Goal: Task Accomplishment & Management: Use online tool/utility

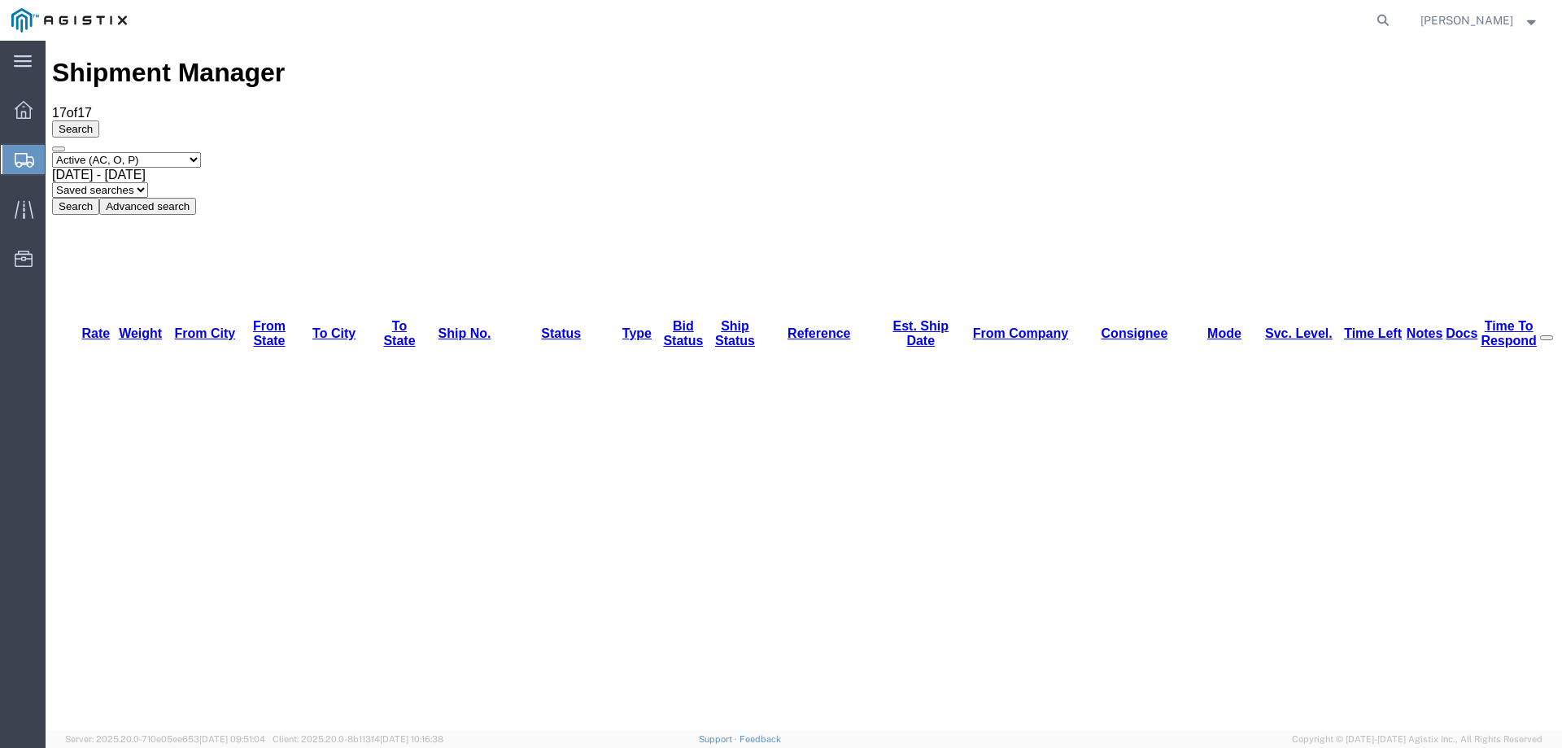
click at [12, 153] on div at bounding box center [24, 159] width 46 height 33
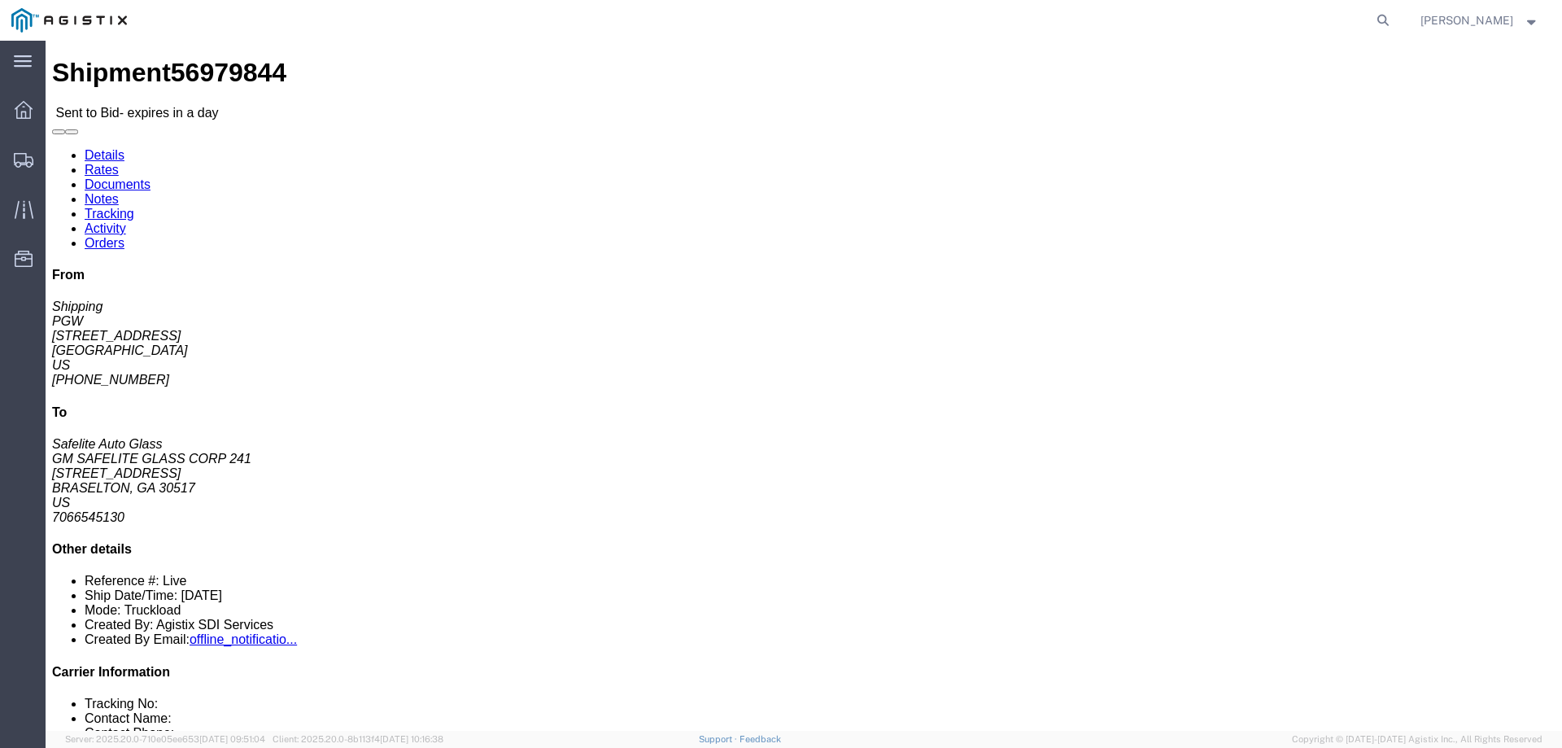
click link "Enter / Modify Bid"
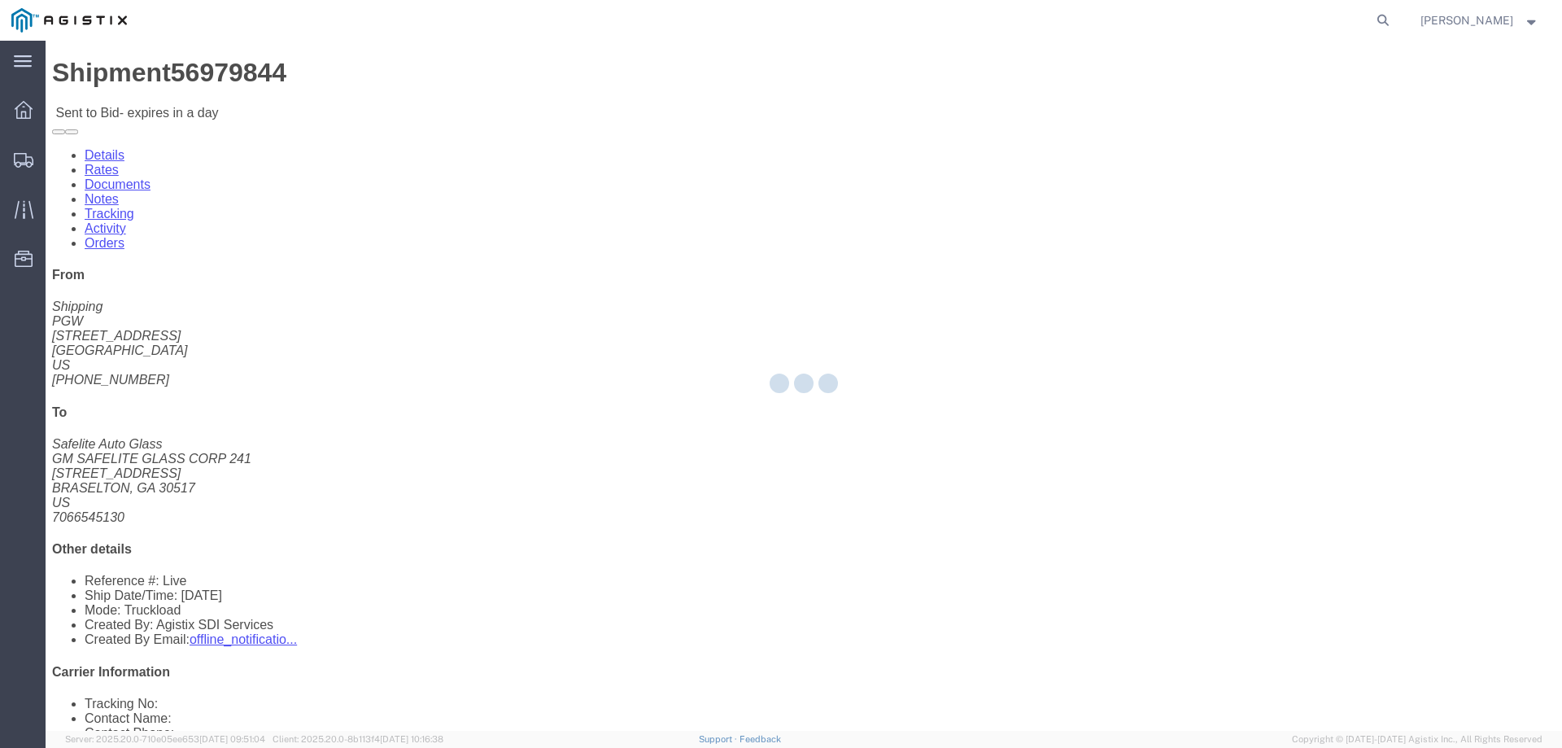
select select "146"
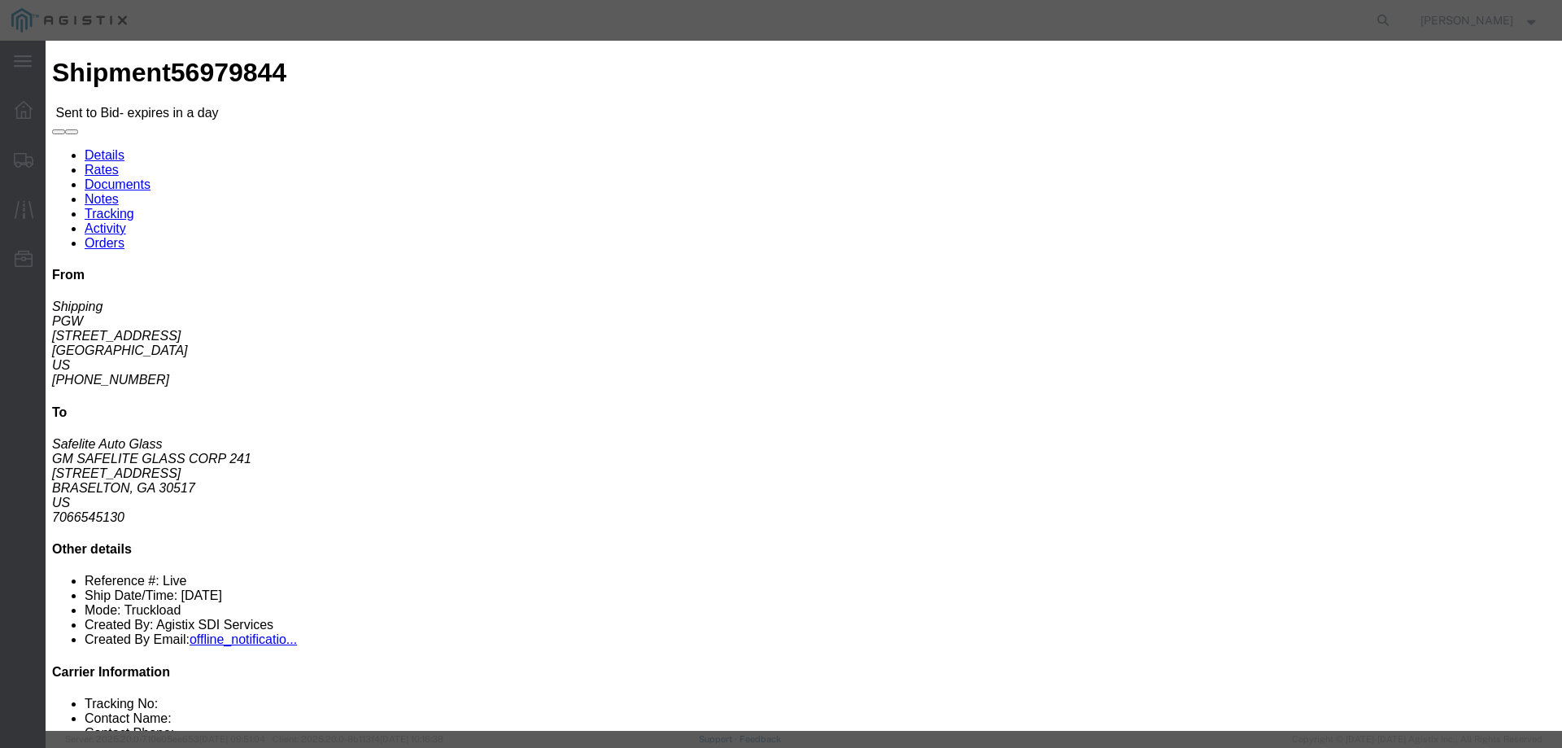
click div "Bid Information Vendor Select ATS Logistics Service Level Select CONESTOGA DFRM…"
drag, startPoint x: 823, startPoint y: 144, endPoint x: 823, endPoint y: 152, distance: 8.2
click select "Select CONESTOGA DFRM/STEP Economy TL Flatbed Intermodal LTL Standard Next Day …"
select select "25032"
click select "Select CONESTOGA DFRM/STEP Economy TL Flatbed Intermodal LTL Standard Next Day …"
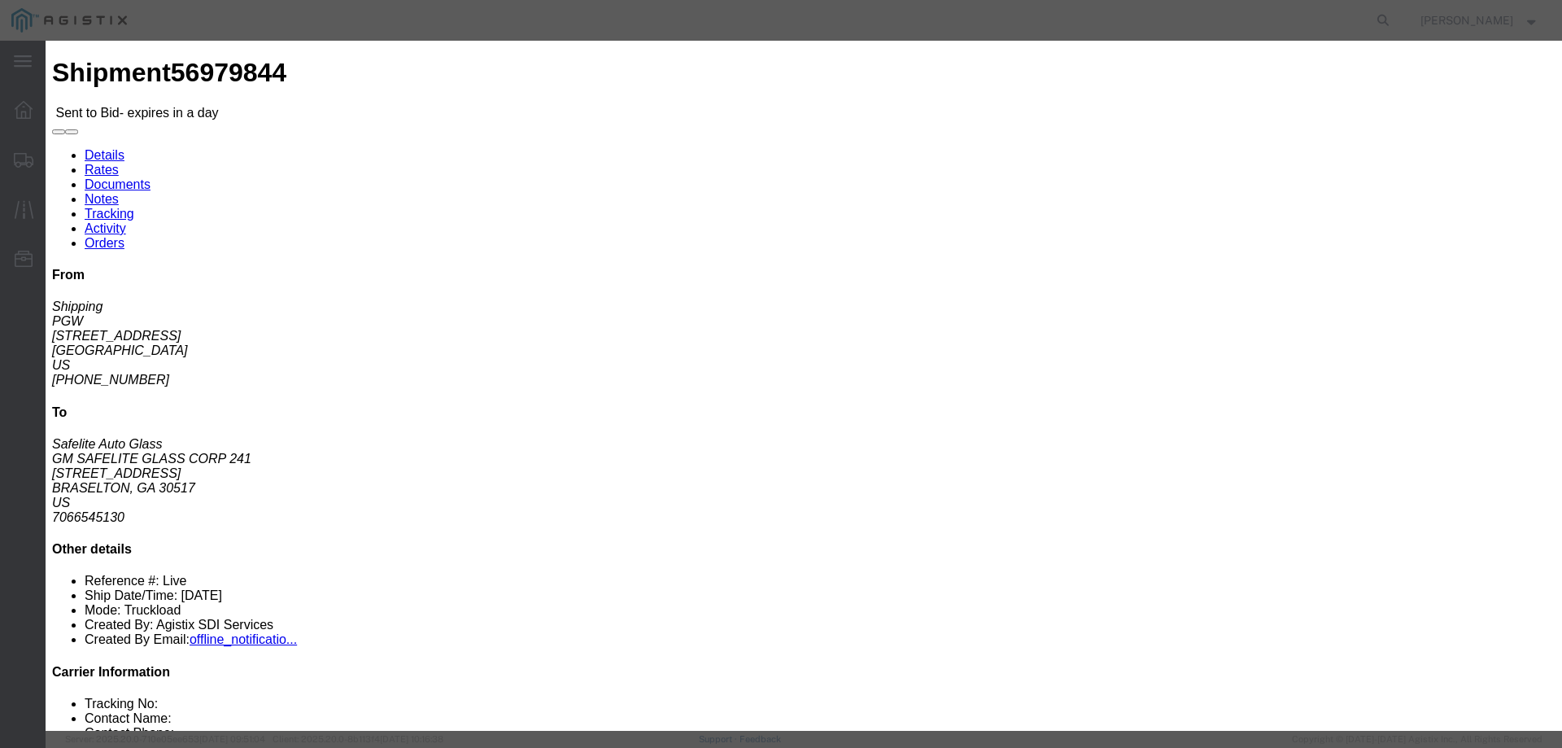
click input "text"
type input "ats"
click input "number"
type input "1700"
click div "Submit Close"
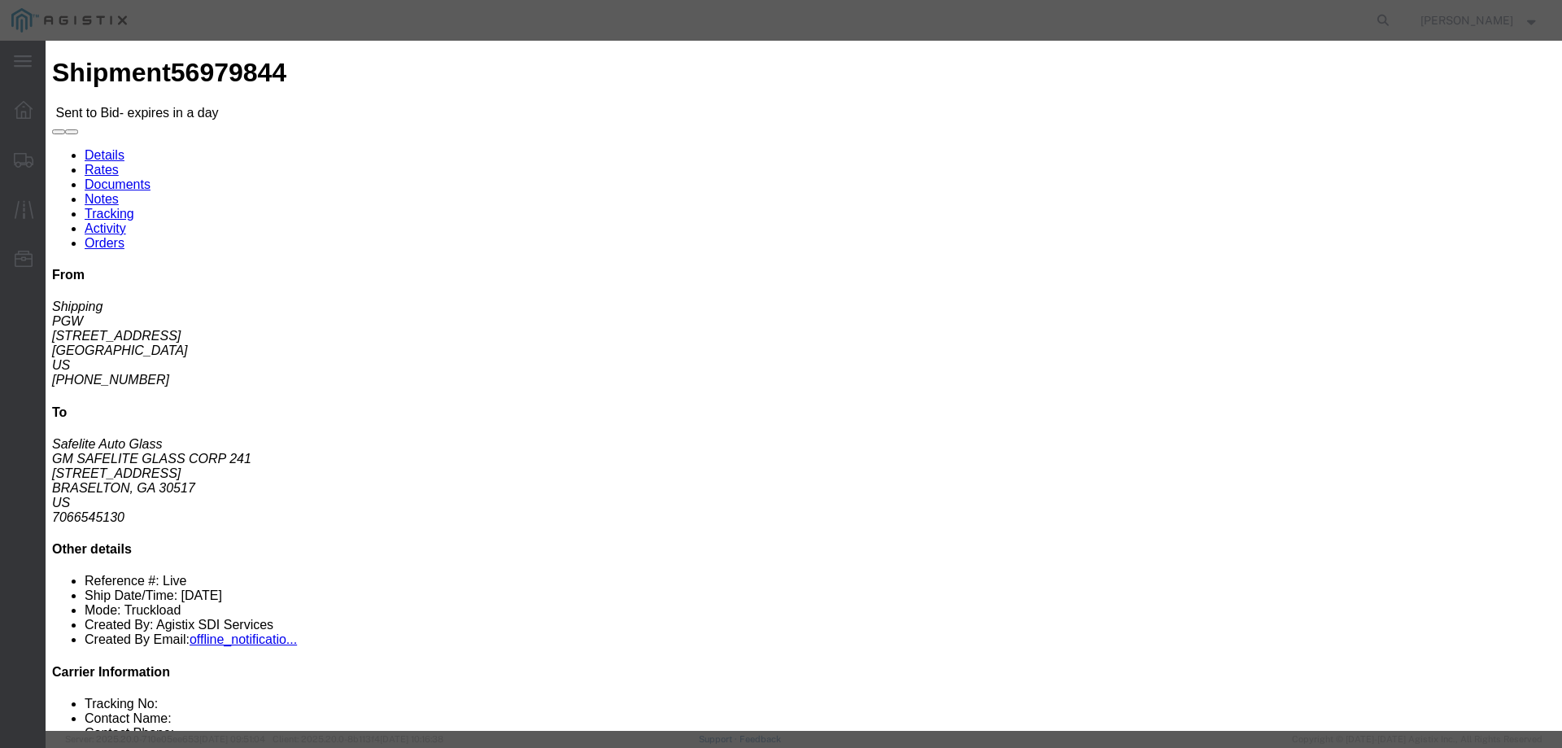
click button "Submit"
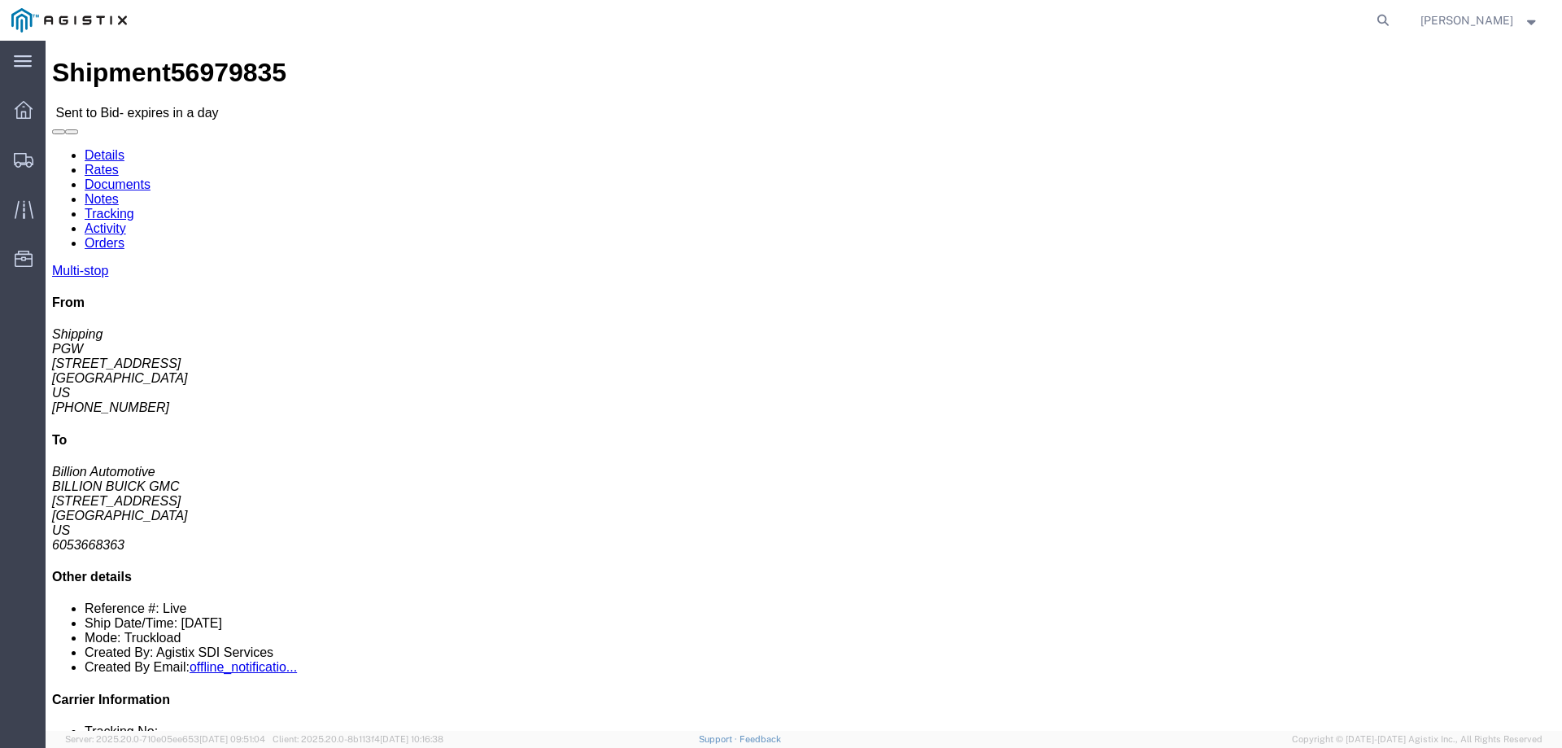
click link "Enter / Modify Bid"
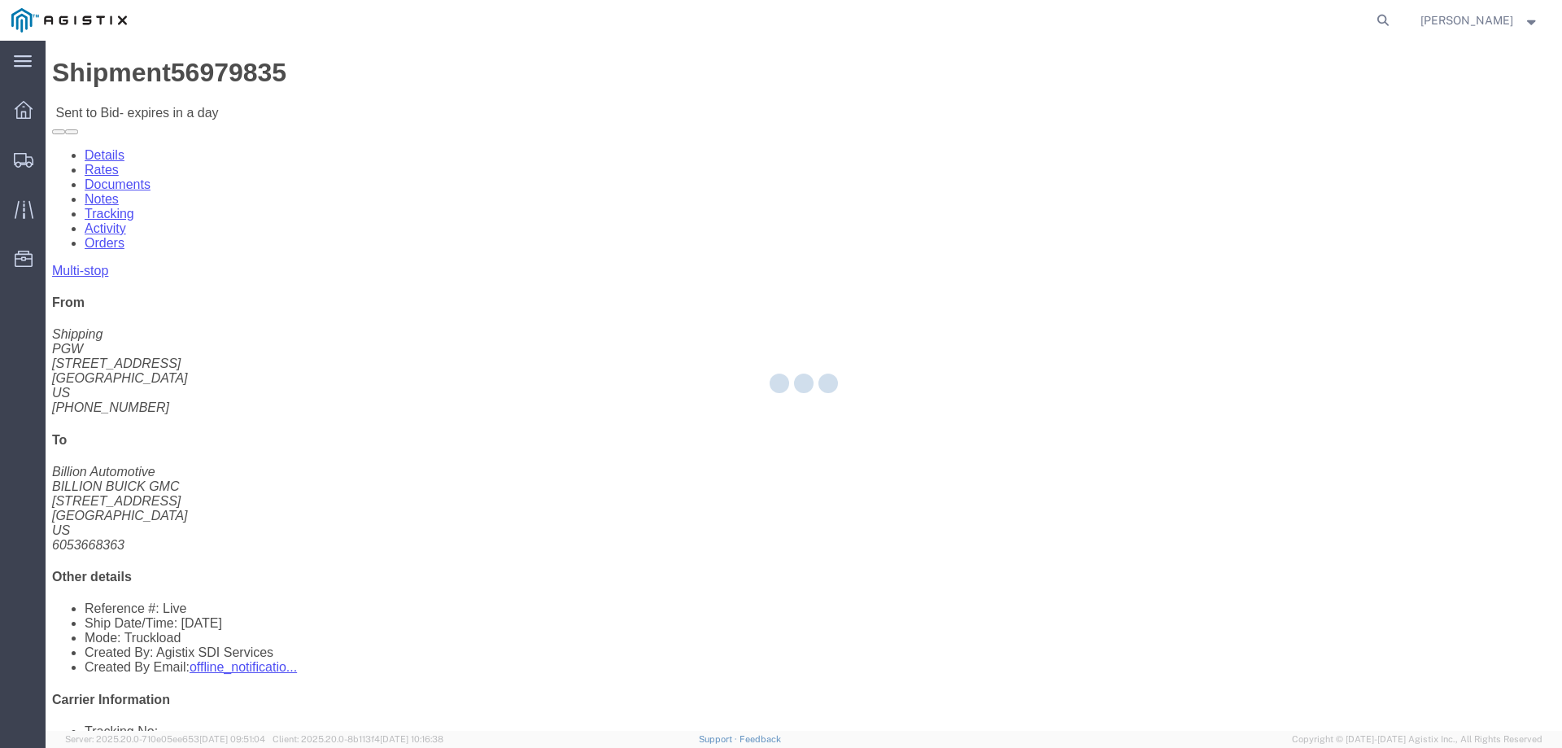
select select "146"
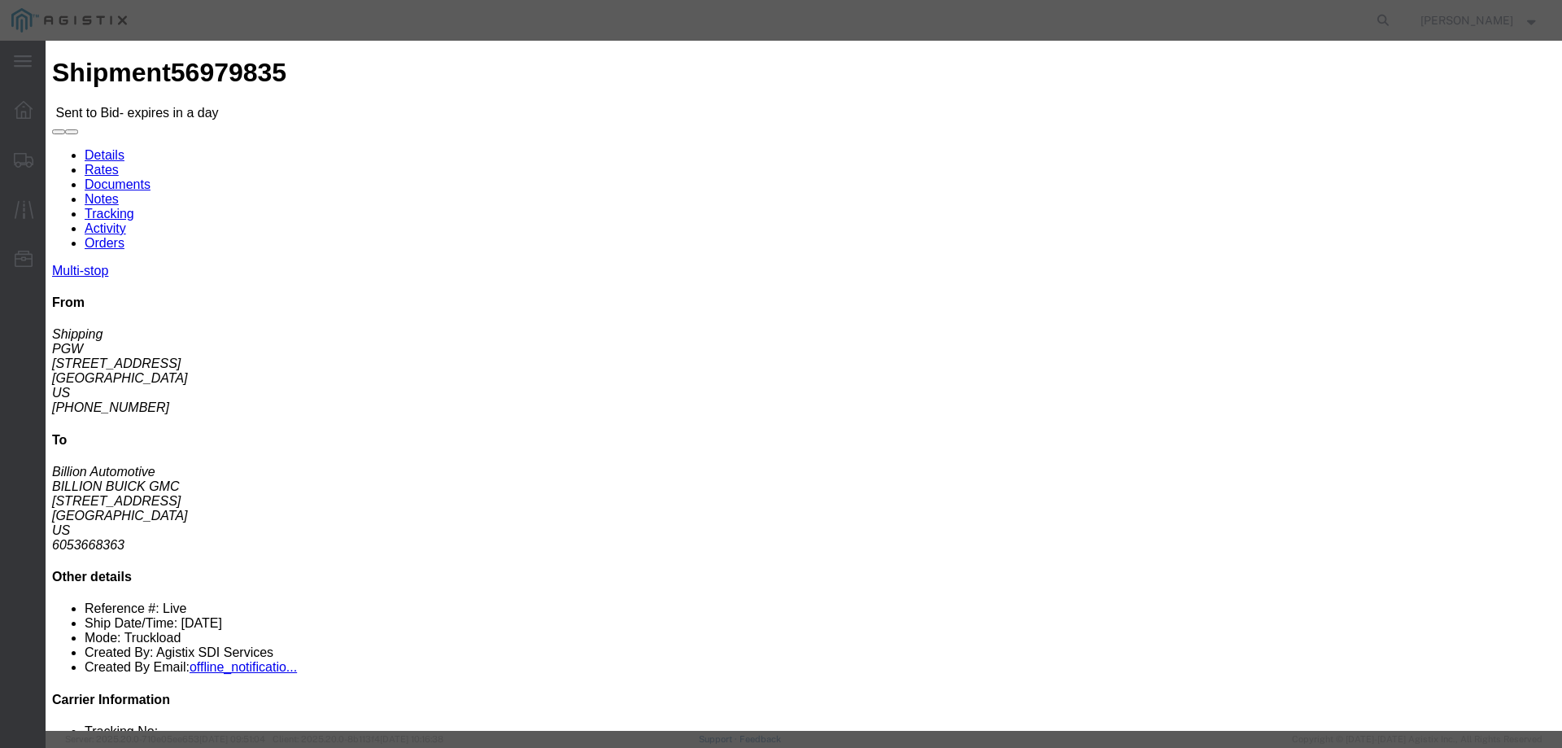
drag, startPoint x: 837, startPoint y: 143, endPoint x: 837, endPoint y: 158, distance: 14.7
click select "Select CONESTOGA DFRM/STEP Economy TL Flatbed Intermodal LTL Standard Next Day …"
select select "25032"
click select "Select CONESTOGA DFRM/STEP Economy TL Flatbed Intermodal LTL Standard Next Day …"
click input "text"
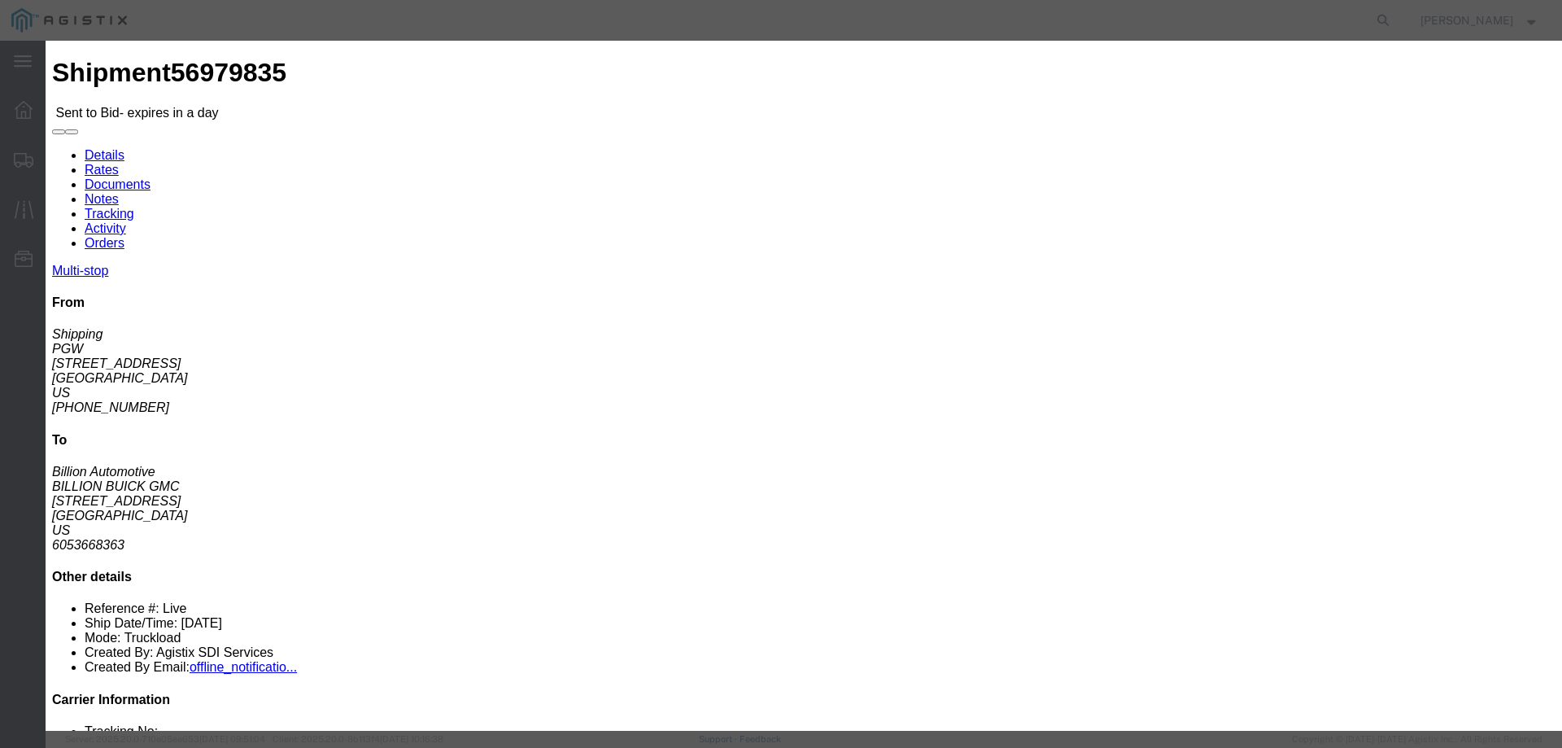
type input "ats"
click input "number"
type input "2200"
click button "Submit"
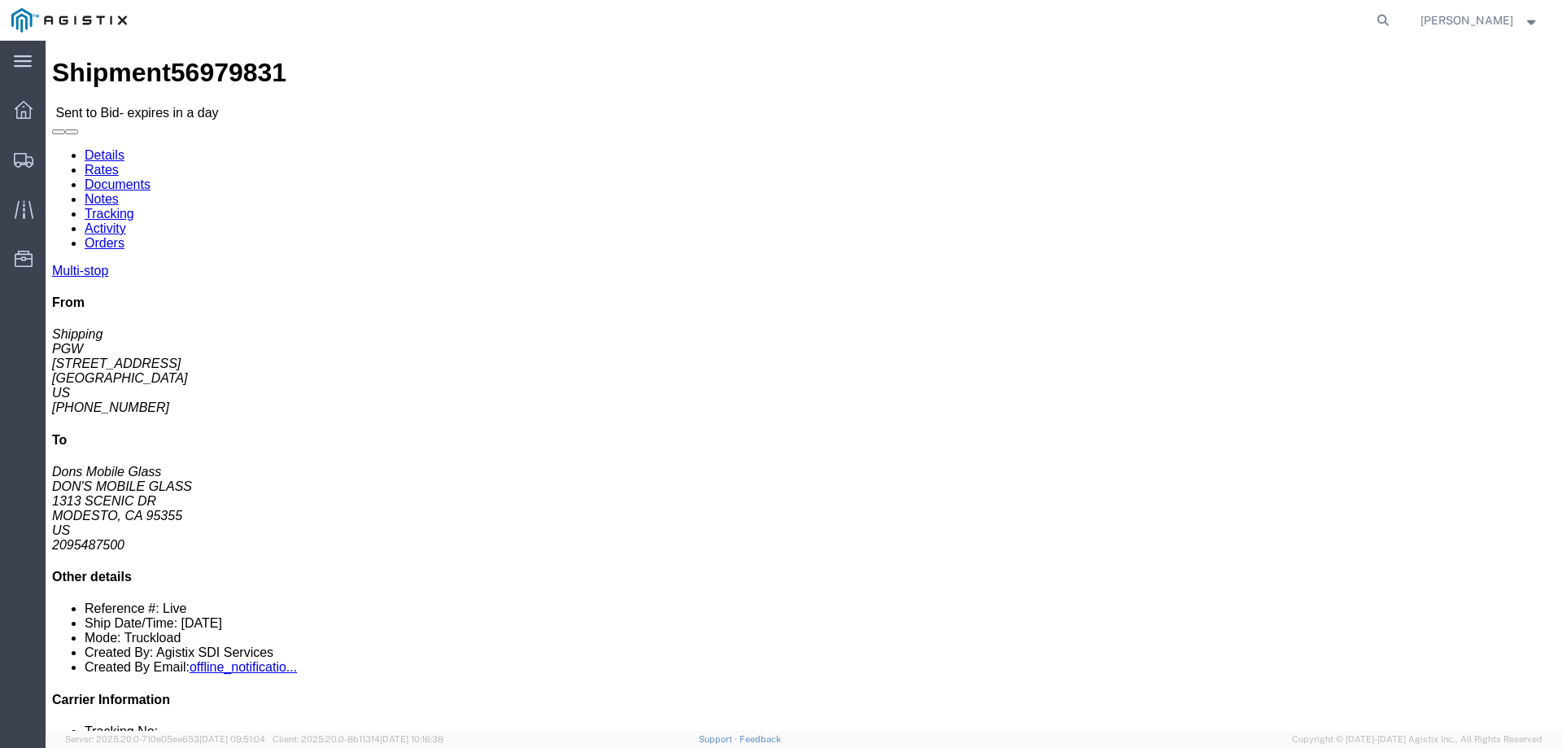
click link "Enter / Modify Bid"
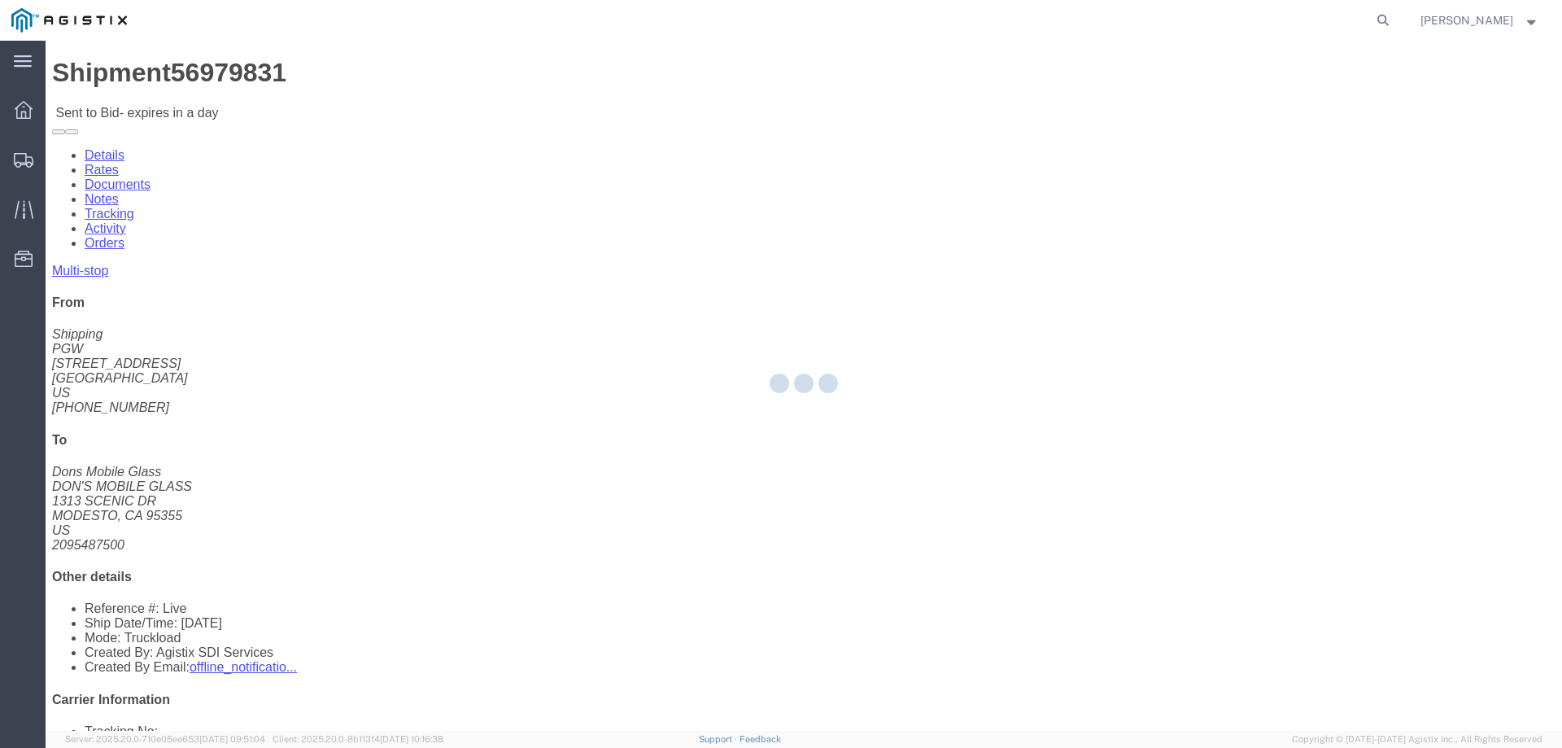
select select "146"
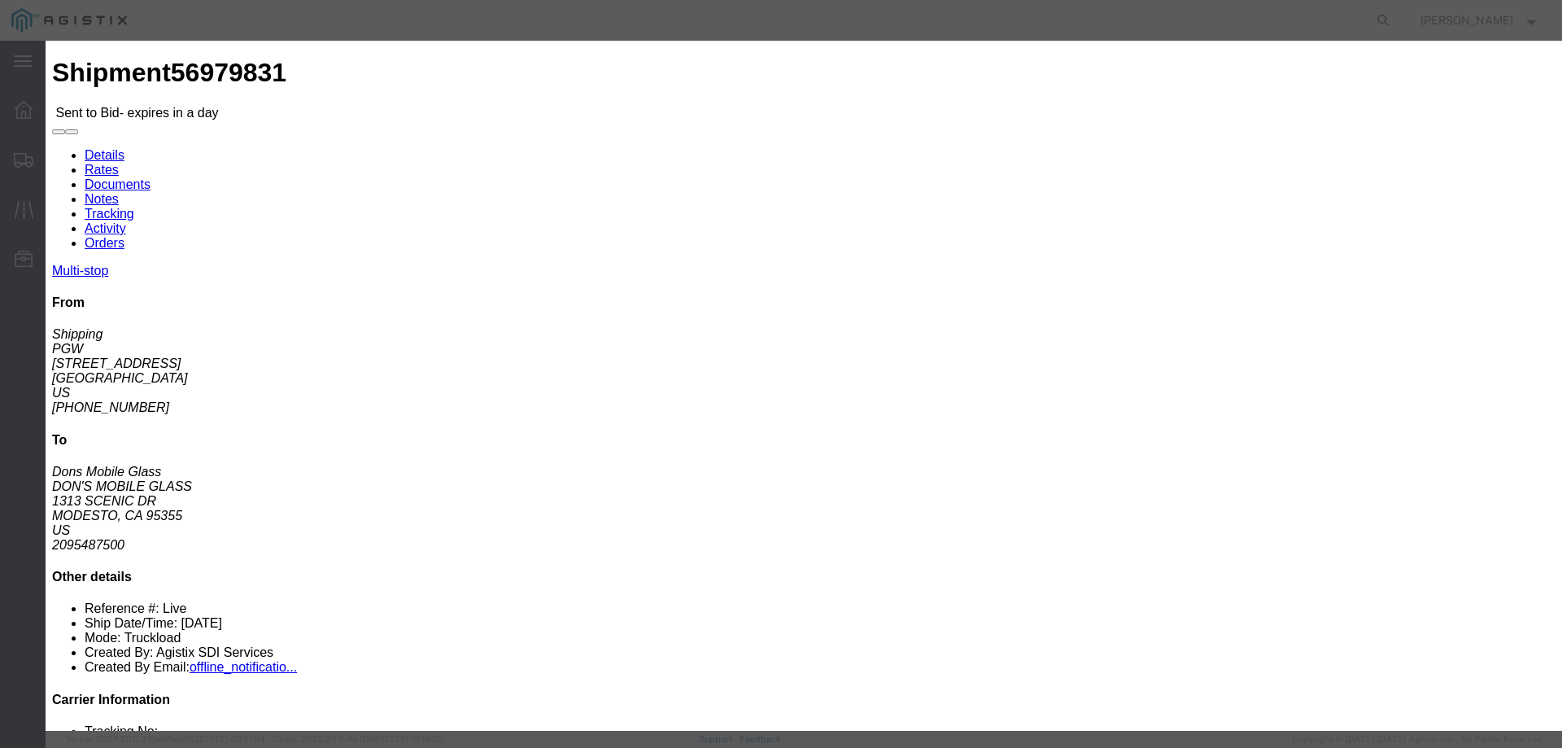
click select "Select CONESTOGA DFRM/STEP Economy TL Flatbed Intermodal LTL Standard Next Day …"
select select "25032"
click select "Select CONESTOGA DFRM/STEP Economy TL Flatbed Intermodal LTL Standard Next Day …"
click input "text"
type input "ats"
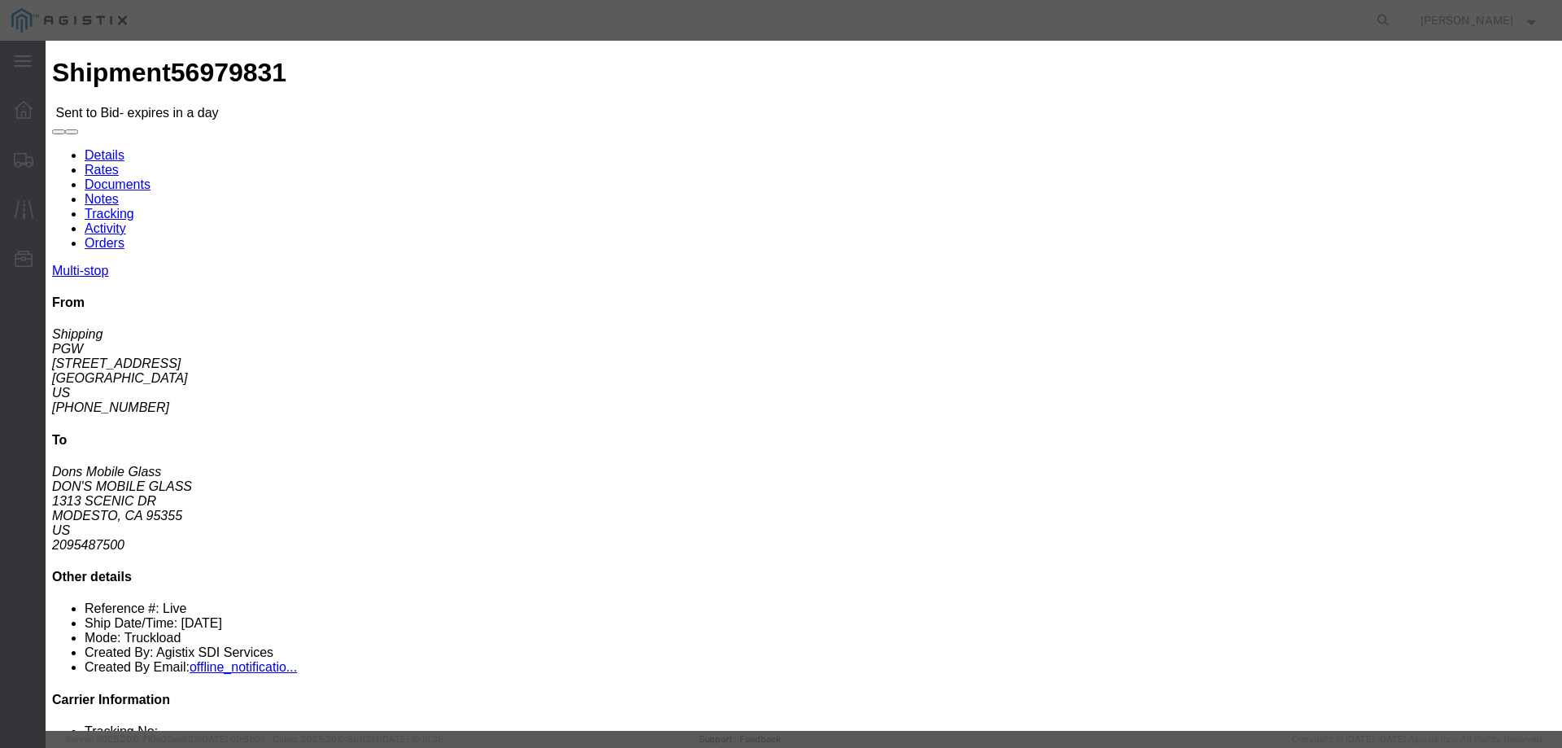
click input "number"
type input "3350"
click button "Submit"
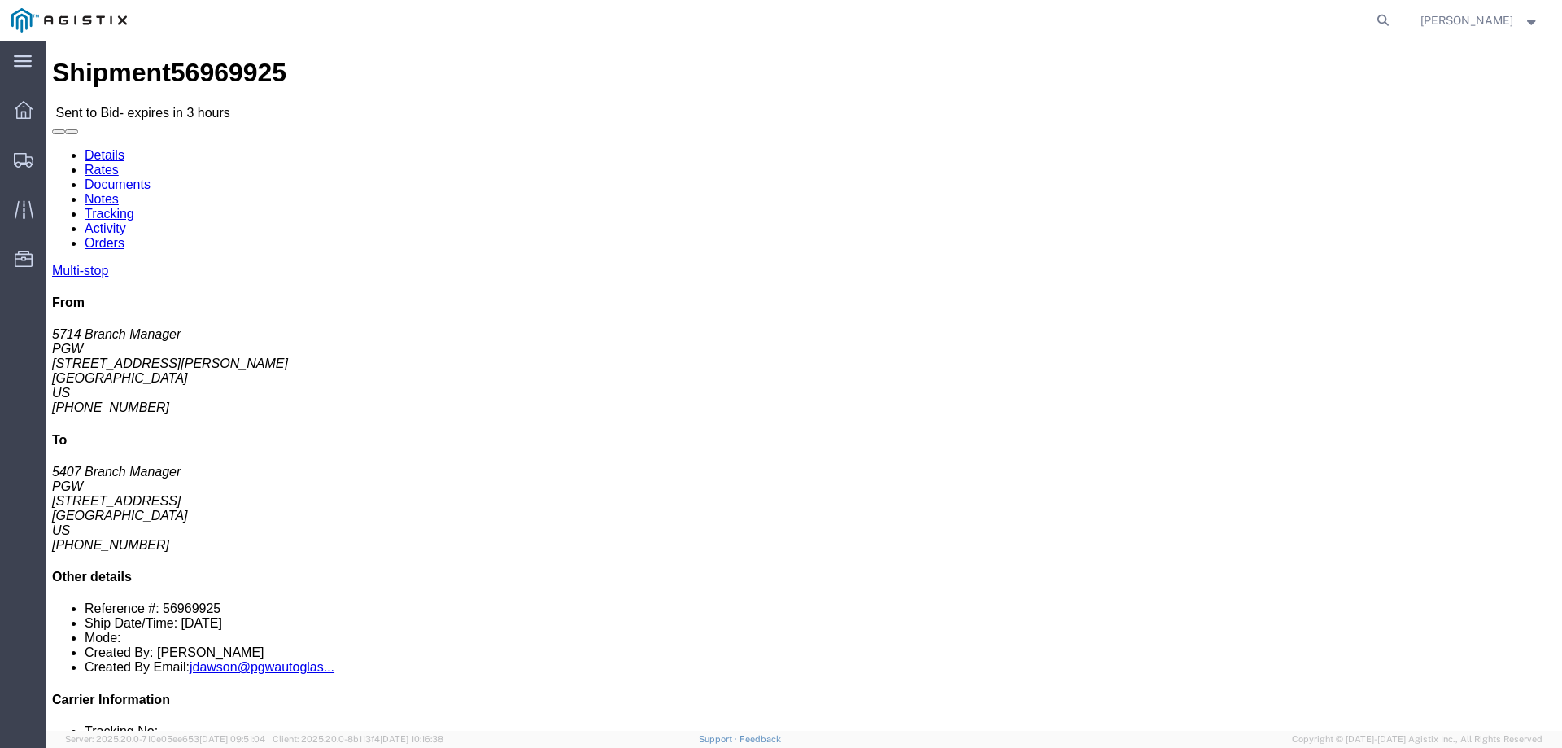
click link "Enter / Modify Bid"
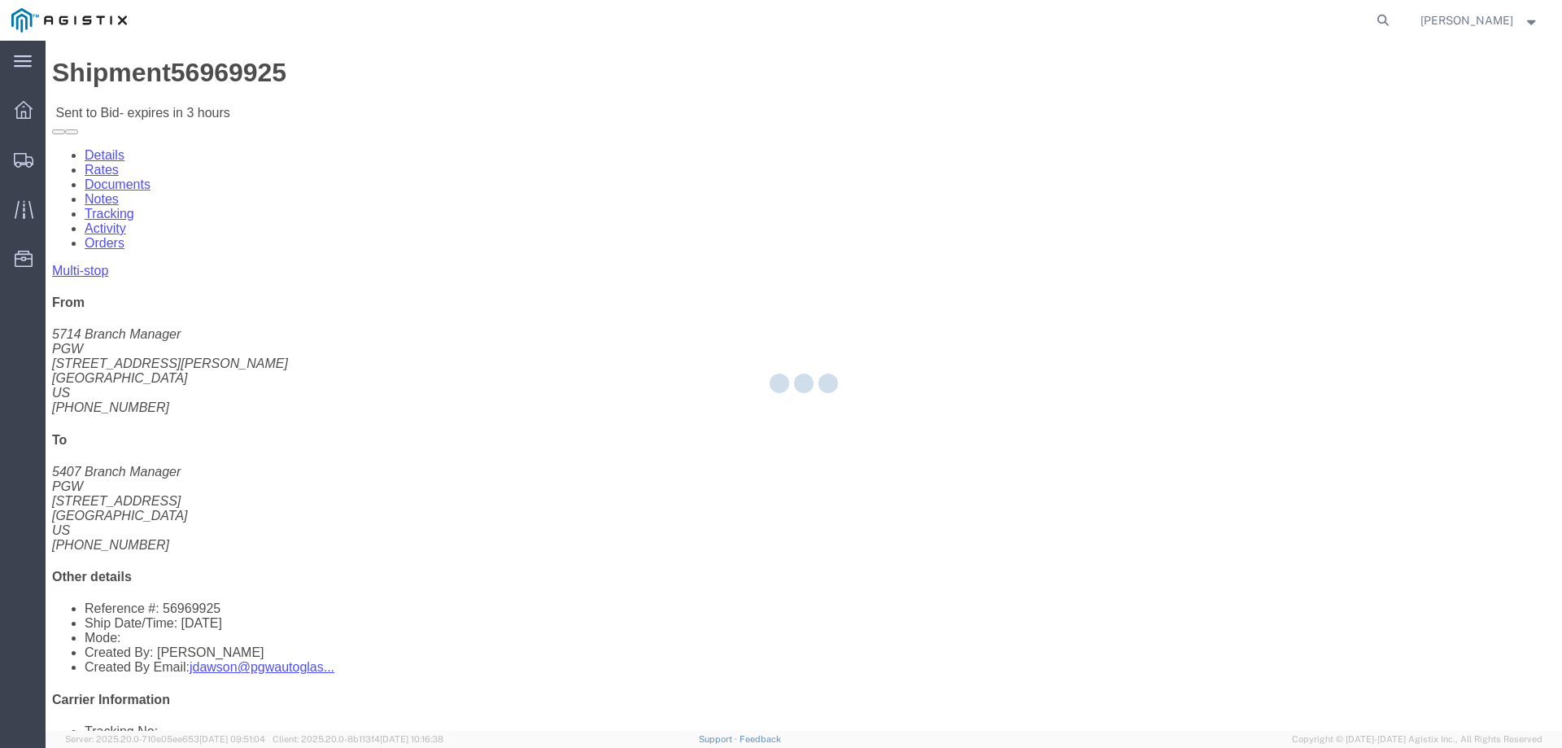
select select "146"
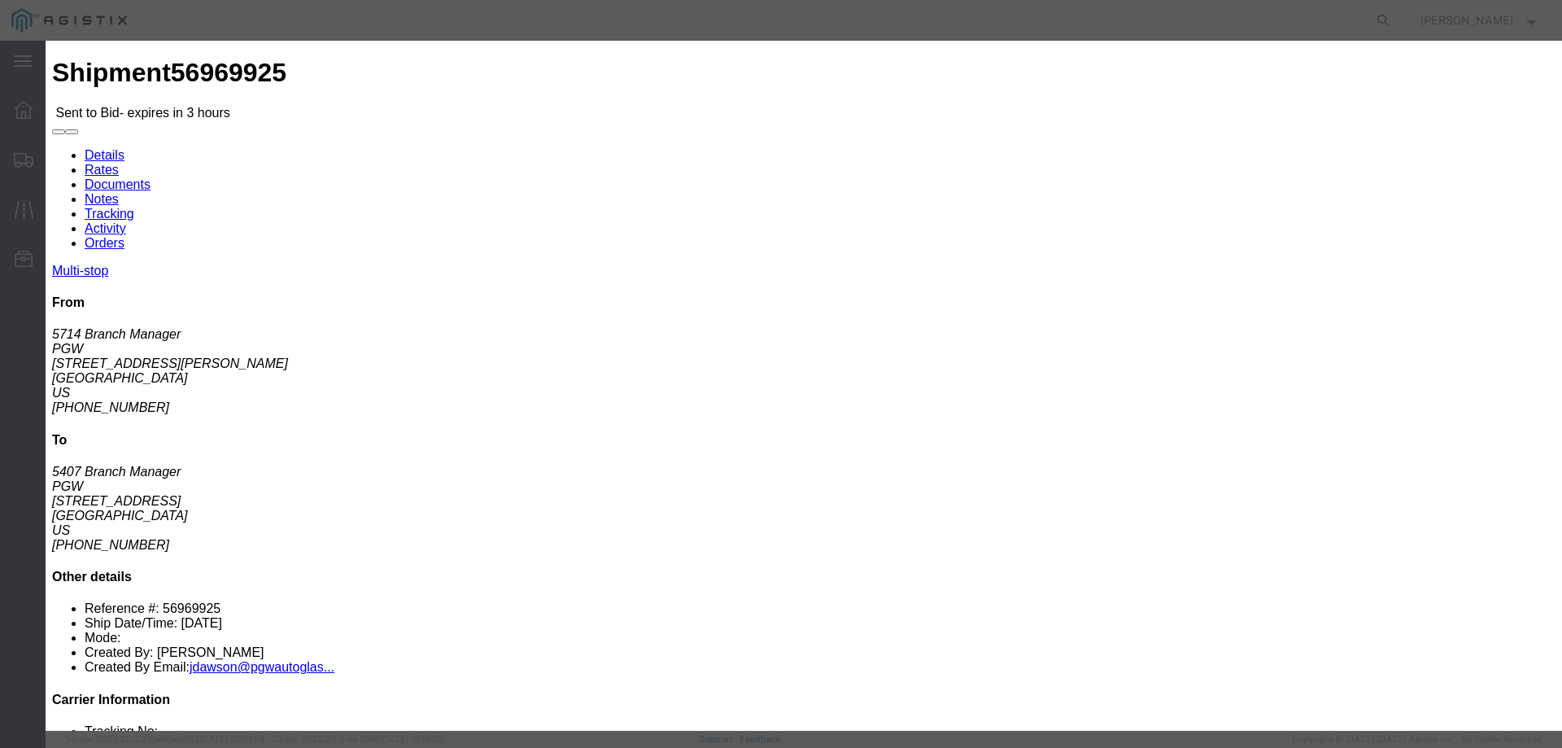
click select "Select CONESTOGA DFRM/STEP Economy TL Flatbed Intermodal LTL Standard Next Day …"
select select "25032"
click select "Select CONESTOGA DFRM/STEP Economy TL Flatbed Intermodal LTL Standard Next Day …"
click input "text"
type input "ats"
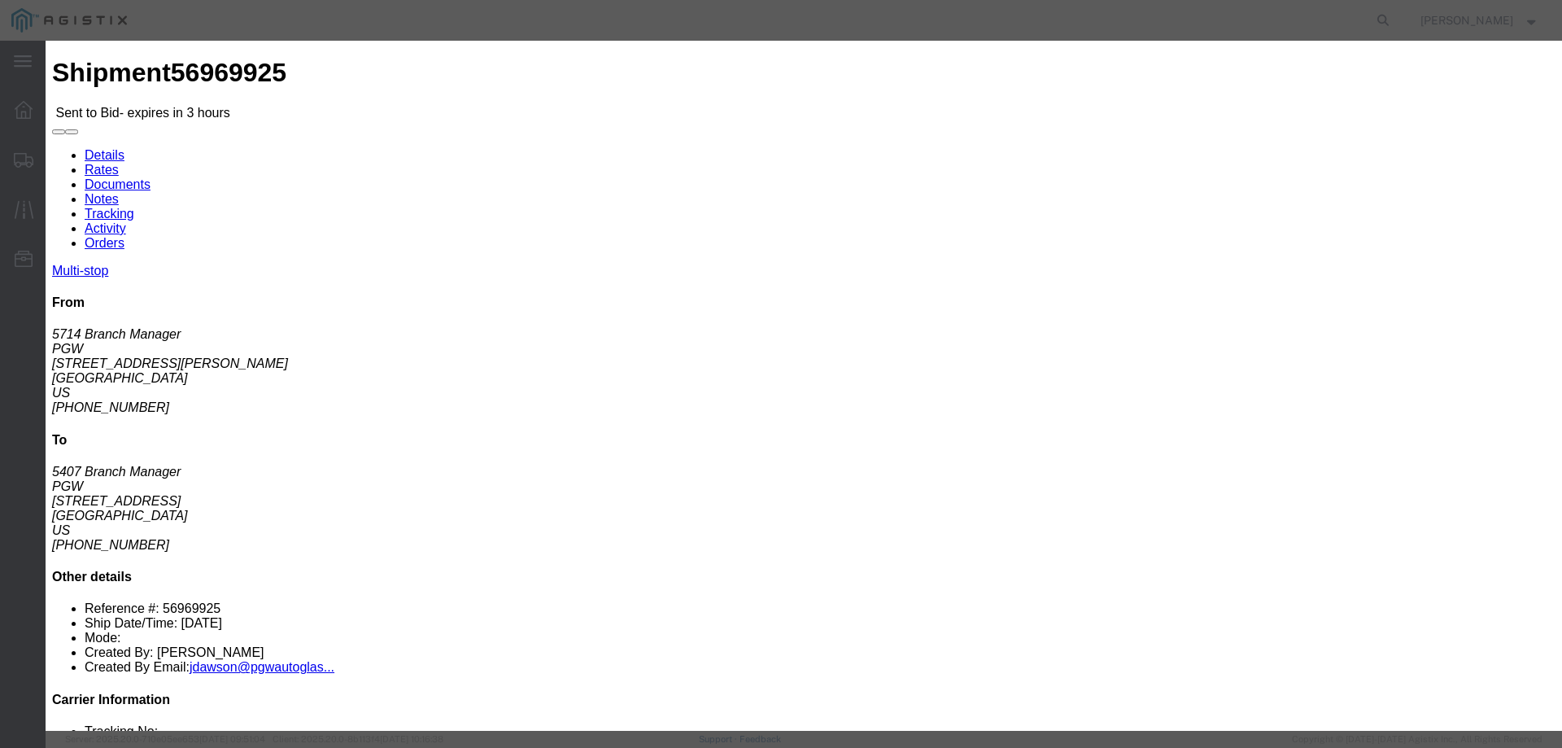
click input "number"
drag, startPoint x: 1084, startPoint y: 334, endPoint x: 976, endPoint y: 334, distance: 108.2
click div "Select 2 Day Service 3 Axle Winch Truck 3 to 5 Day Service 96L Domestic Flat Ra…"
type input "2540"
click button "Submit"
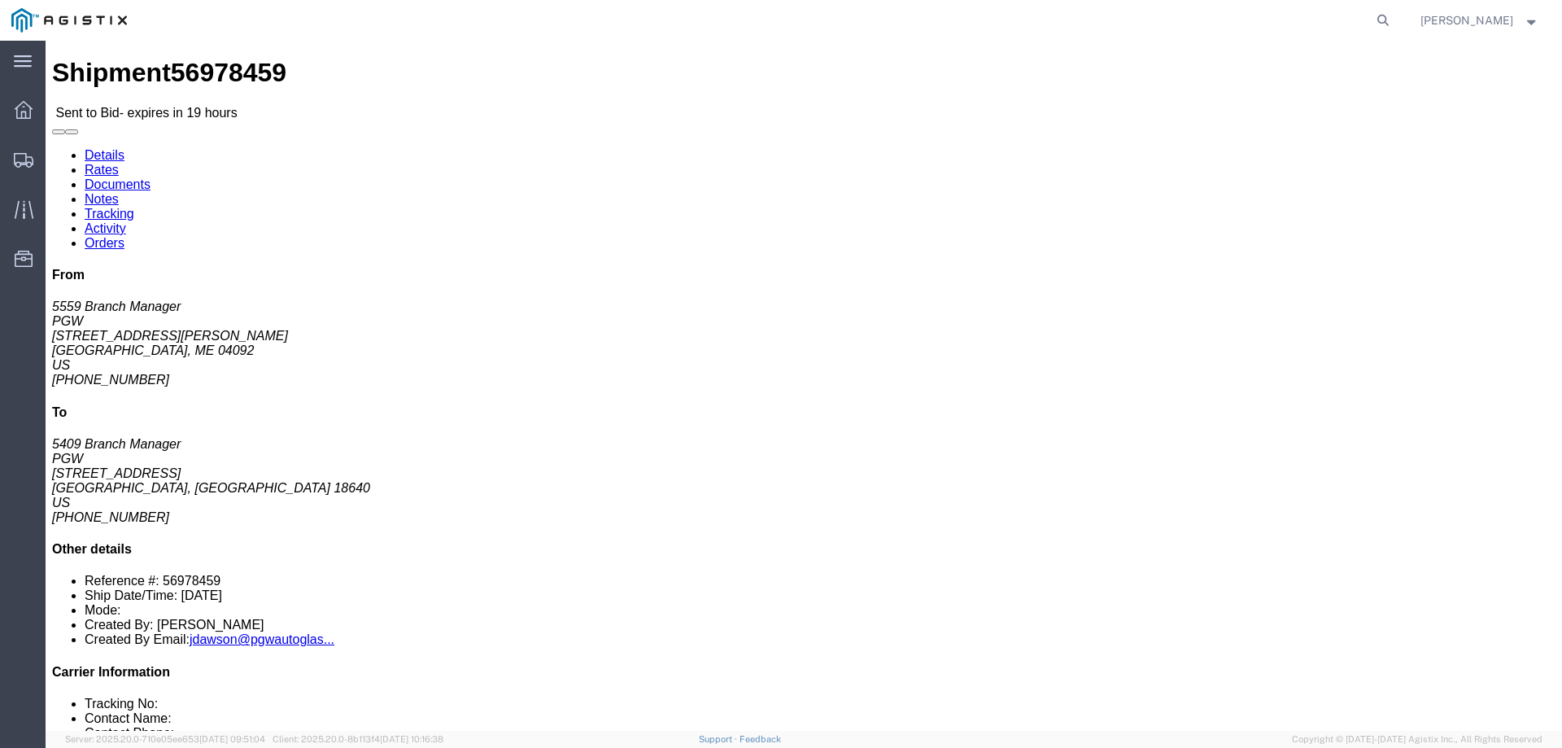
click link "Enter / Modify Bid"
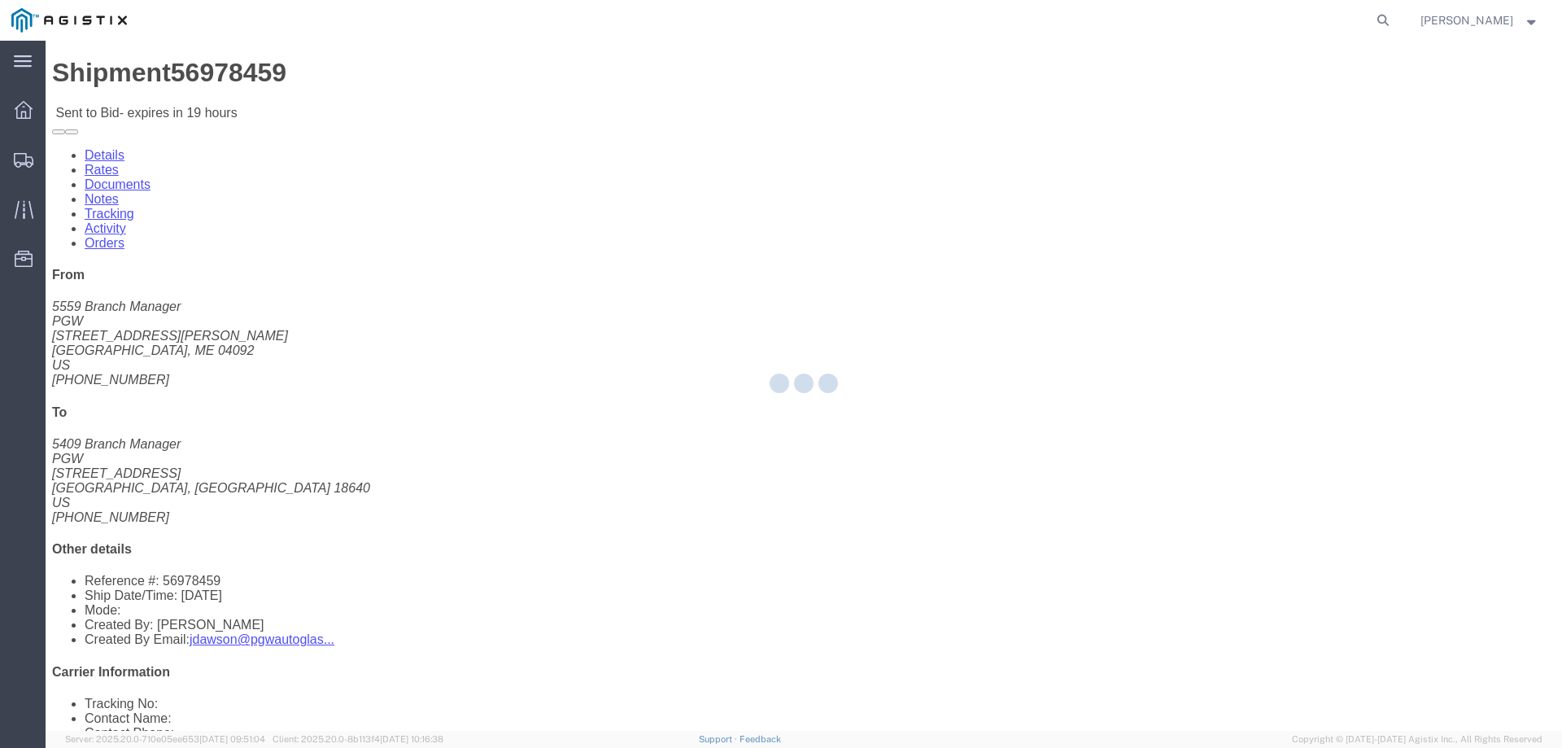
select select "146"
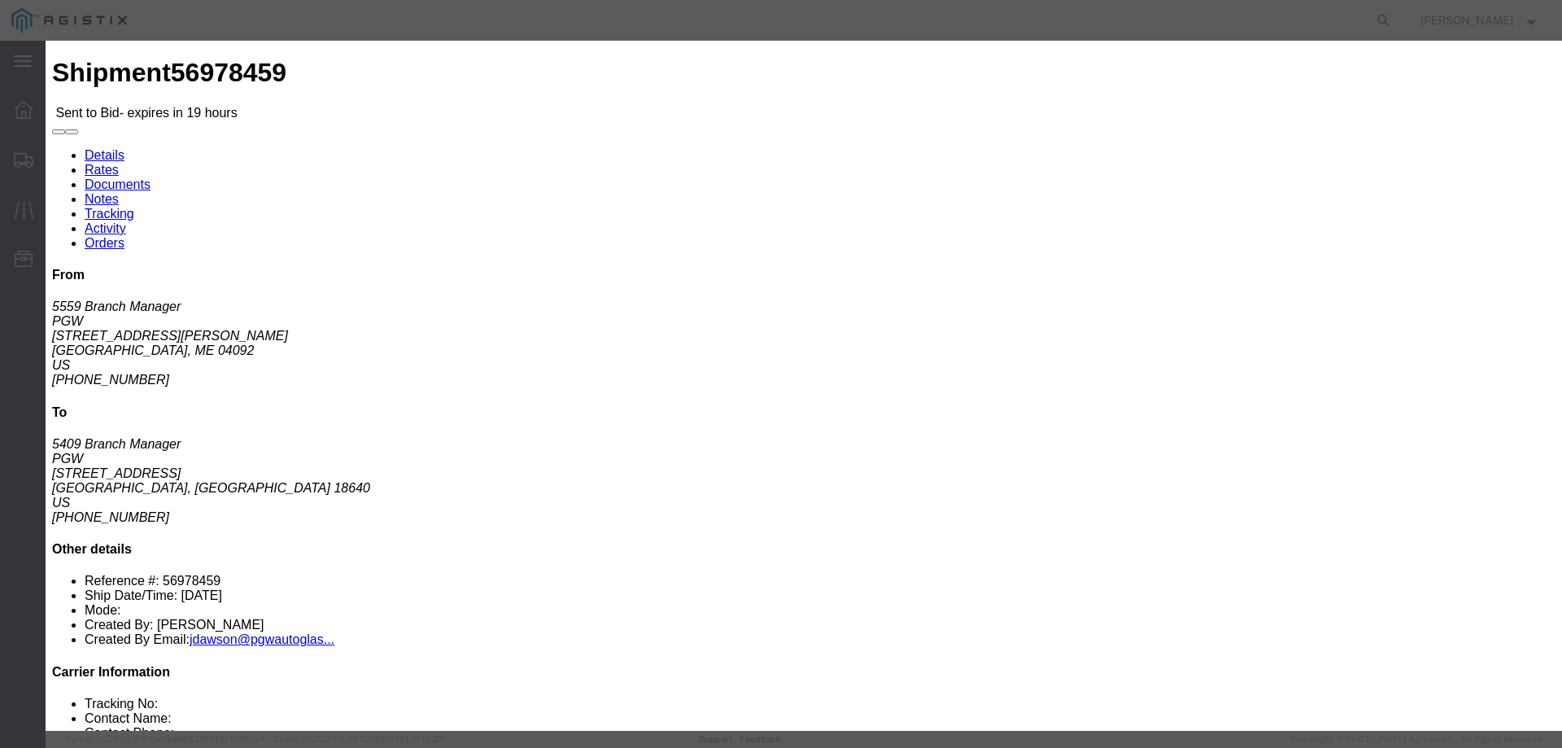
click select "Select CONESTOGA DFRM/STEP Economy TL Flatbed Intermodal LTL Standard Next Day …"
select select "25032"
click select "Select CONESTOGA DFRM/STEP Economy TL Flatbed Intermodal LTL Standard Next Day …"
click input "text"
type input "ats"
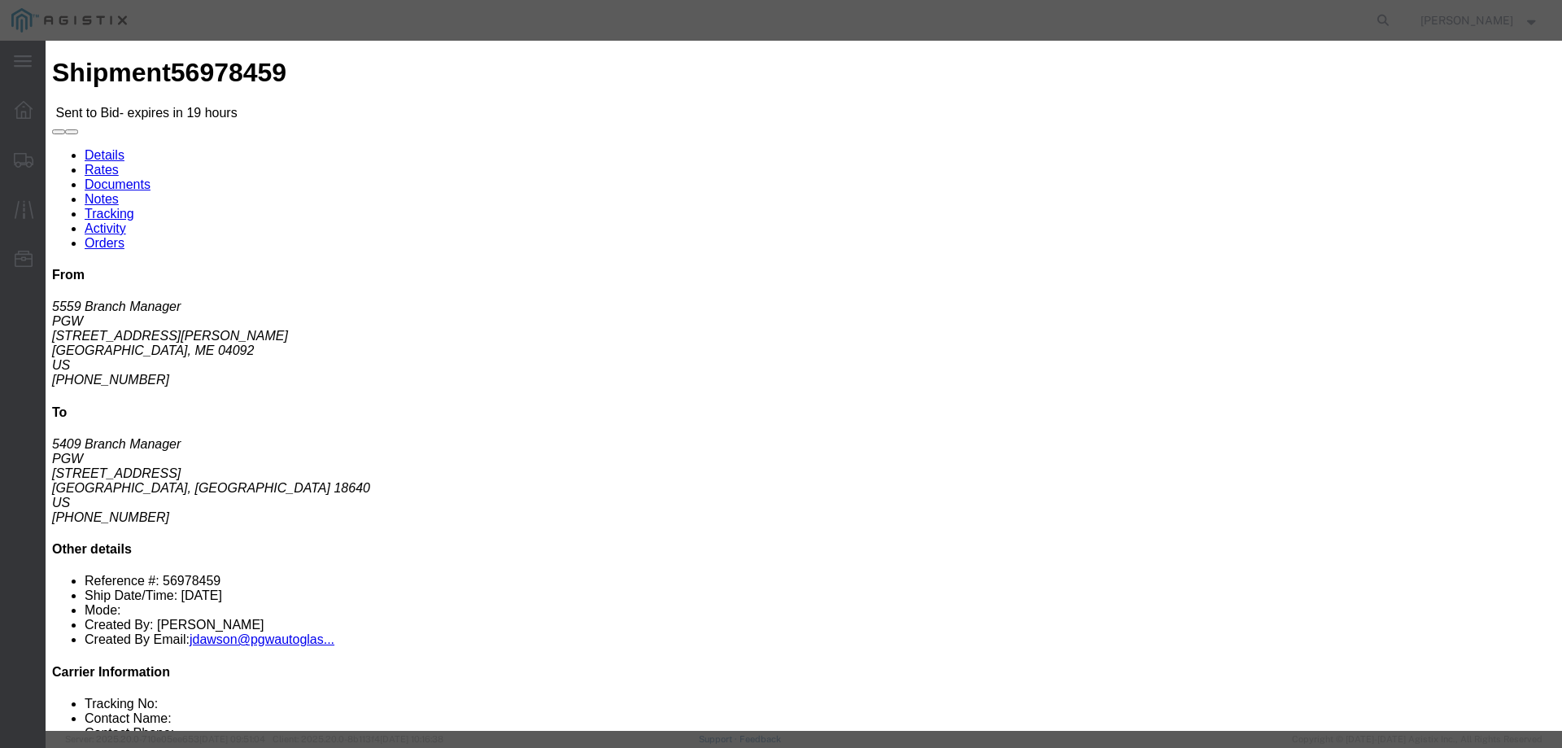
drag, startPoint x: 754, startPoint y: 43, endPoint x: 679, endPoint y: 146, distance: 127.0
click h3 "Enter Bid"
click input "number"
type input "950"
drag, startPoint x: 852, startPoint y: 146, endPoint x: 809, endPoint y: 8, distance: 144.1
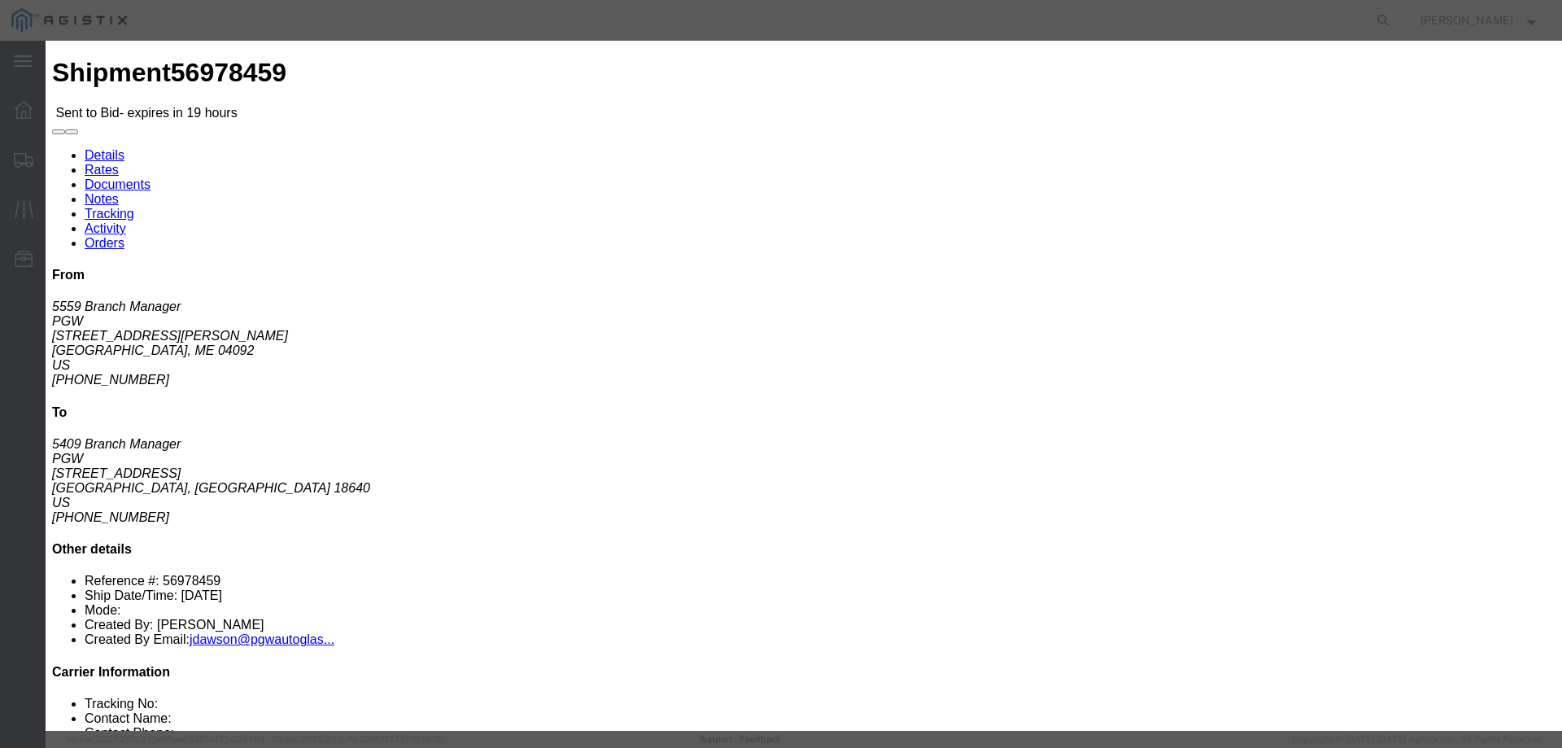
click html "Shipment 56978459 Sent to Bid - expires in 19 hours Details Rates Documents Not…"
click button "Submit"
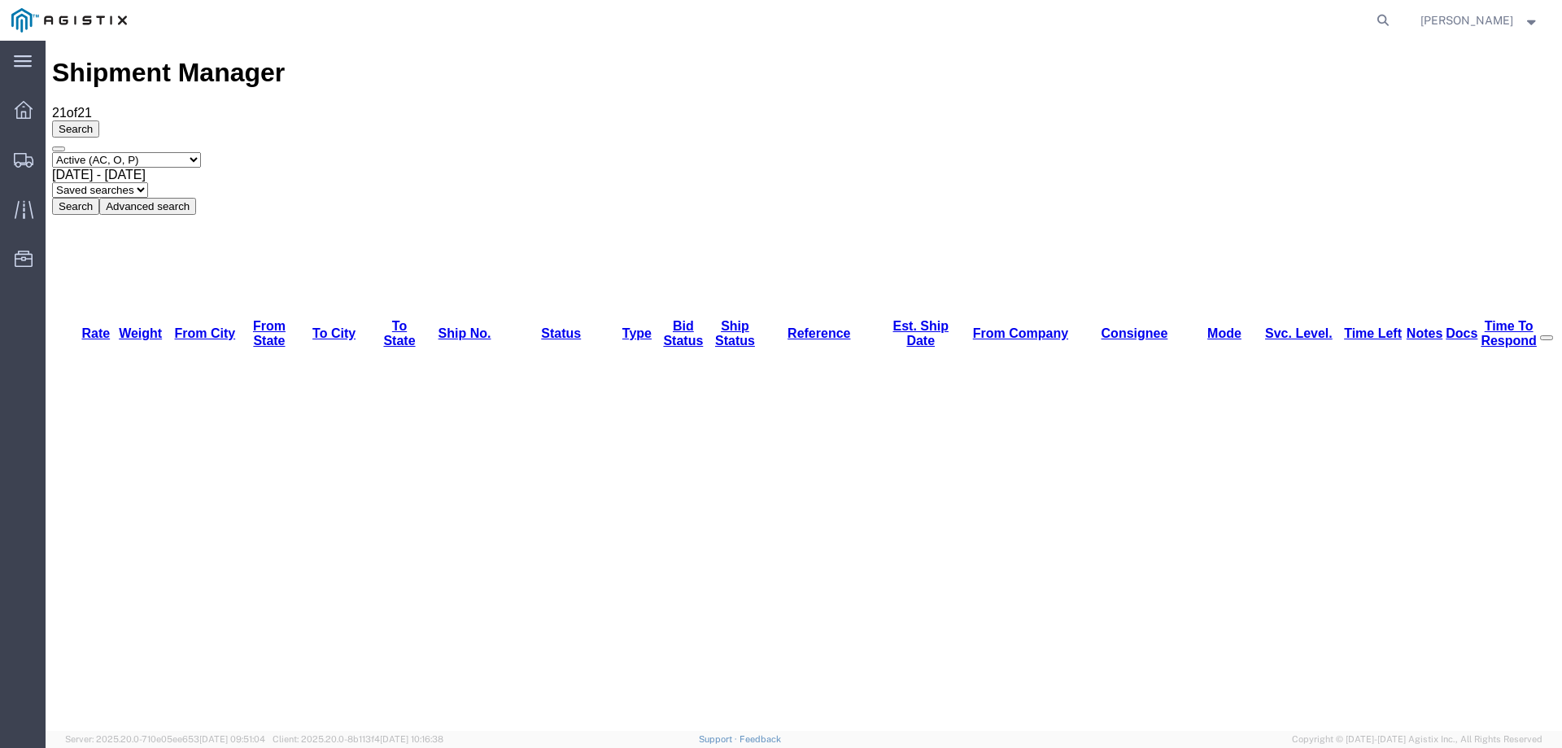
click at [819, 152] on div "Select status Active (AC, O, P) All Approved Awaiting Confirmation (AC) Booked …" at bounding box center [804, 183] width 1504 height 63
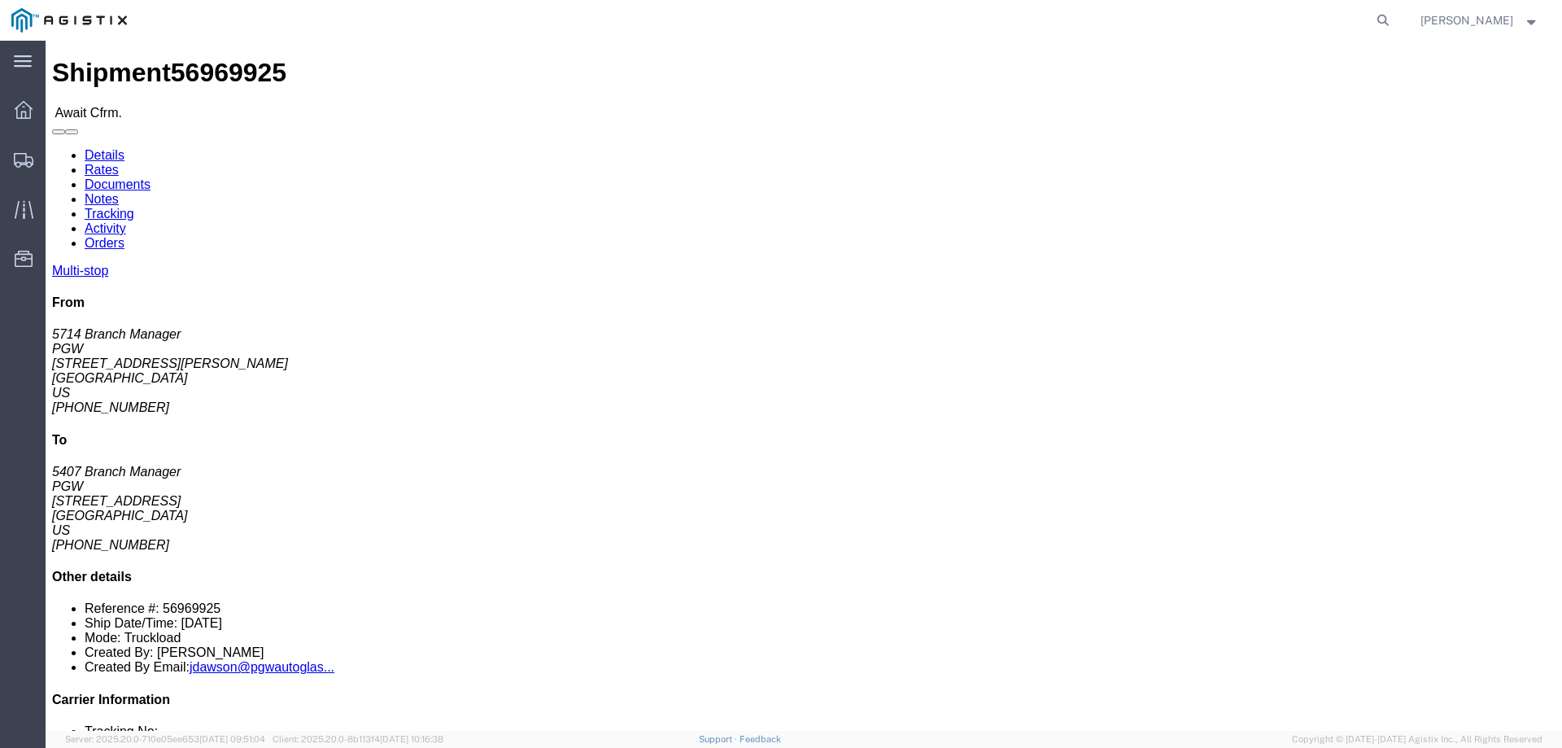
click b "56969925"
copy b "56969925"
click link "Confirm"
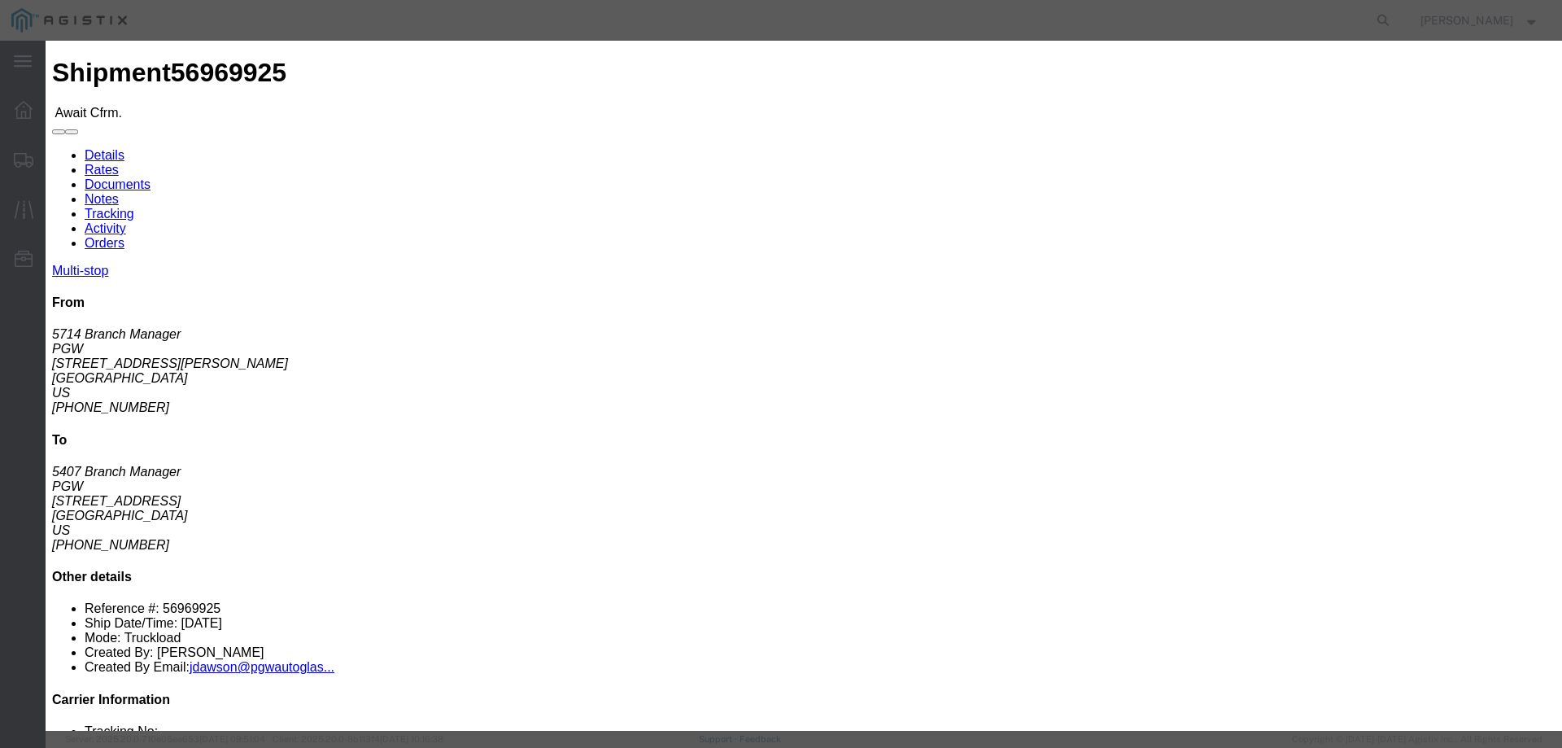
click input "checkbox"
checkbox input "true"
type input "Jesse Jordan"
type input "3204977237"
click input "text"
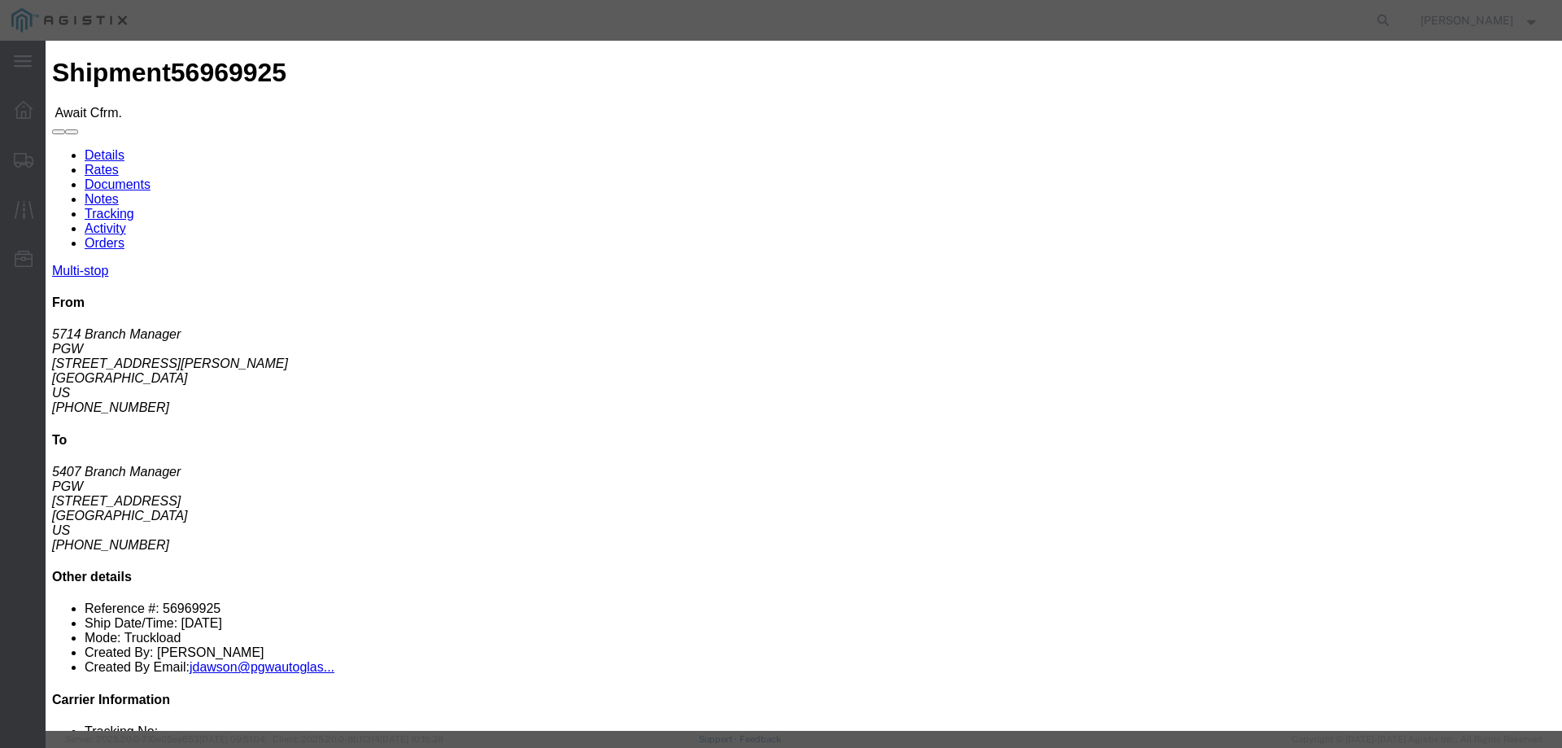
paste input "56969925"
type input "56969925"
click button "Submit"
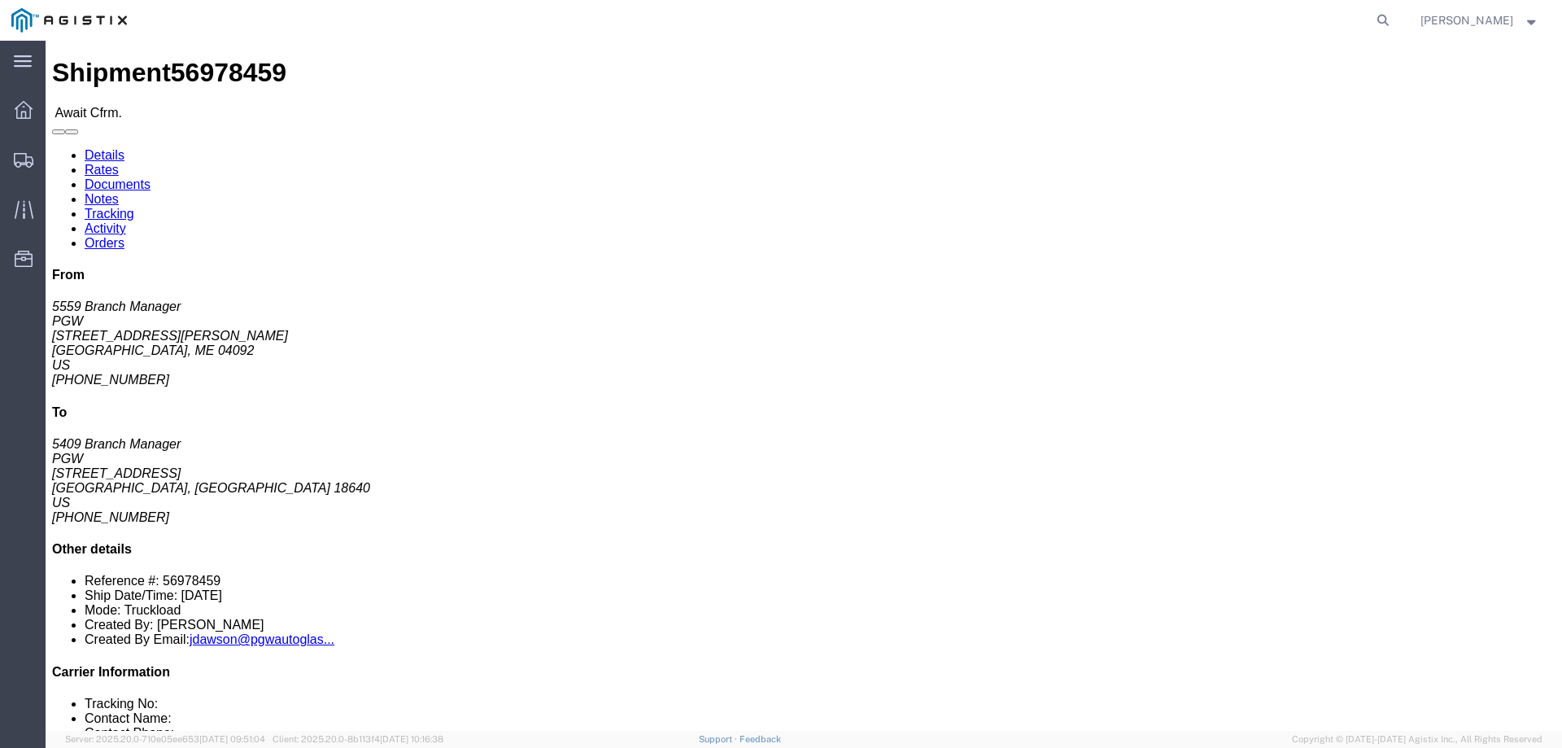
click b "56978459"
copy b "56978459"
click link "Confirm"
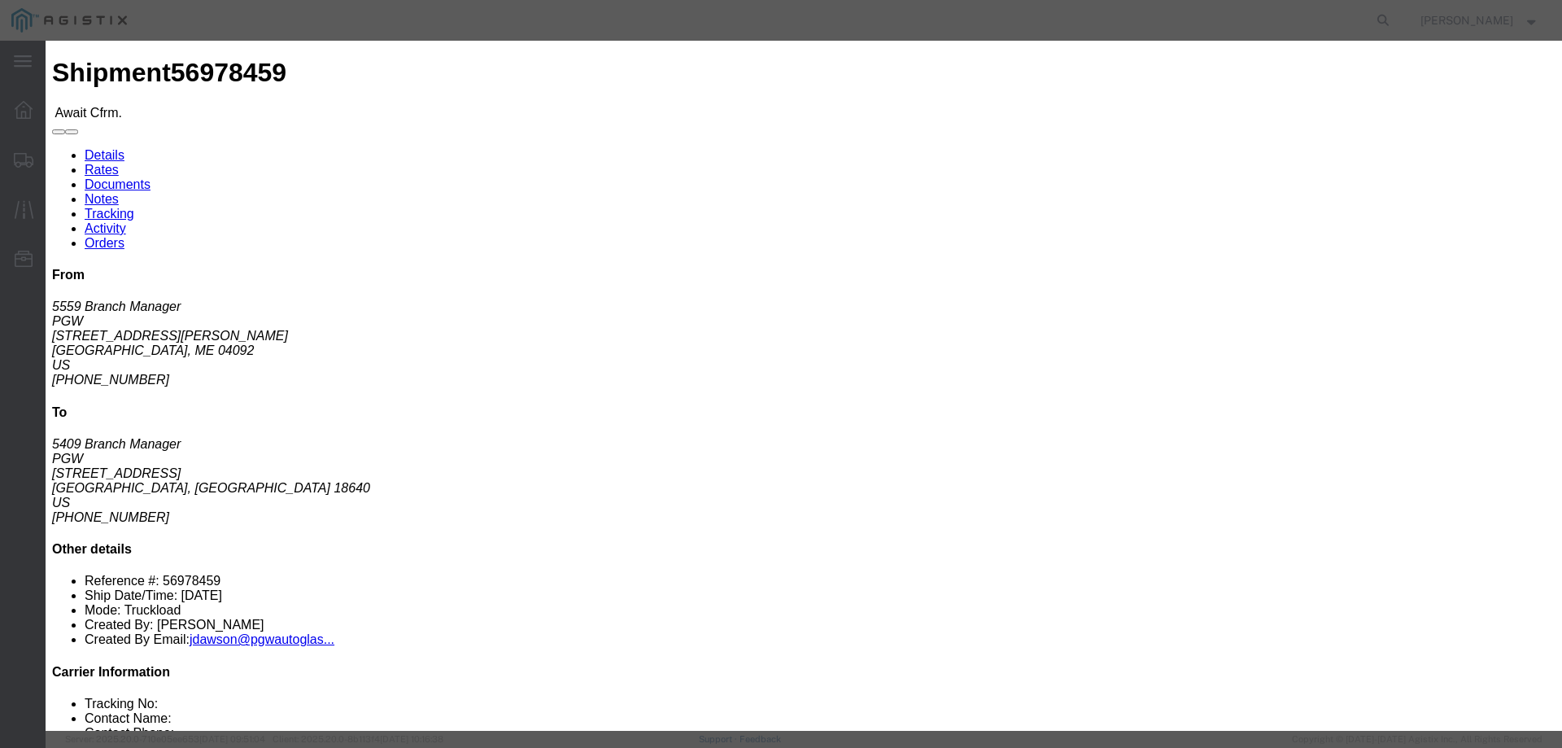
click div
click input "checkbox"
checkbox input "true"
type input "Jesse Jordan"
type input "3204977237"
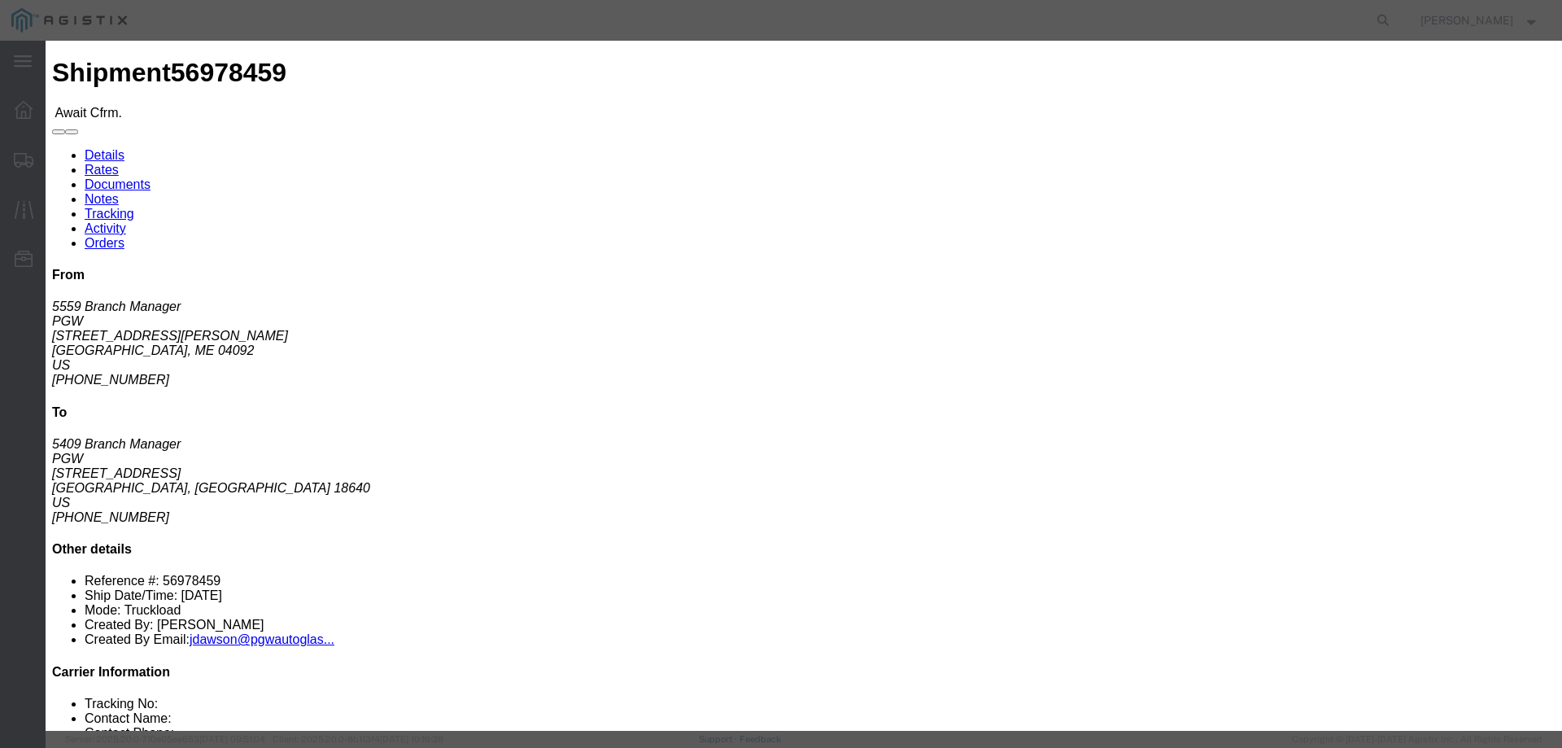
click input "text"
paste input "56978459"
type input "56978459"
click button "Submit"
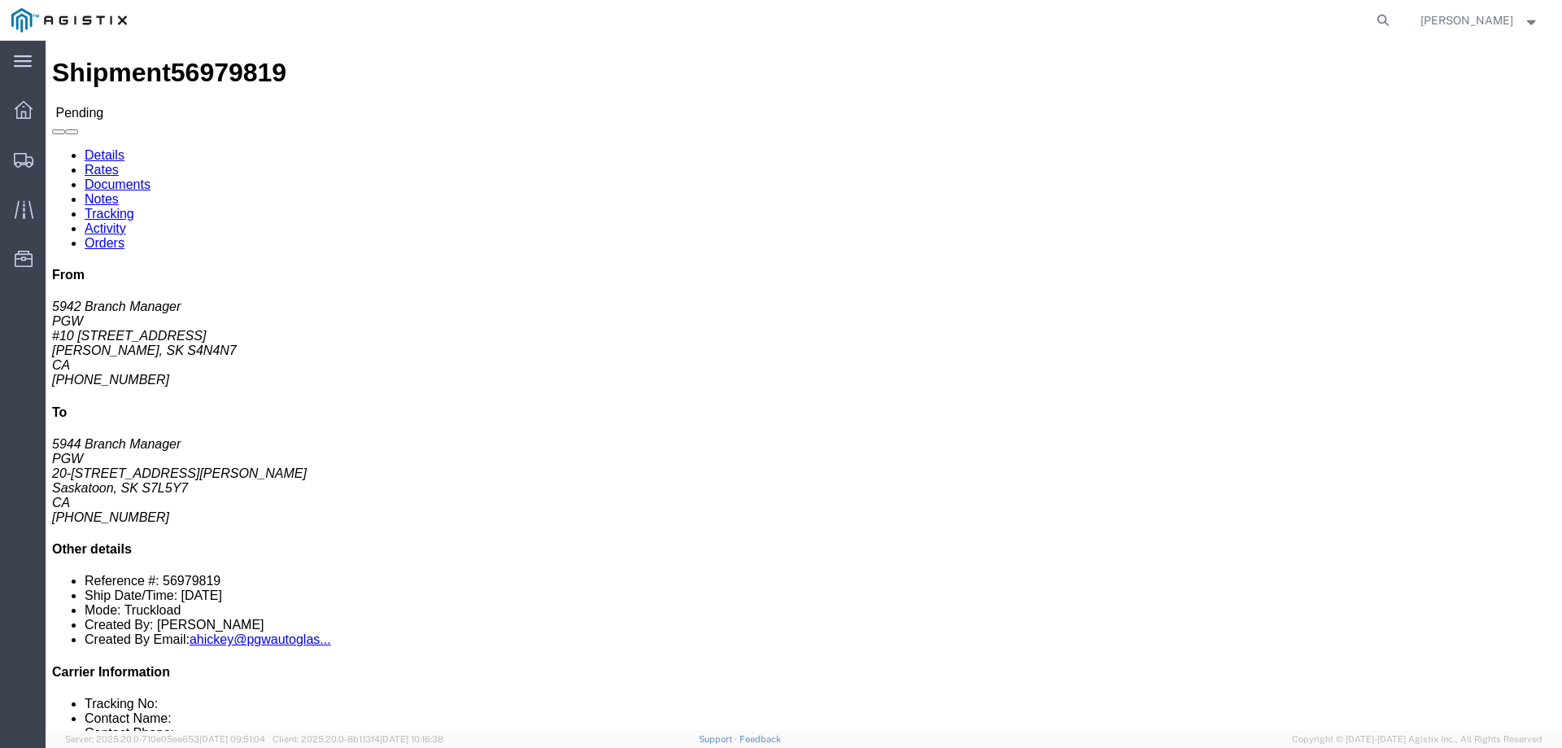
click button "Enter / Modify Bid"
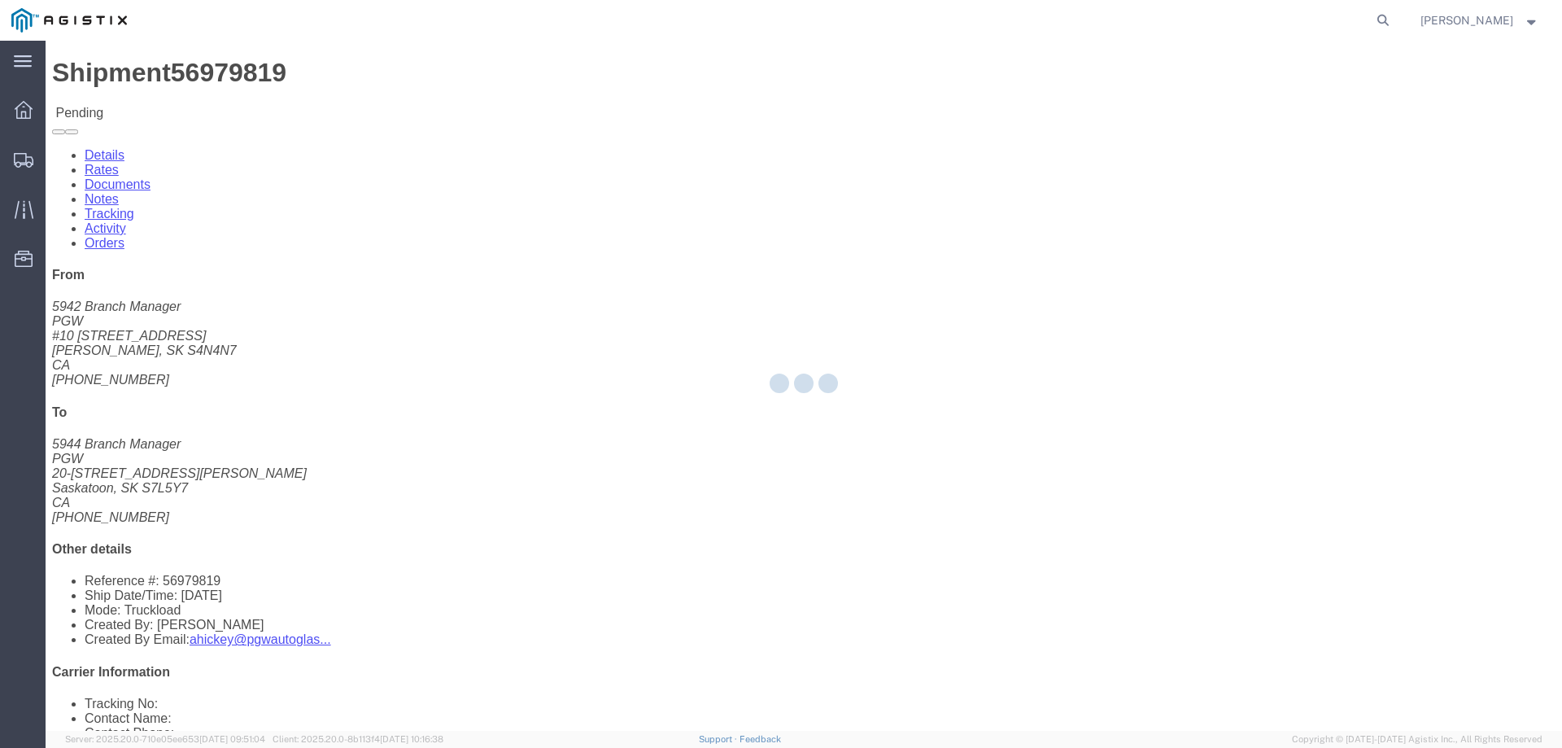
select select "146"
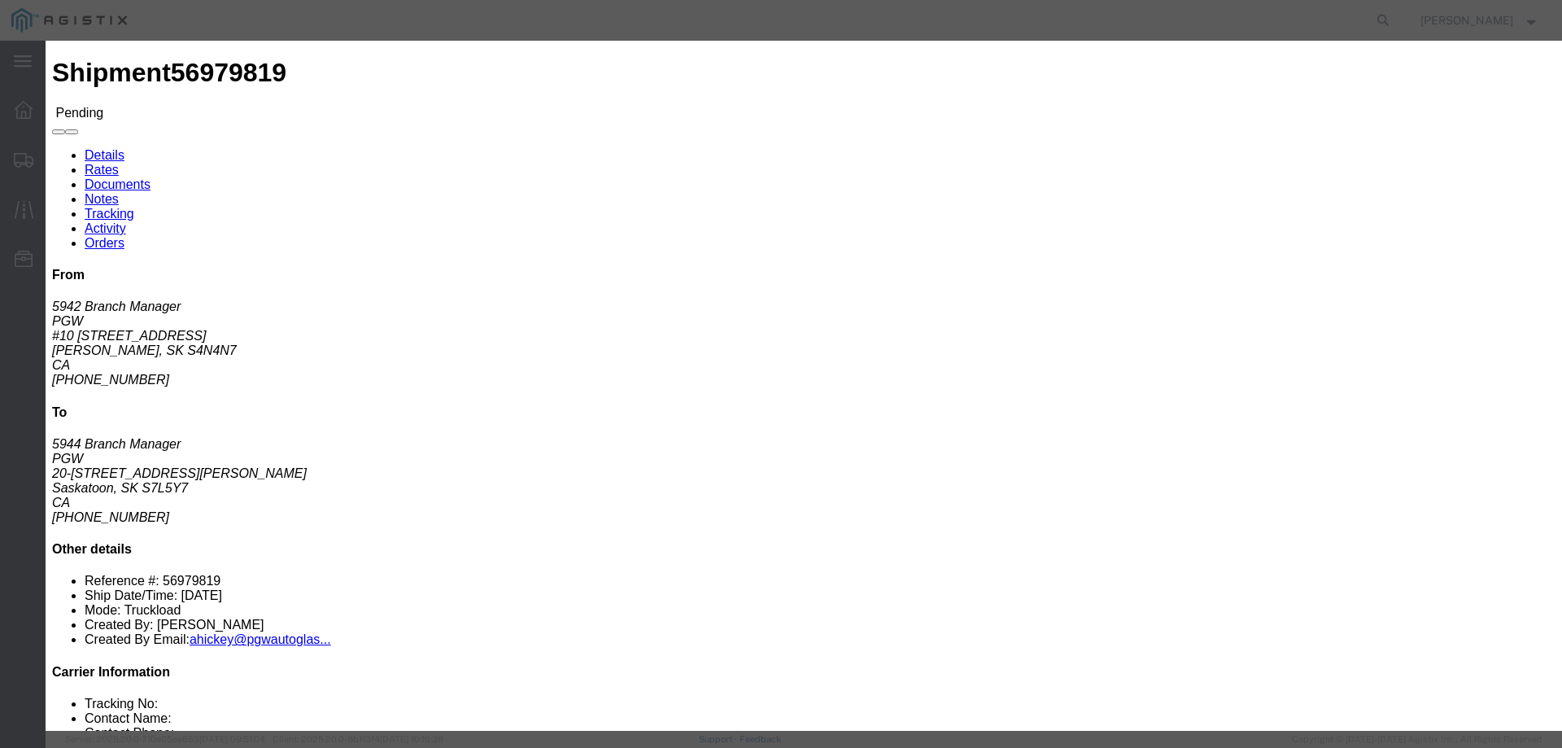
click link "ATS - ATS Logistics - Truckload"
drag, startPoint x: 1107, startPoint y: 340, endPoint x: 909, endPoint y: 337, distance: 198.6
click div "Select 2 Day Service 3 Axle Winch Truck 3 to 5 Day Service 96L Domestic Flat Ra…"
type input "575"
click button "Submit"
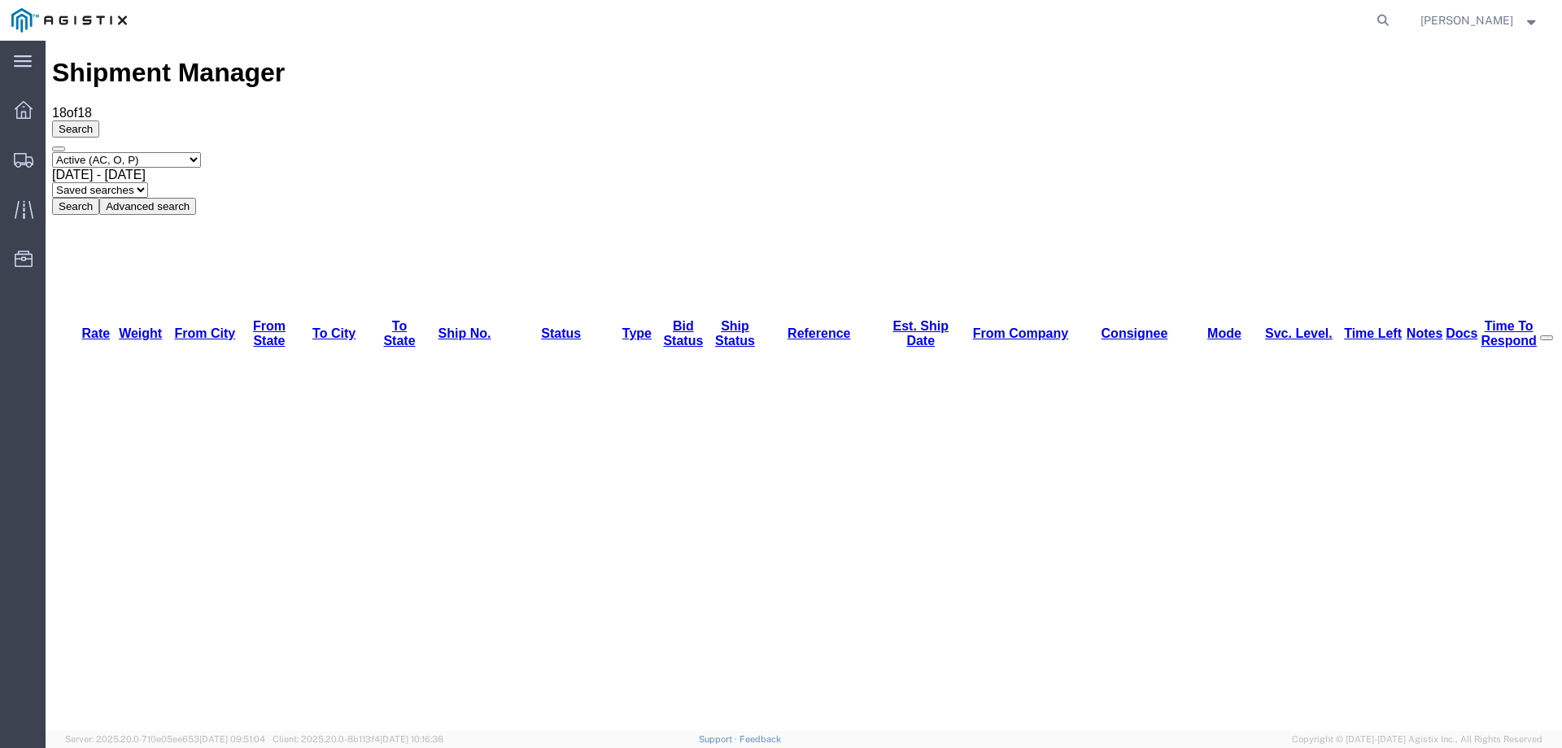
click at [1033, 152] on div "Select status Active (AC, O, P) All Approved Awaiting Confirmation (AC) Booked …" at bounding box center [804, 183] width 1504 height 63
click at [16, 159] on icon at bounding box center [24, 160] width 20 height 15
click at [17, 159] on icon at bounding box center [25, 160] width 20 height 15
click at [14, 163] on div at bounding box center [24, 159] width 46 height 29
click at [998, 152] on div "Select status Active (AC, O, P) All Approved Awaiting Confirmation (AC) Booked …" at bounding box center [804, 183] width 1504 height 63
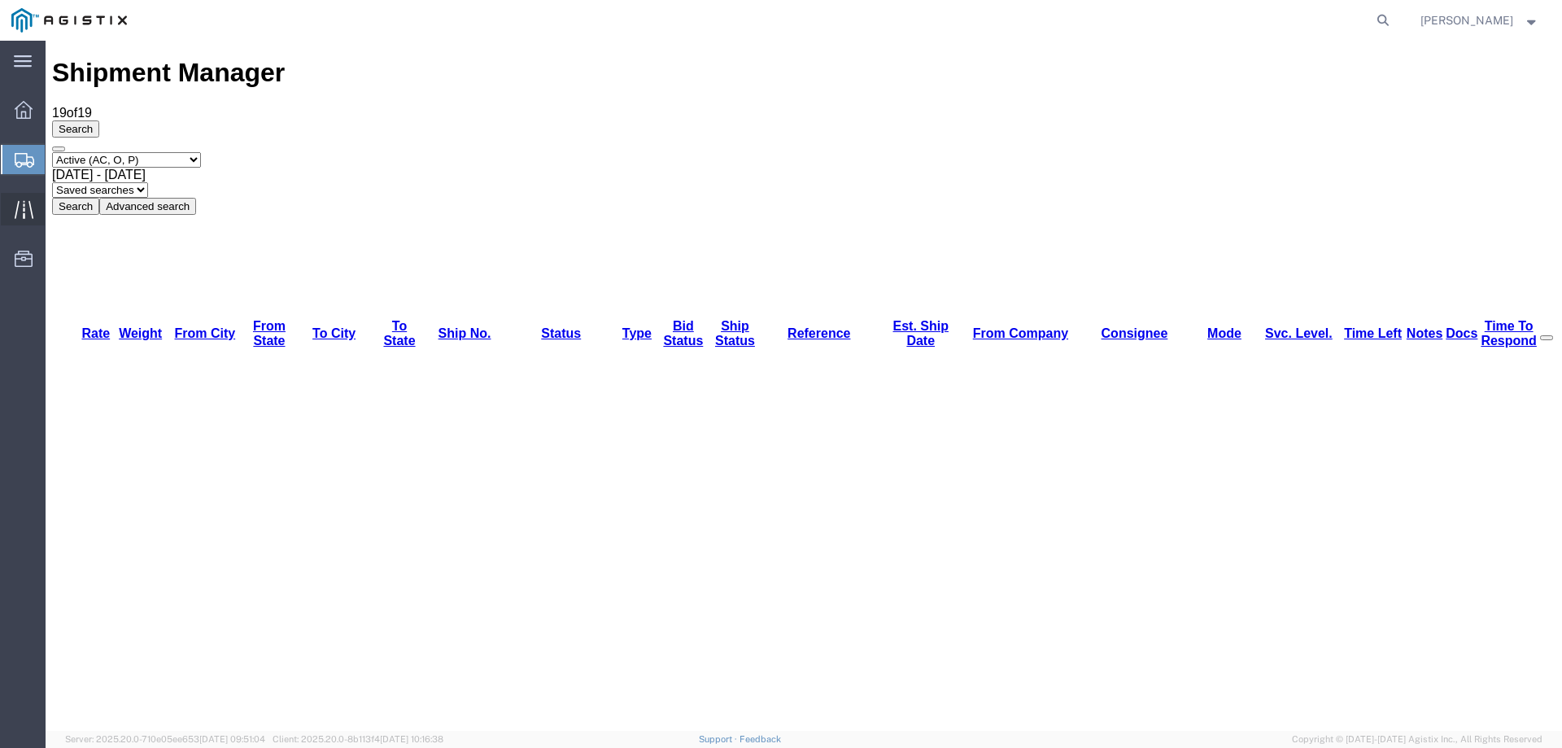
click at [19, 199] on div at bounding box center [24, 209] width 46 height 33
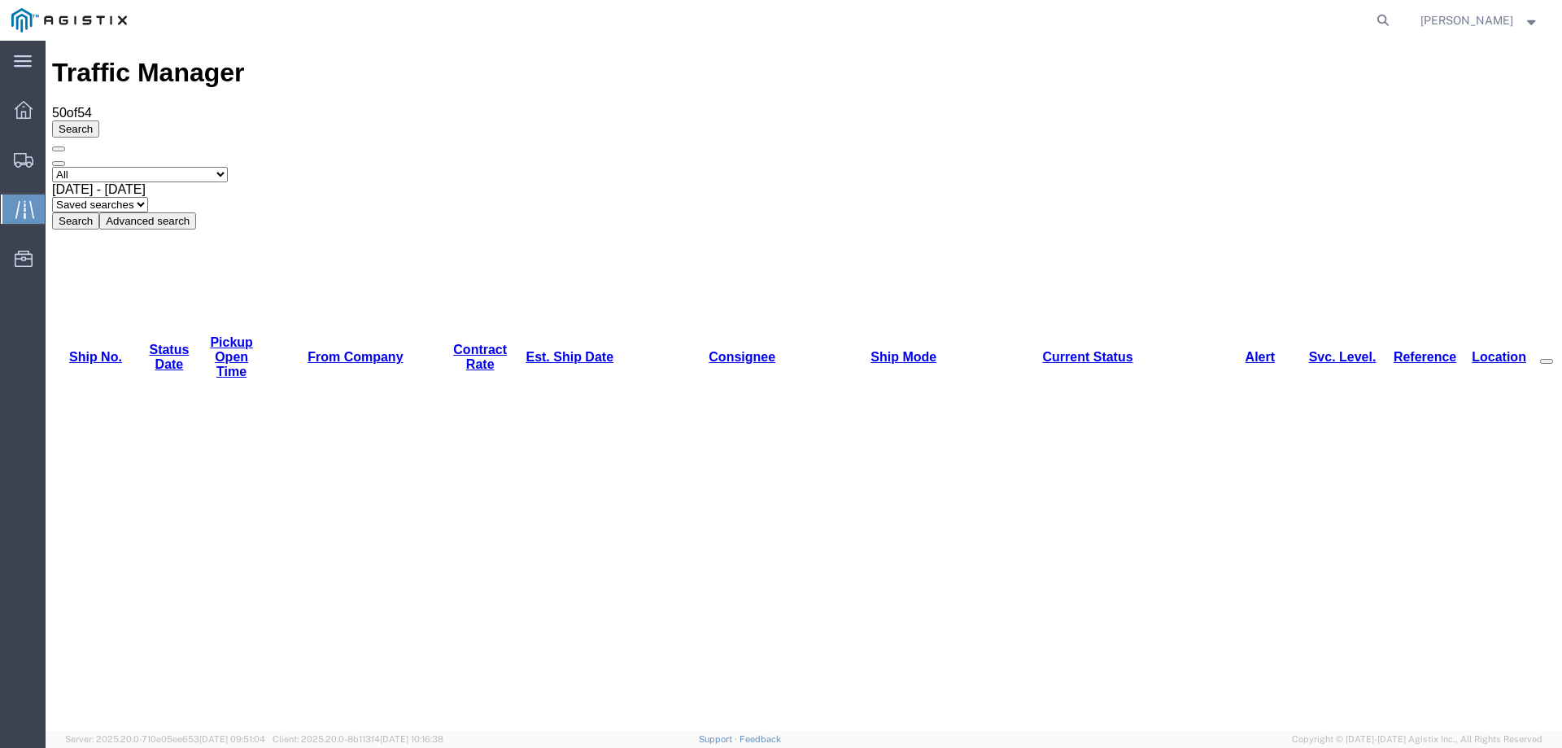
click at [533, 350] on link "Est. Ship Date" at bounding box center [570, 357] width 88 height 14
copy li "56922200"
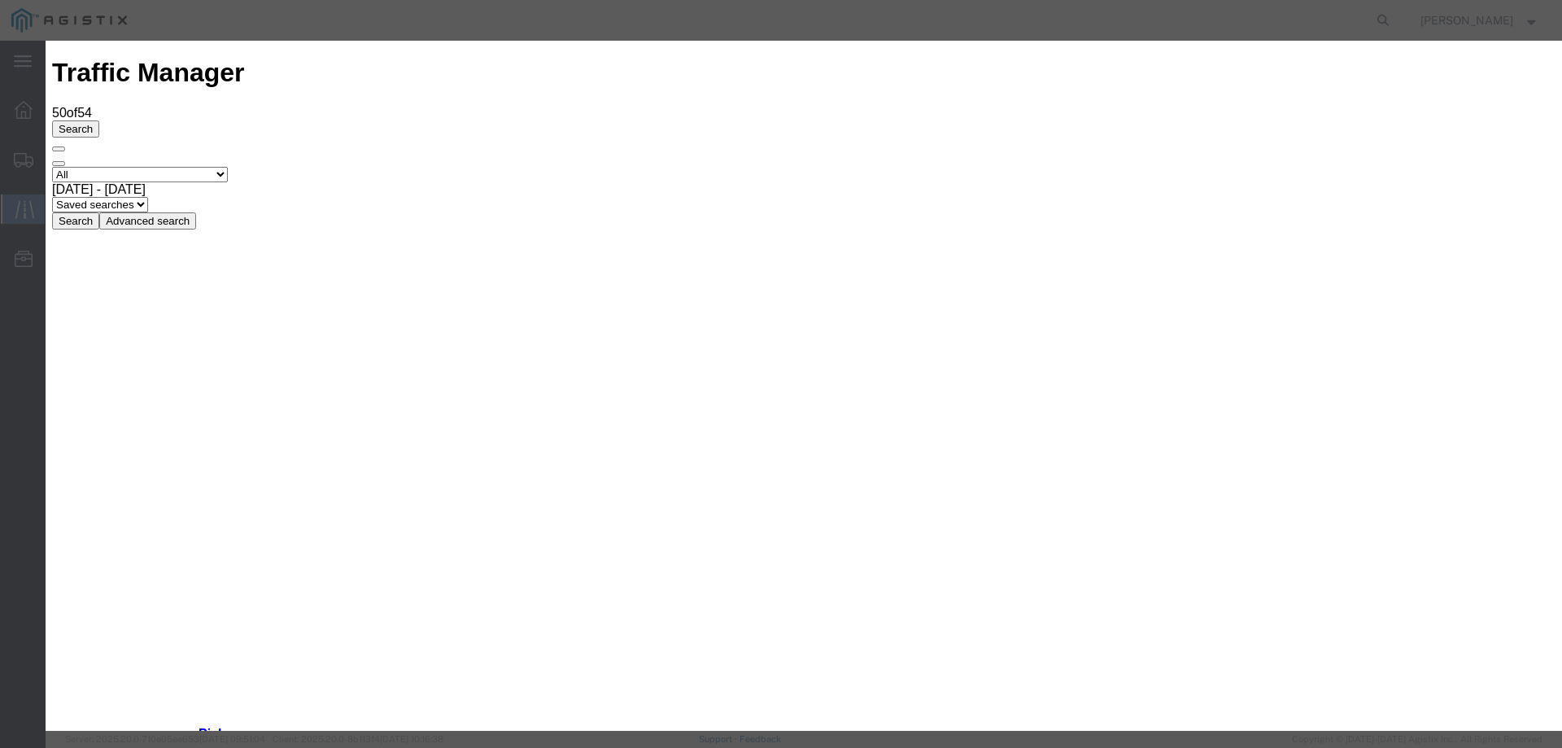
type input "09/30/2025"
type input "2:00 PM"
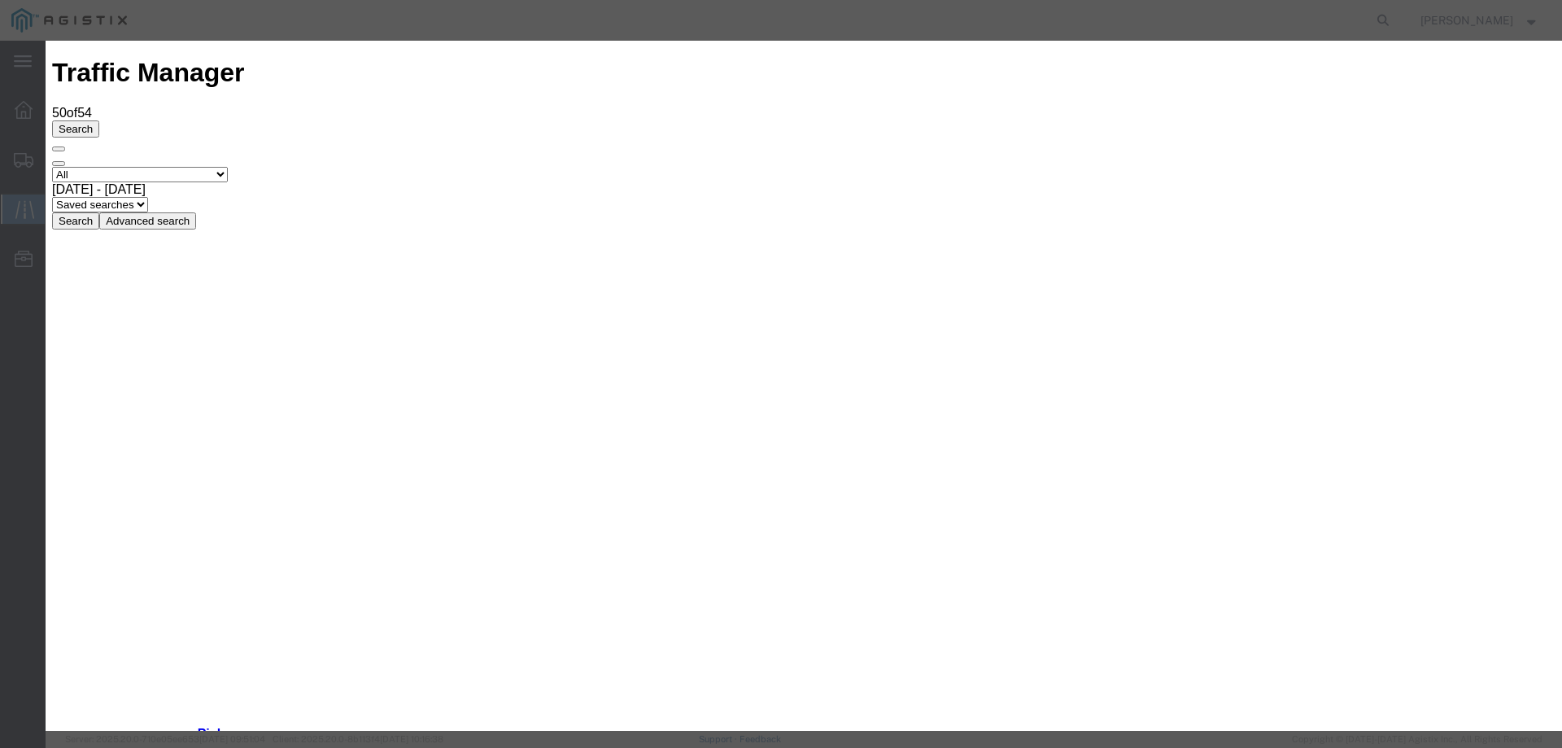
type input "09/29/2025"
select select "DELIVRED"
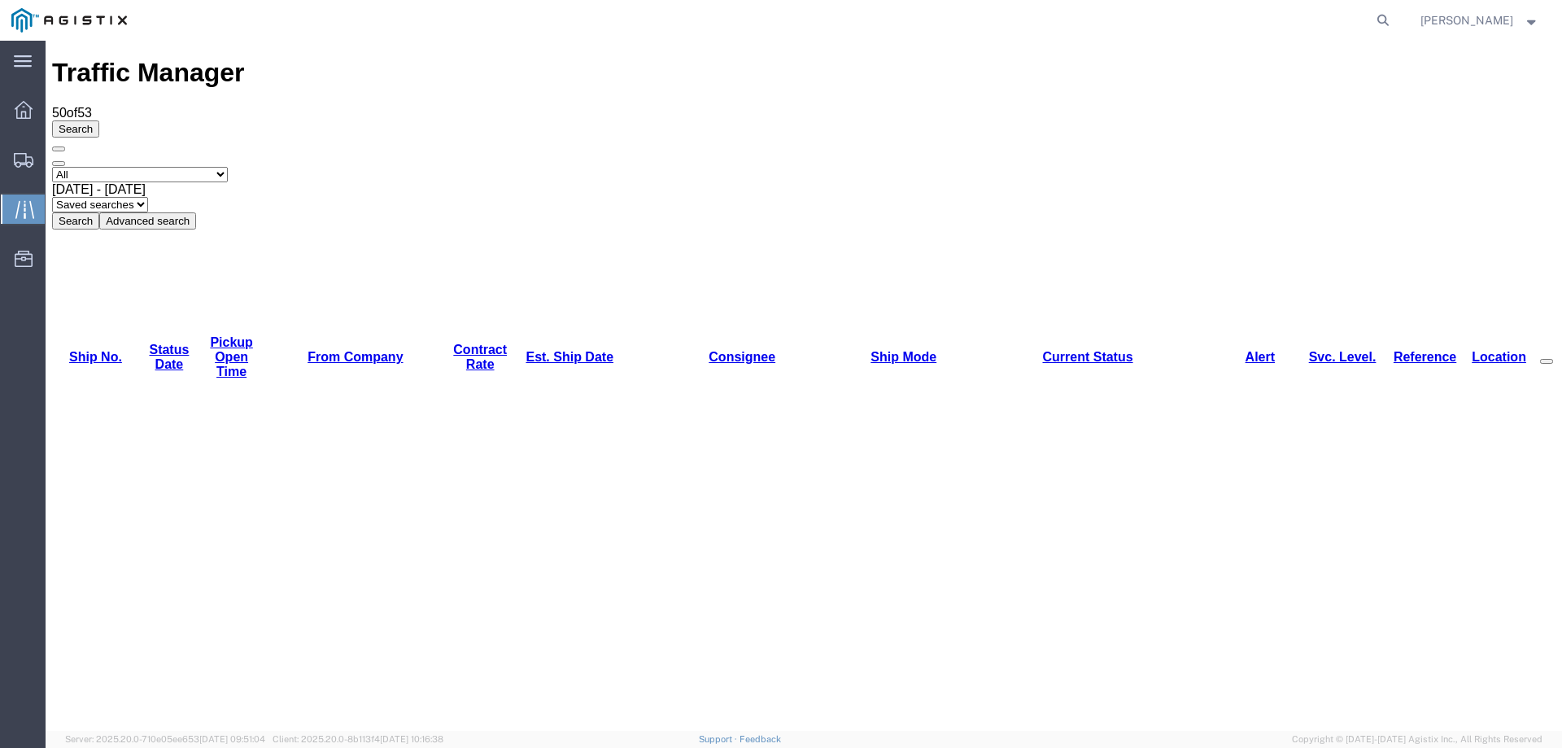
copy li "56907369"
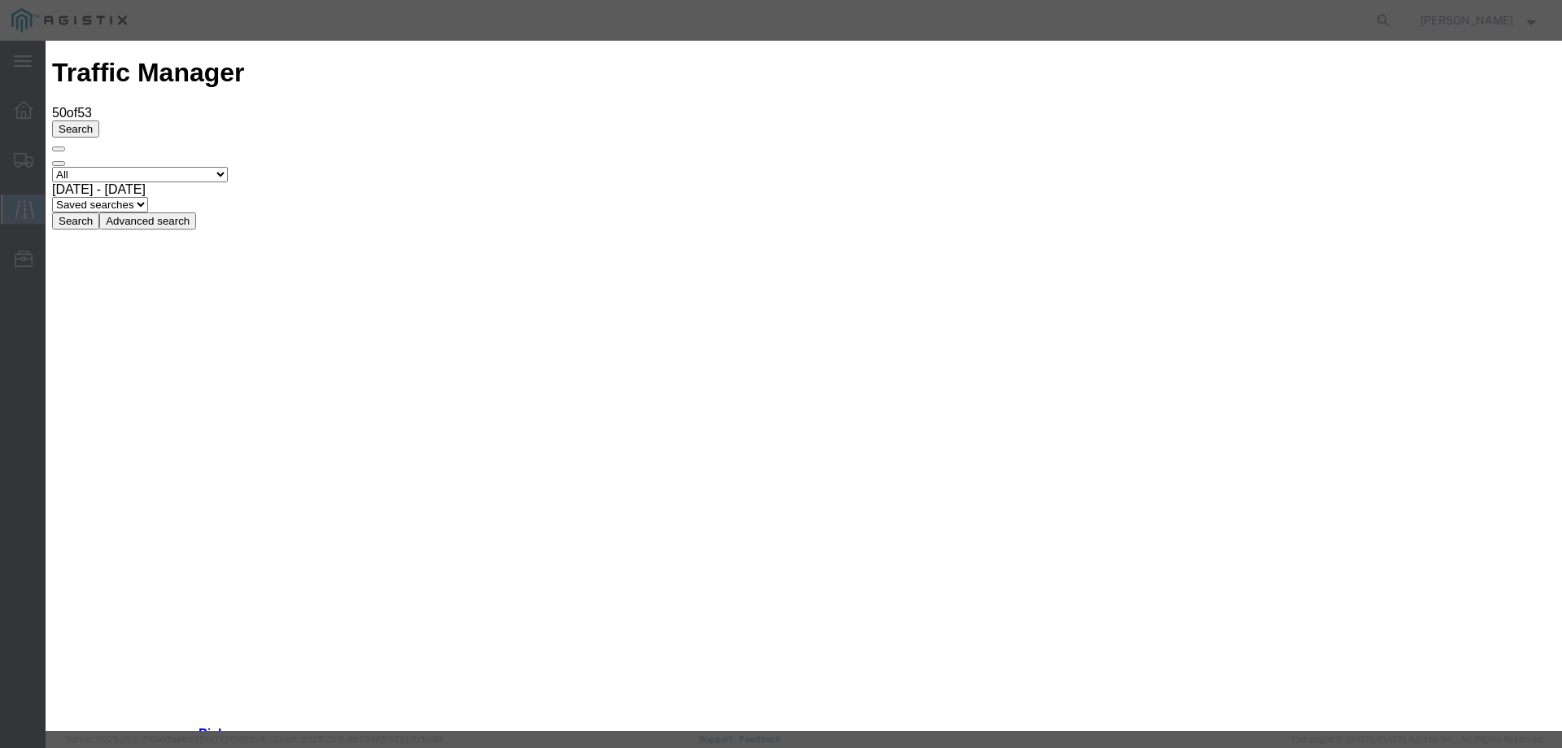
type input "09/30/2025"
type input "2:00 PM"
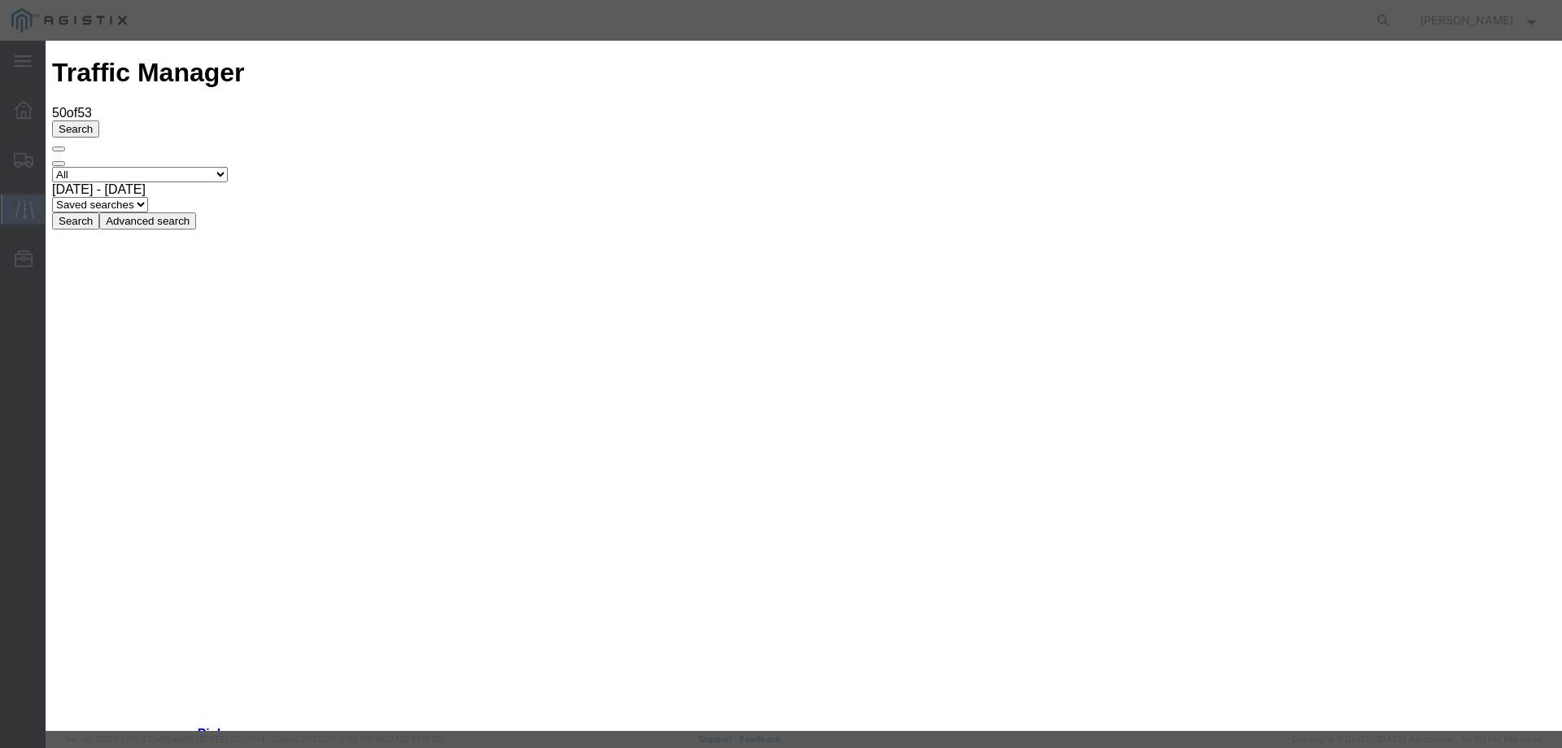
type input "09/26/2025"
select select "DELIVRED"
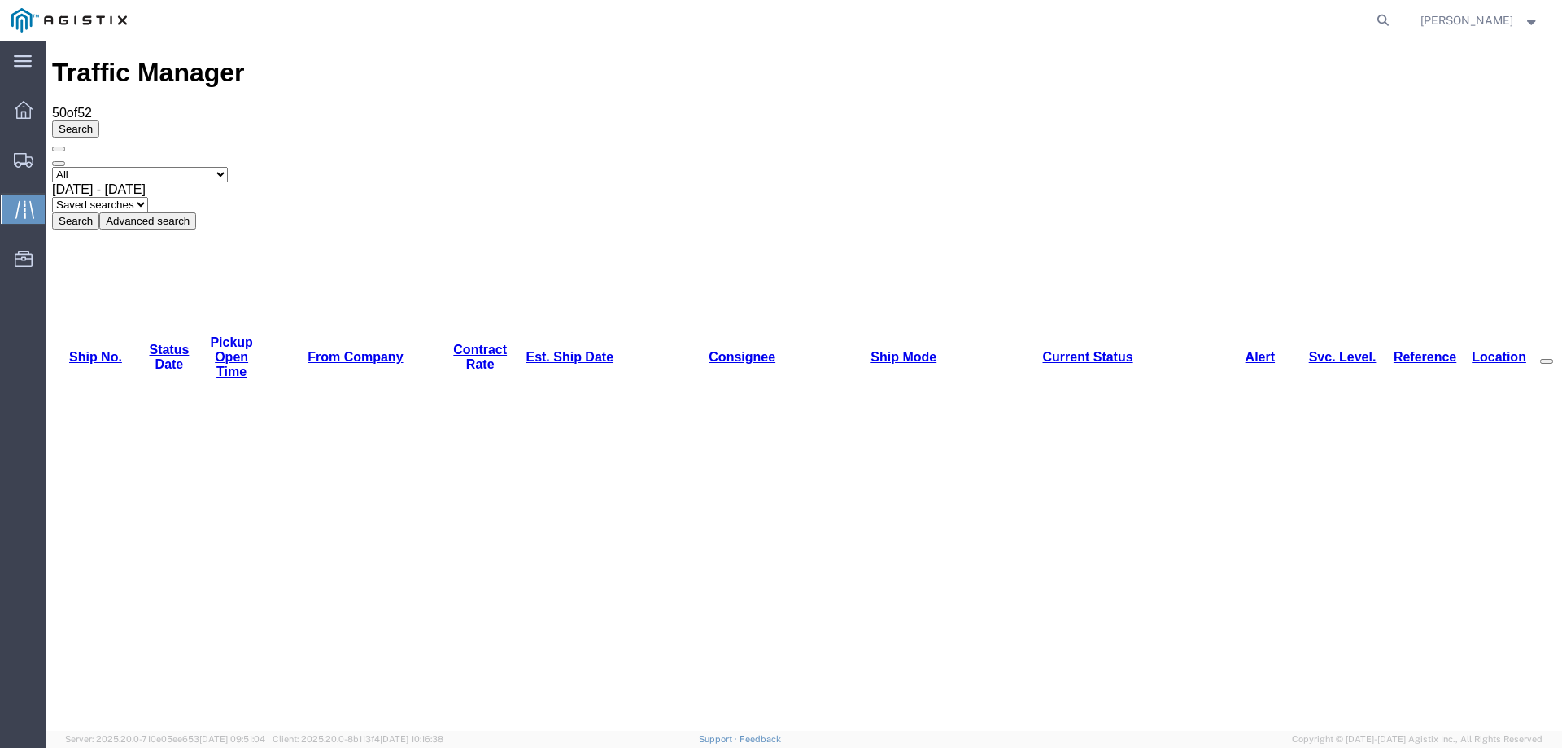
copy li "56922575"
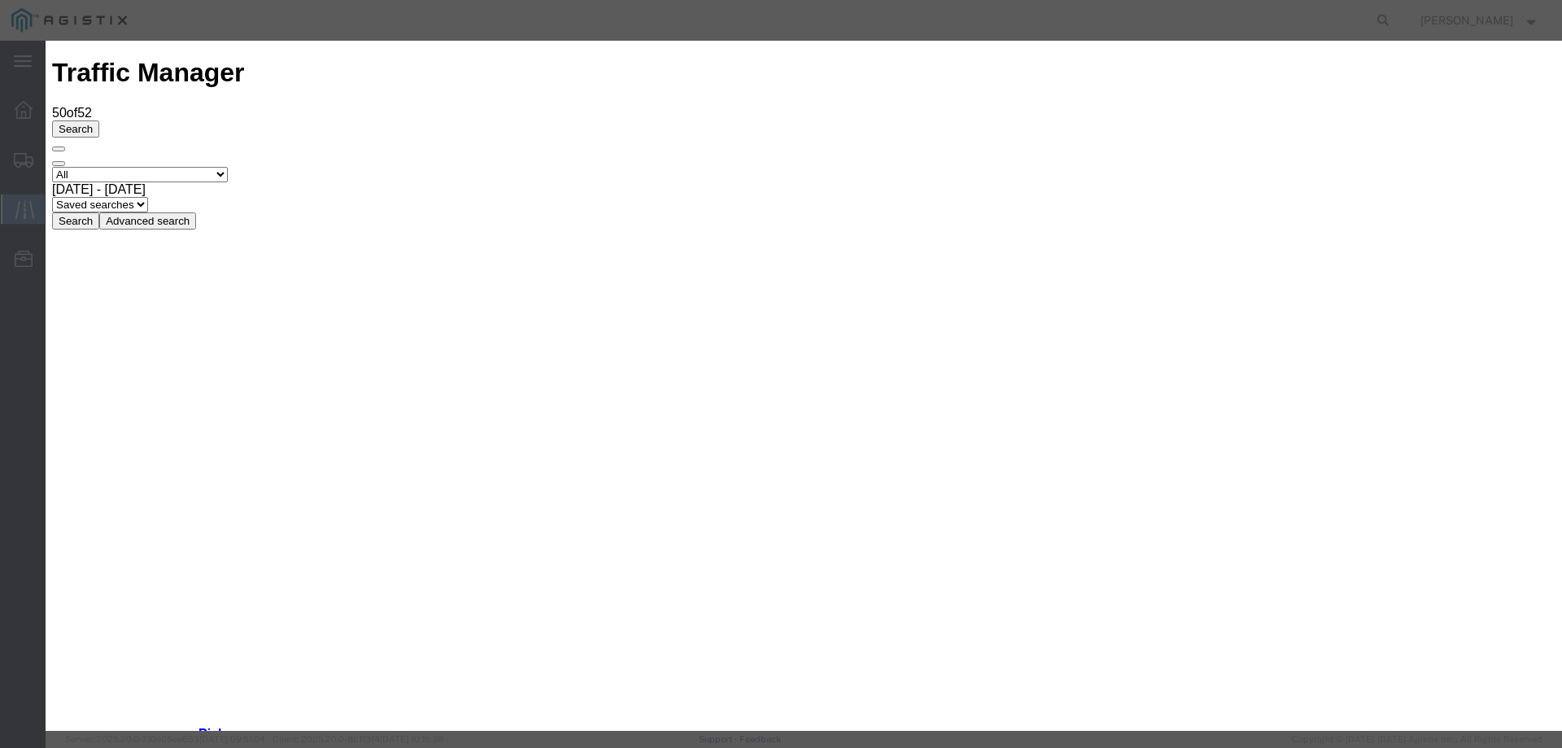
type input "09/30/2025"
type input "2:00 PM"
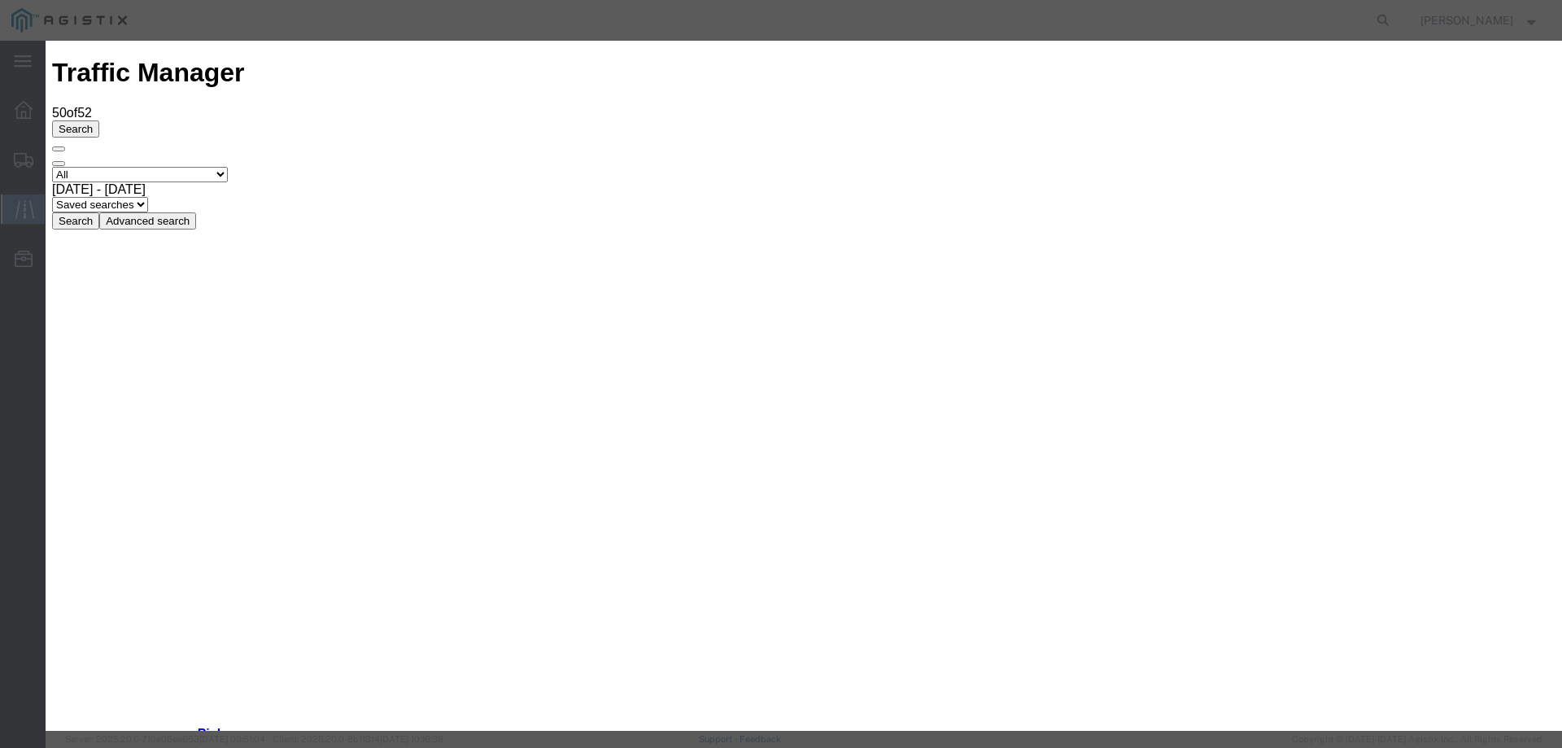
type input "09/29/2025"
select select "DELIVRED"
drag, startPoint x: 1183, startPoint y: 570, endPoint x: 1598, endPoint y: 773, distance: 461.8
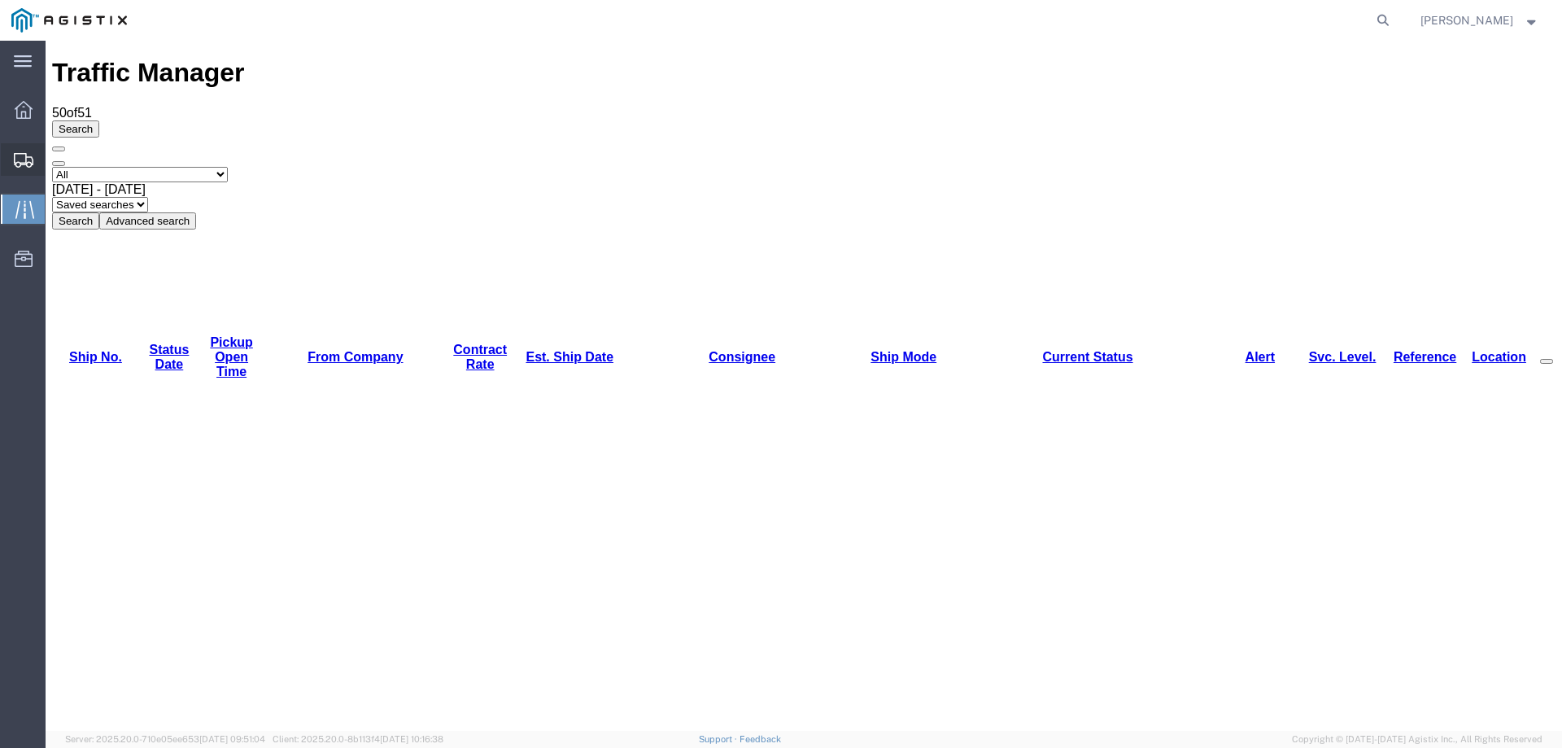
click at [16, 156] on icon at bounding box center [24, 160] width 20 height 15
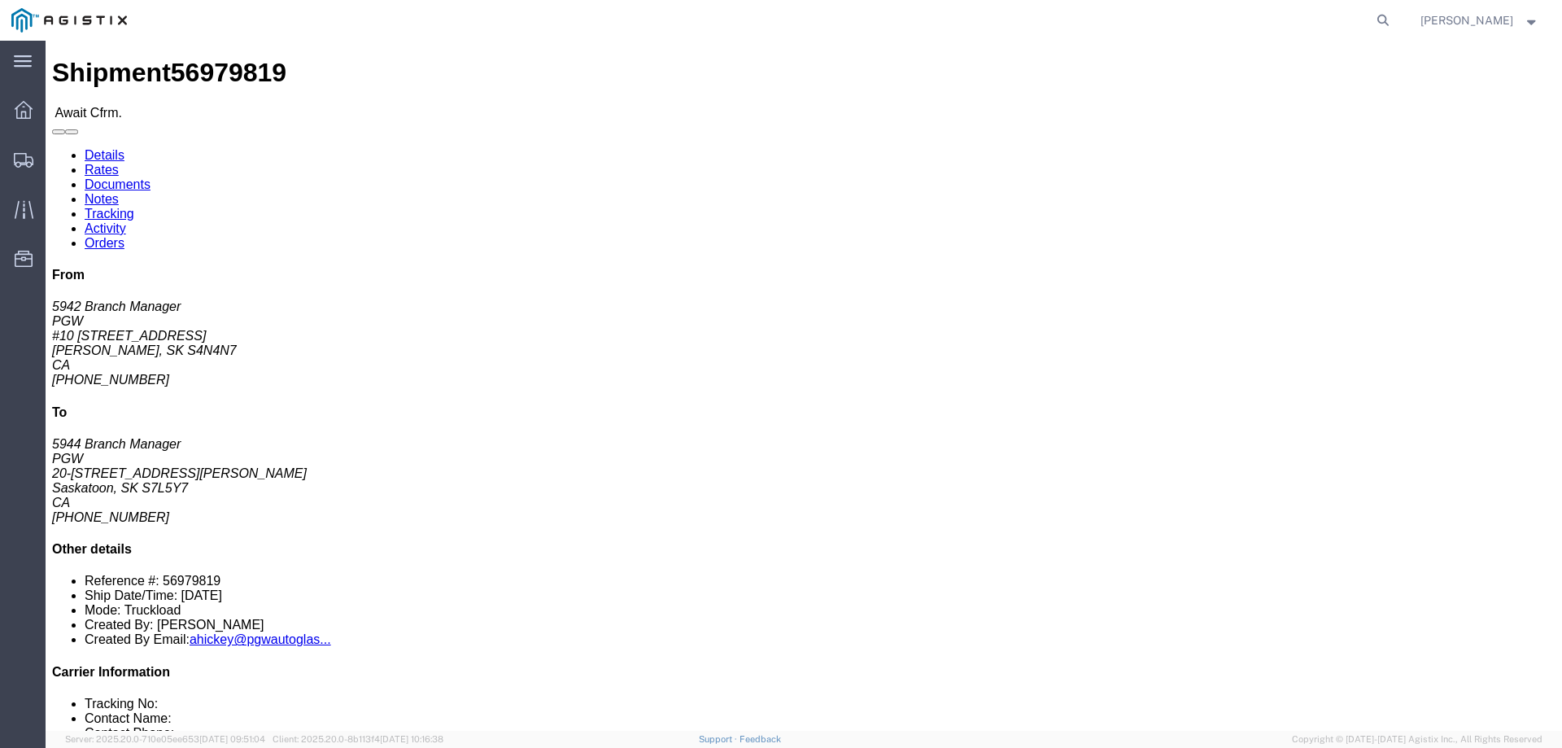
click b "56979819"
copy b "56979819"
click link "Confirm"
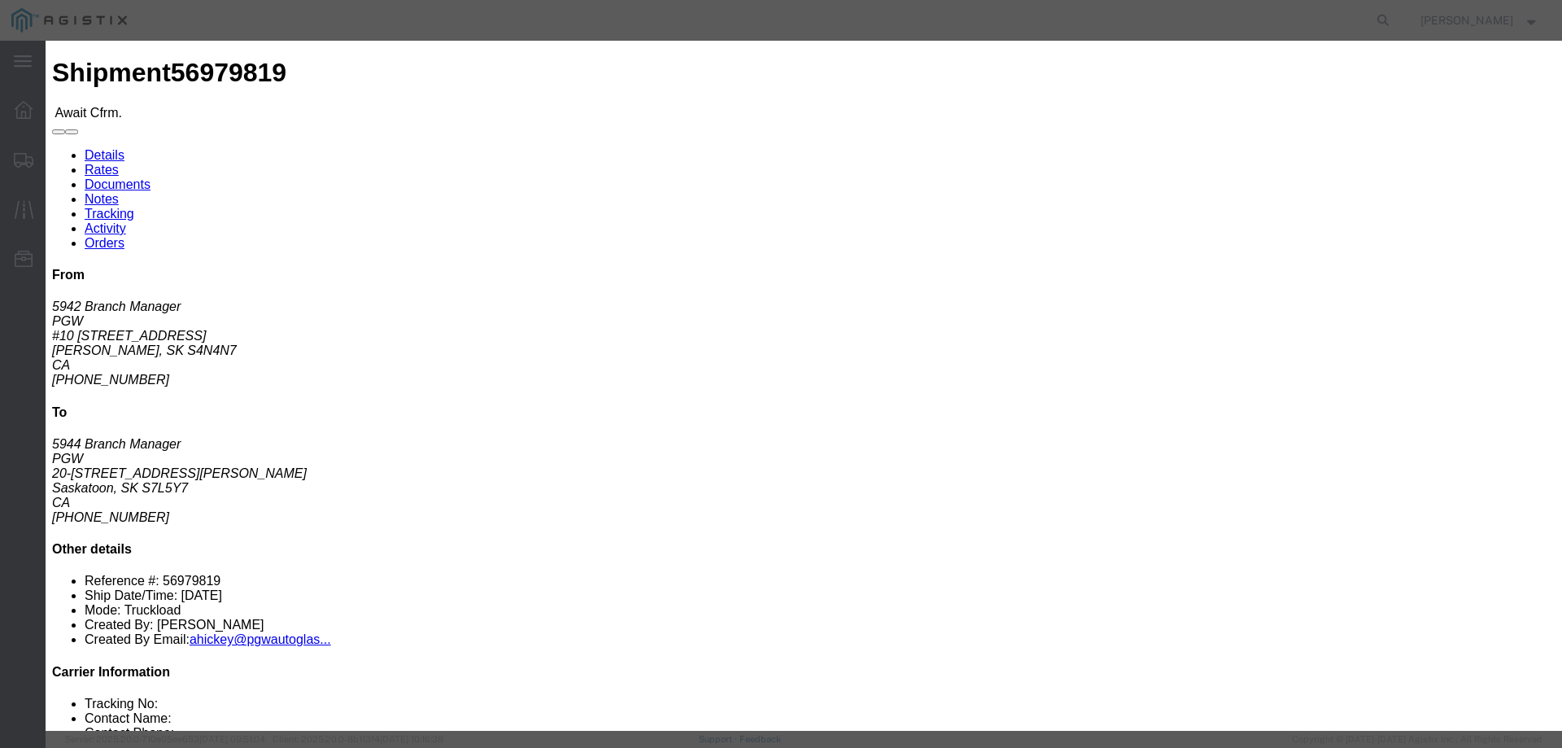
click input "checkbox"
checkbox input "true"
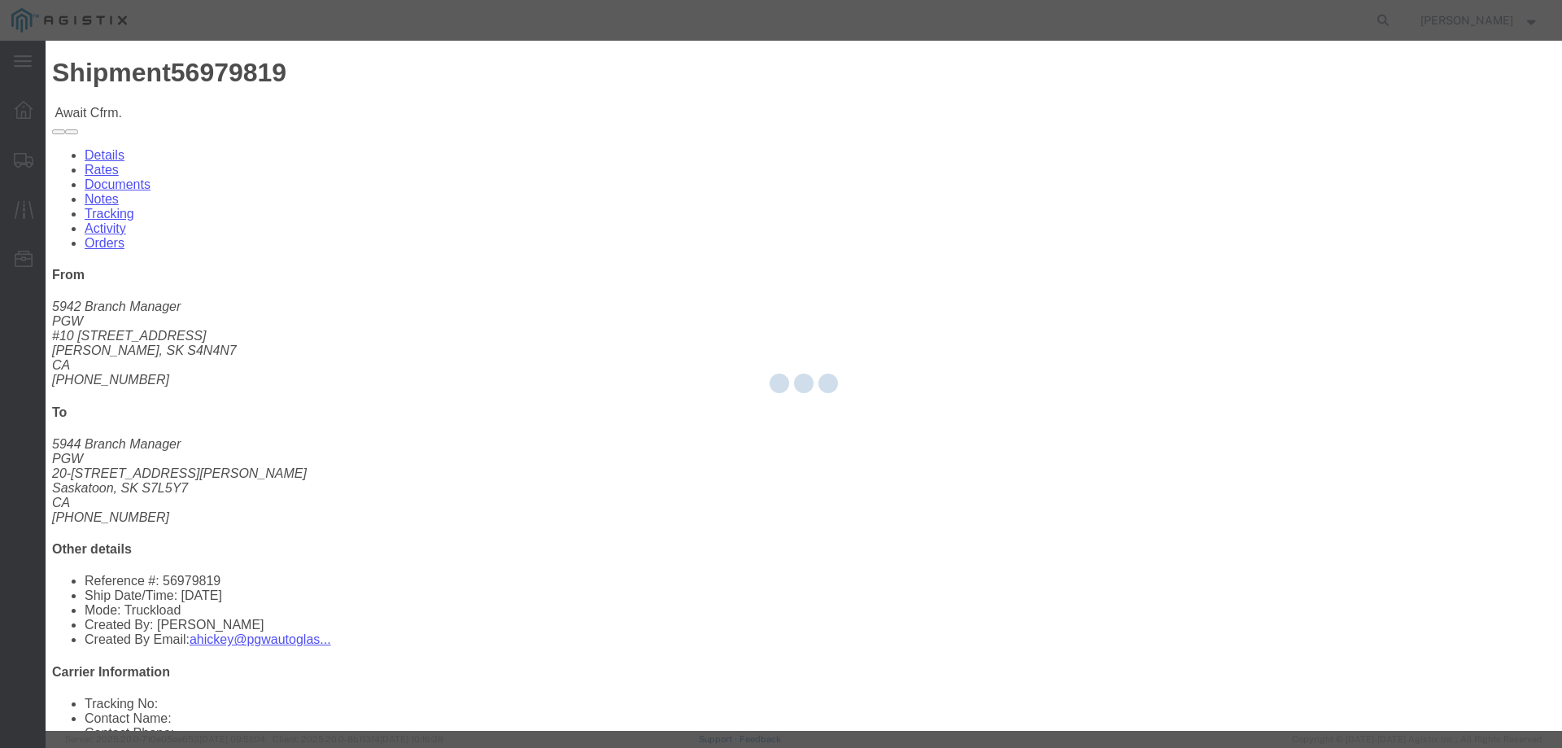
type input "Jesse Jordan"
type input "3204977237"
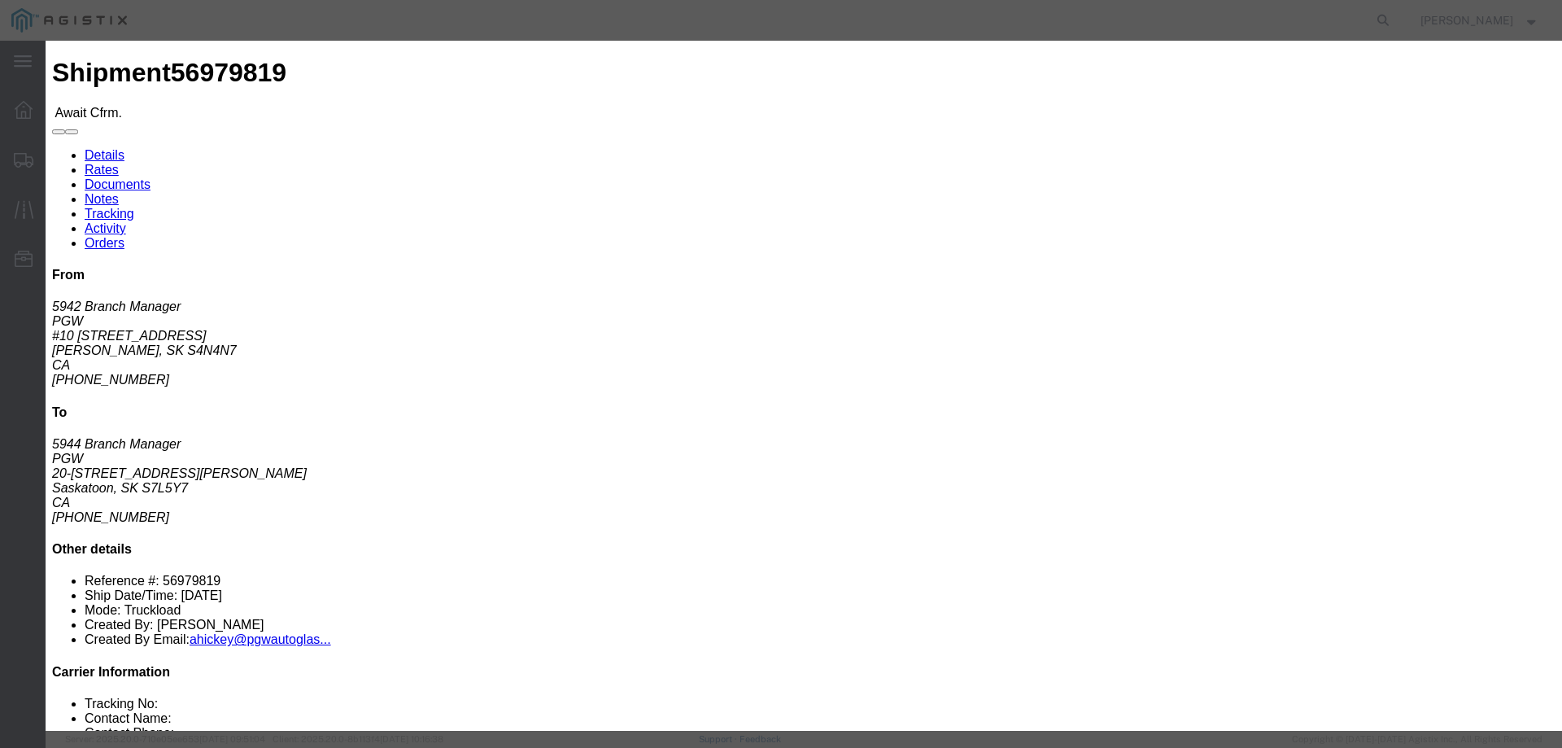
click input "text"
paste input "56979819"
type input "56979819"
click button "Submit"
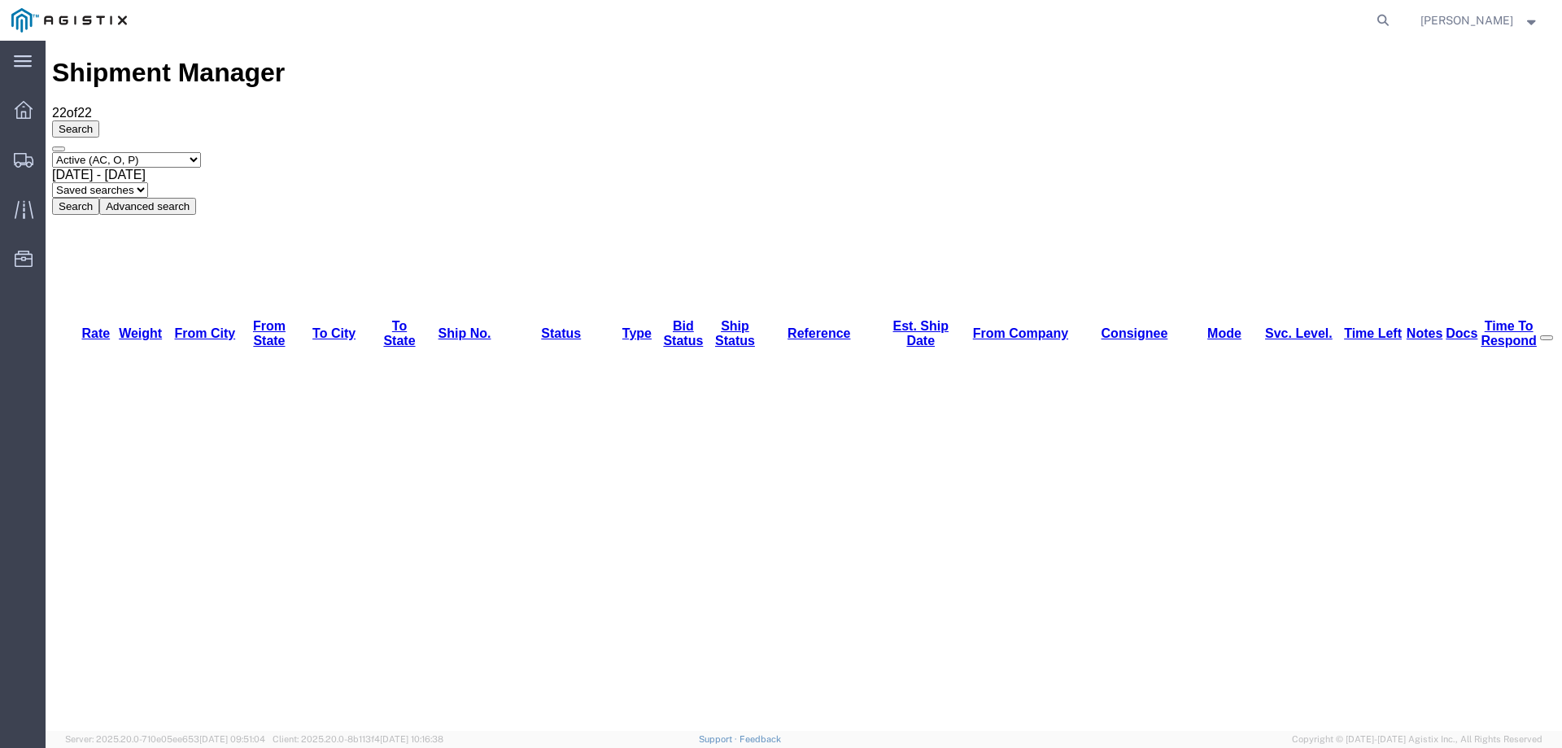
scroll to position [49, 0]
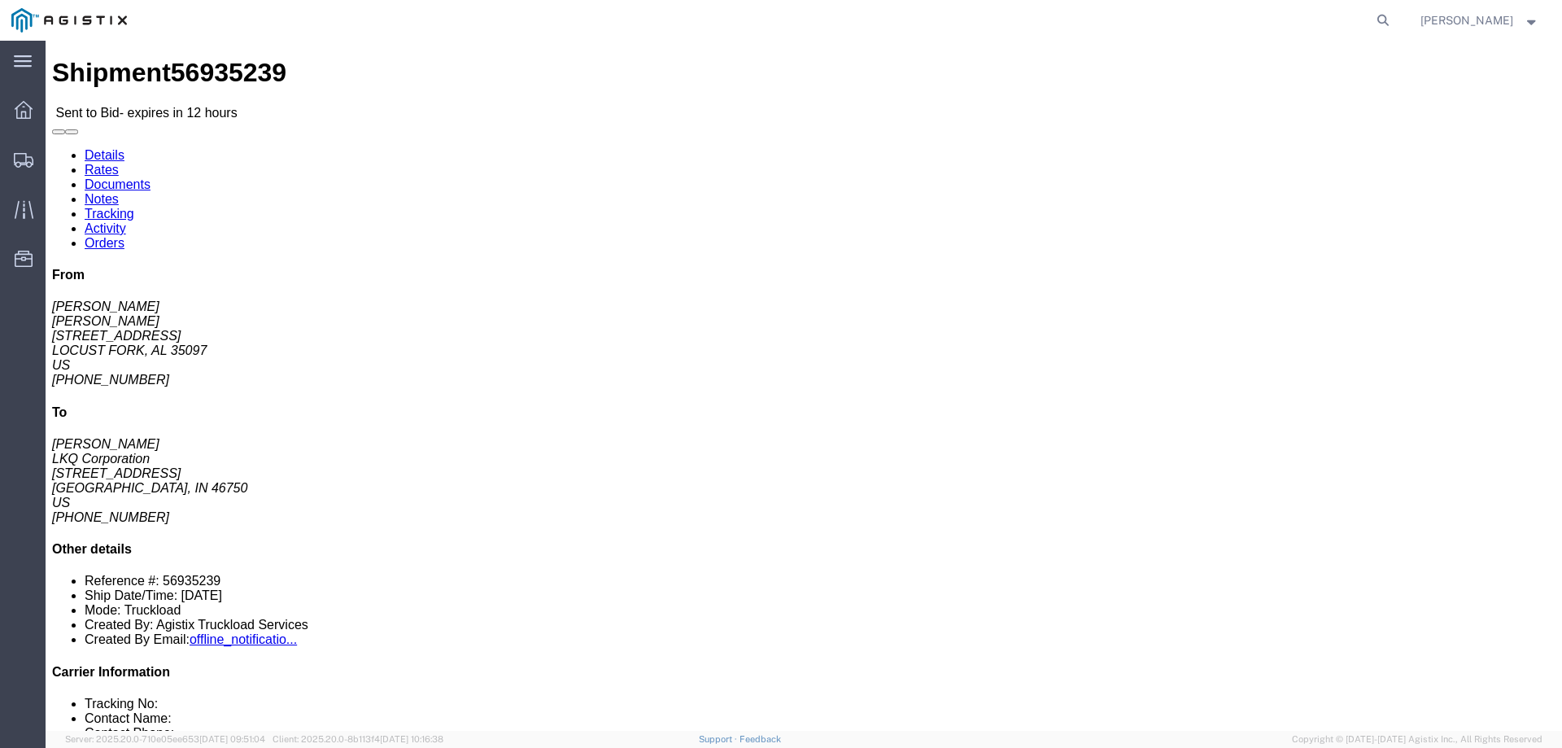
click link "Notes"
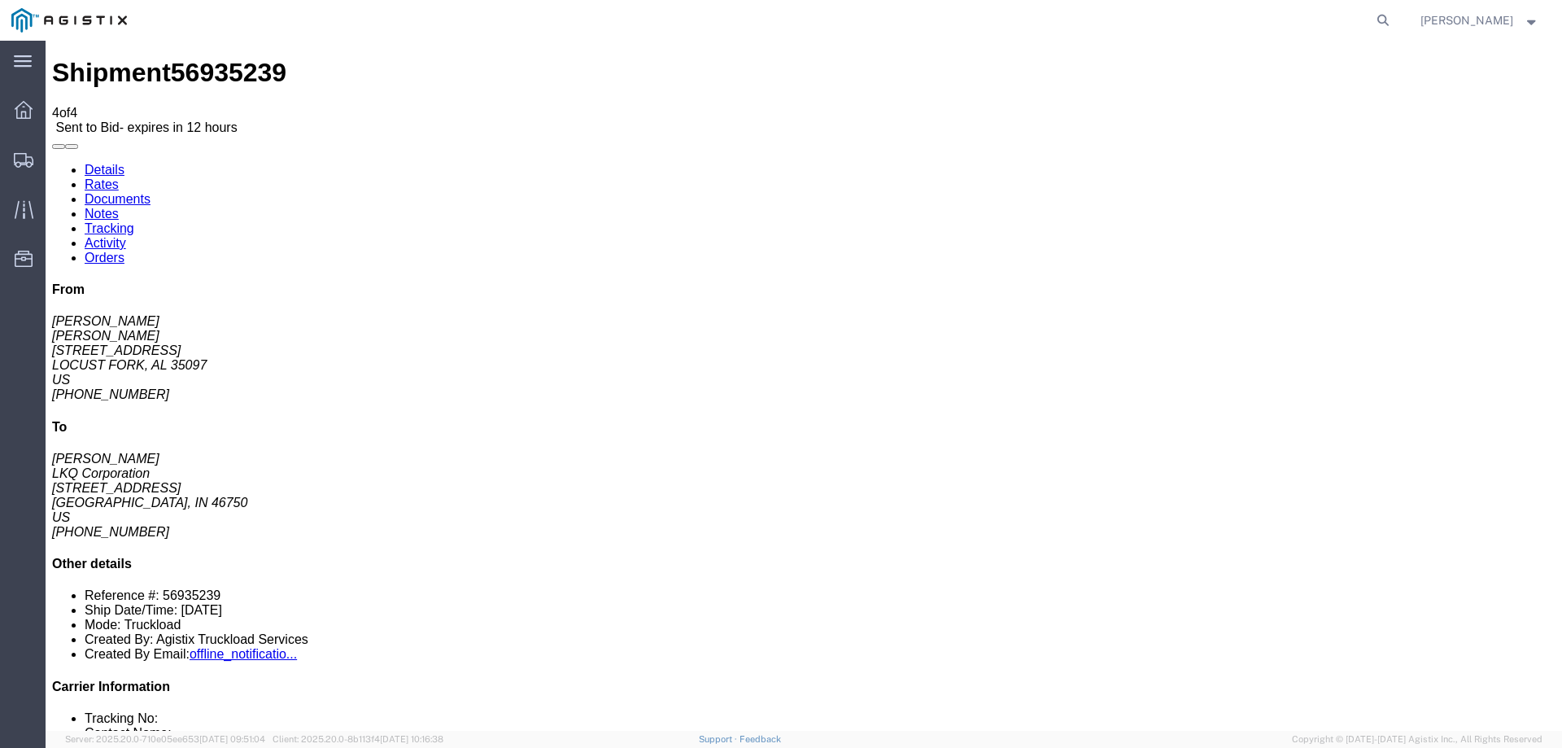
click at [101, 163] on link "Details" at bounding box center [105, 170] width 40 height 14
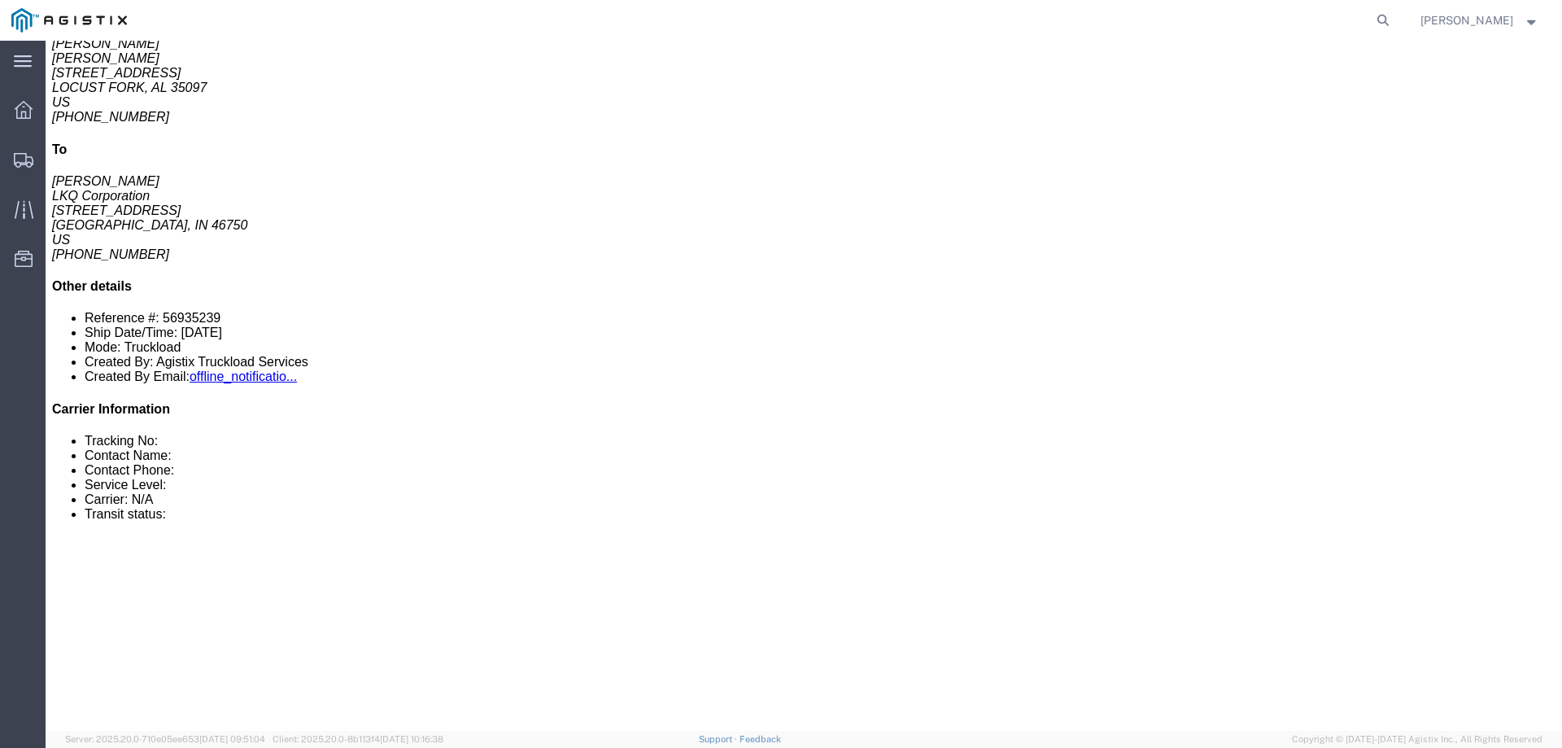
scroll to position [651, 0]
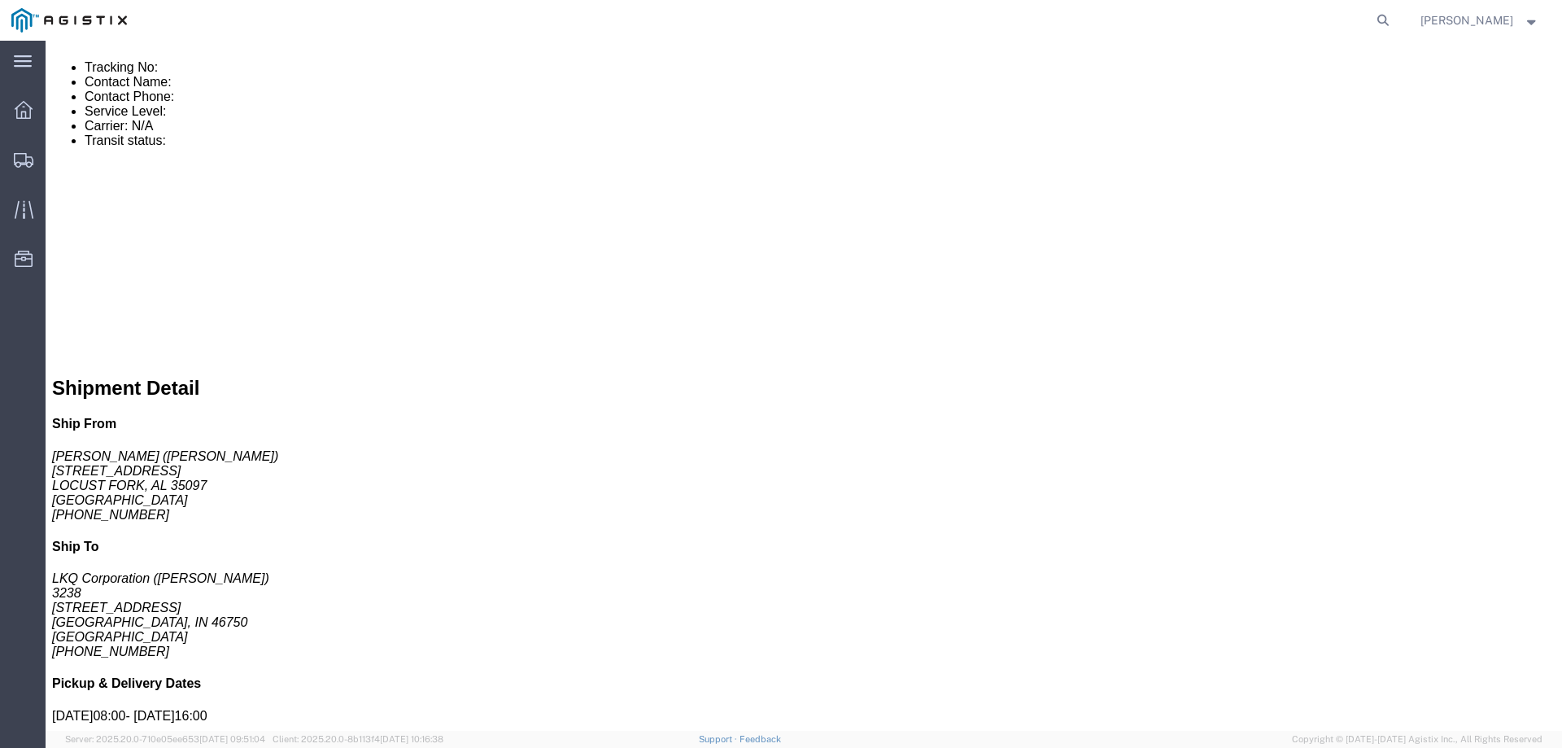
click link "Enter / Modify Bid"
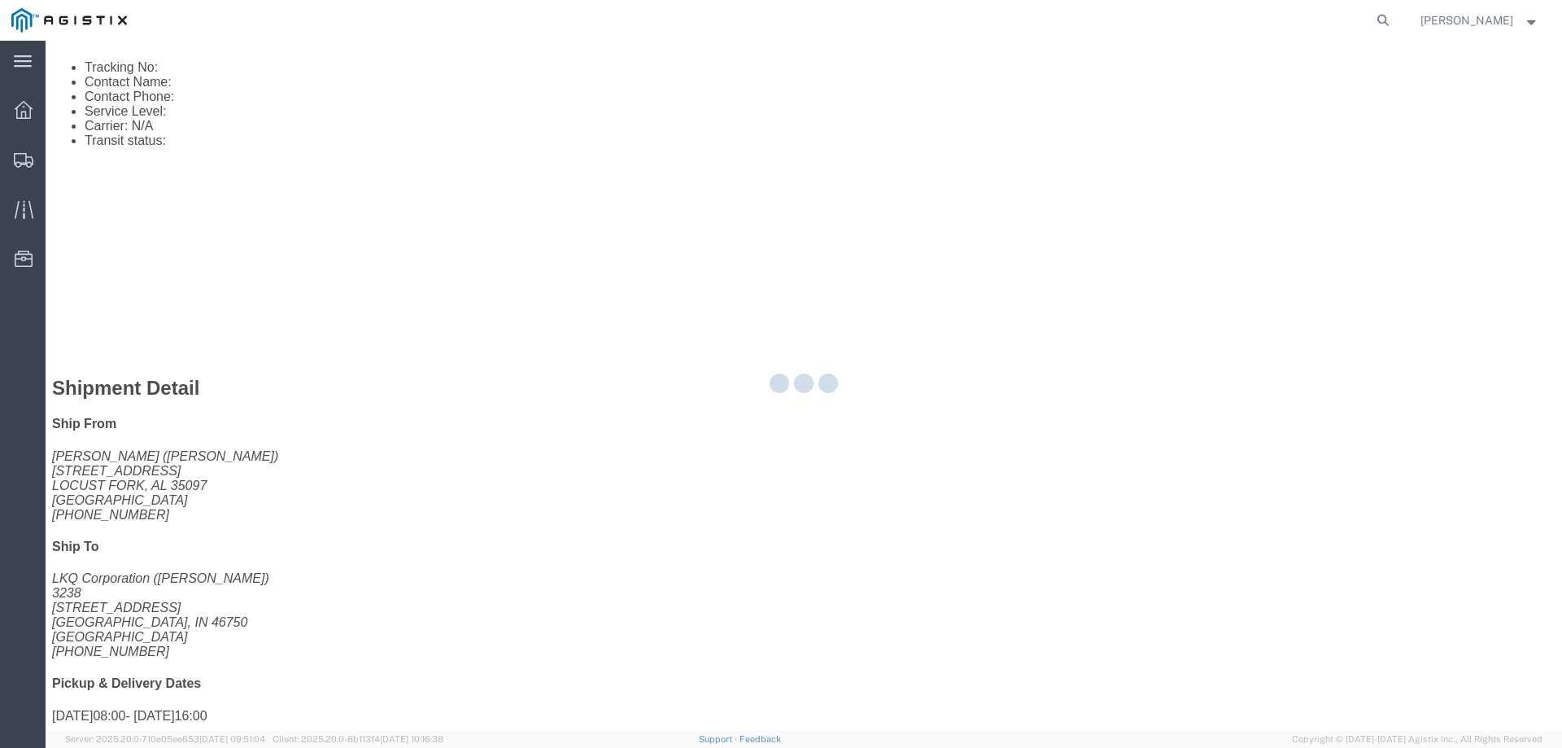
select select "146"
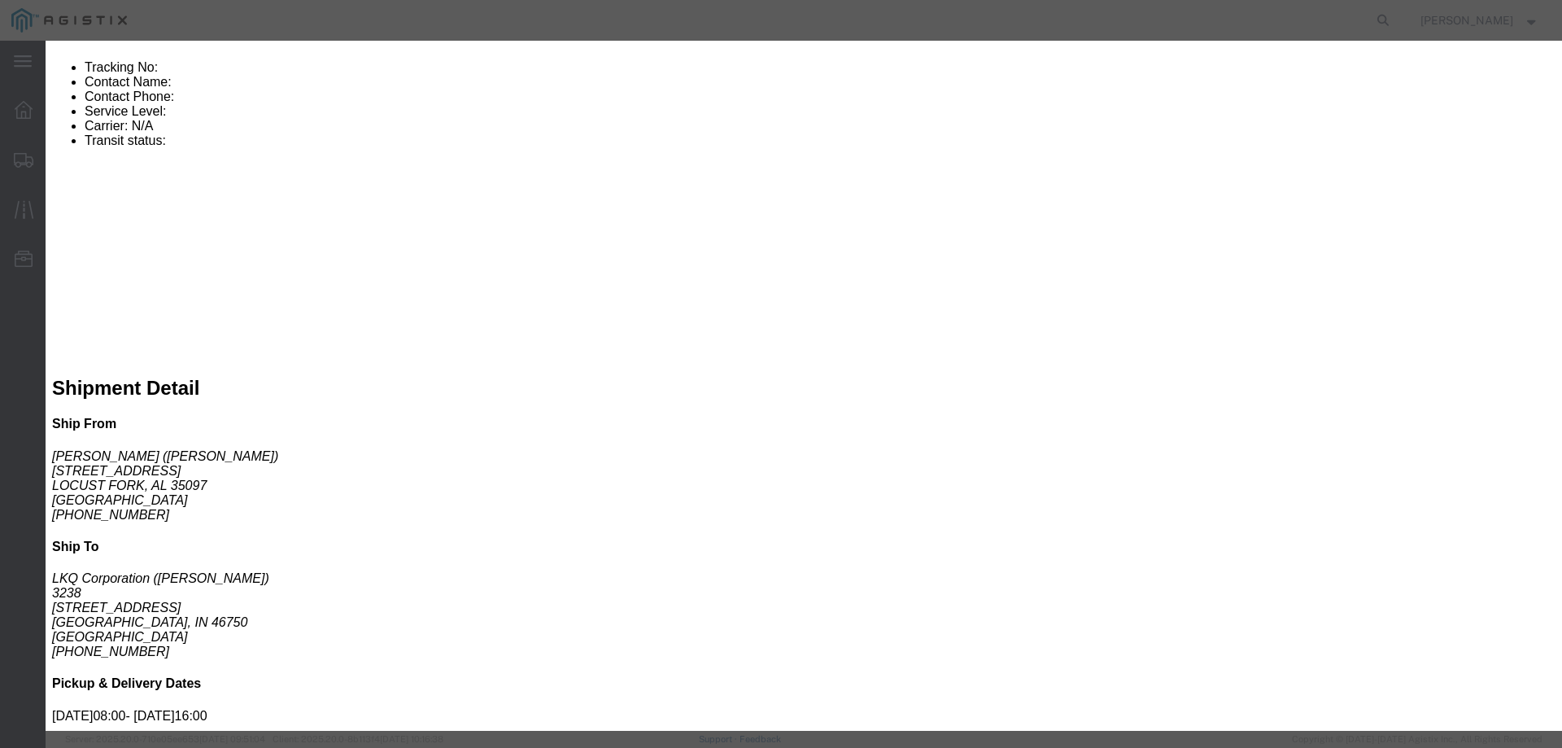
click select "Select CONESTOGA DFRM/STEP Economy TL Flatbed Intermodal LTL Standard Next Day …"
select select "25032"
click select "Select CONESTOGA DFRM/STEP Economy TL Flatbed Intermodal LTL Standard Next Day …"
click input "text"
type input "ats"
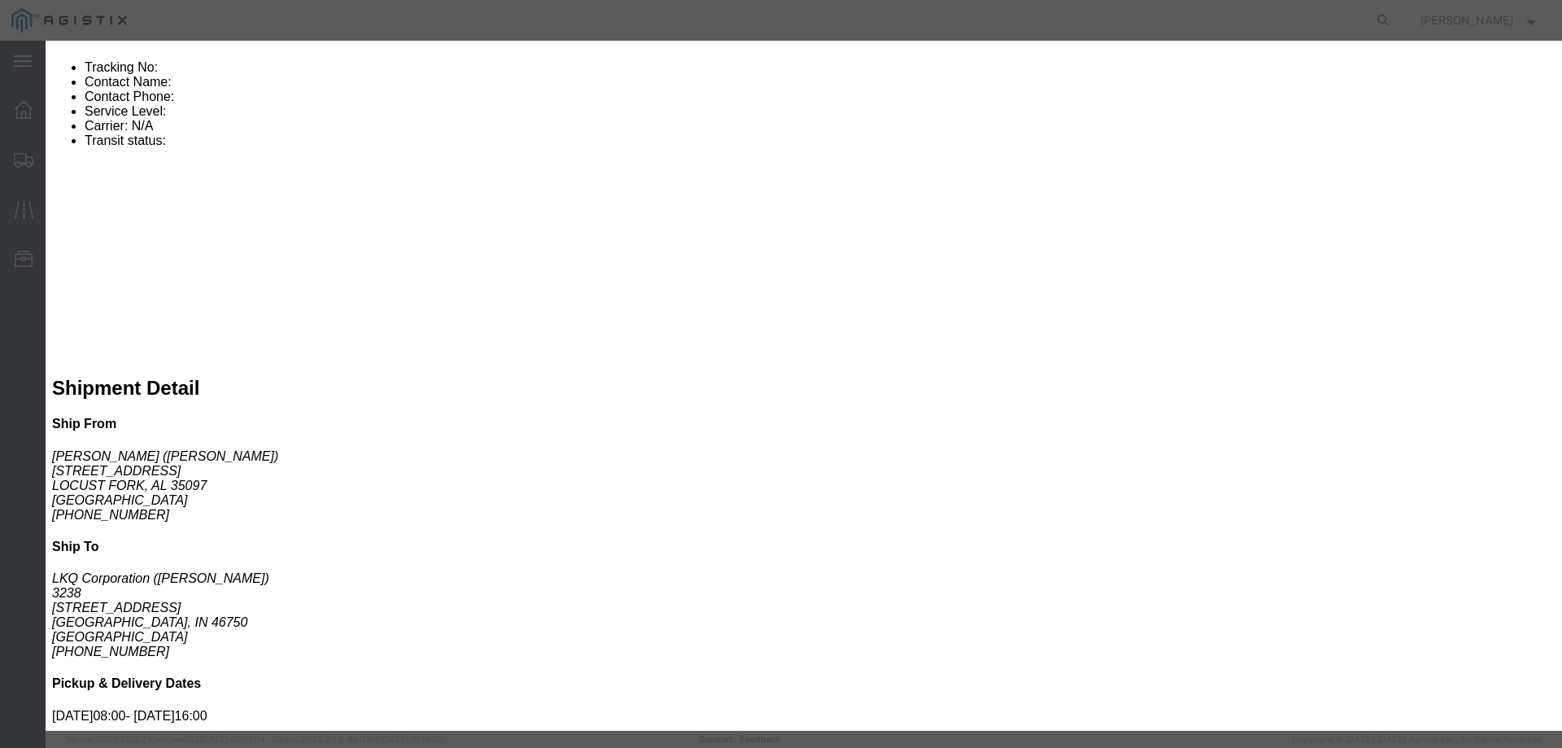
click input "number"
type input "975"
click button "Submit"
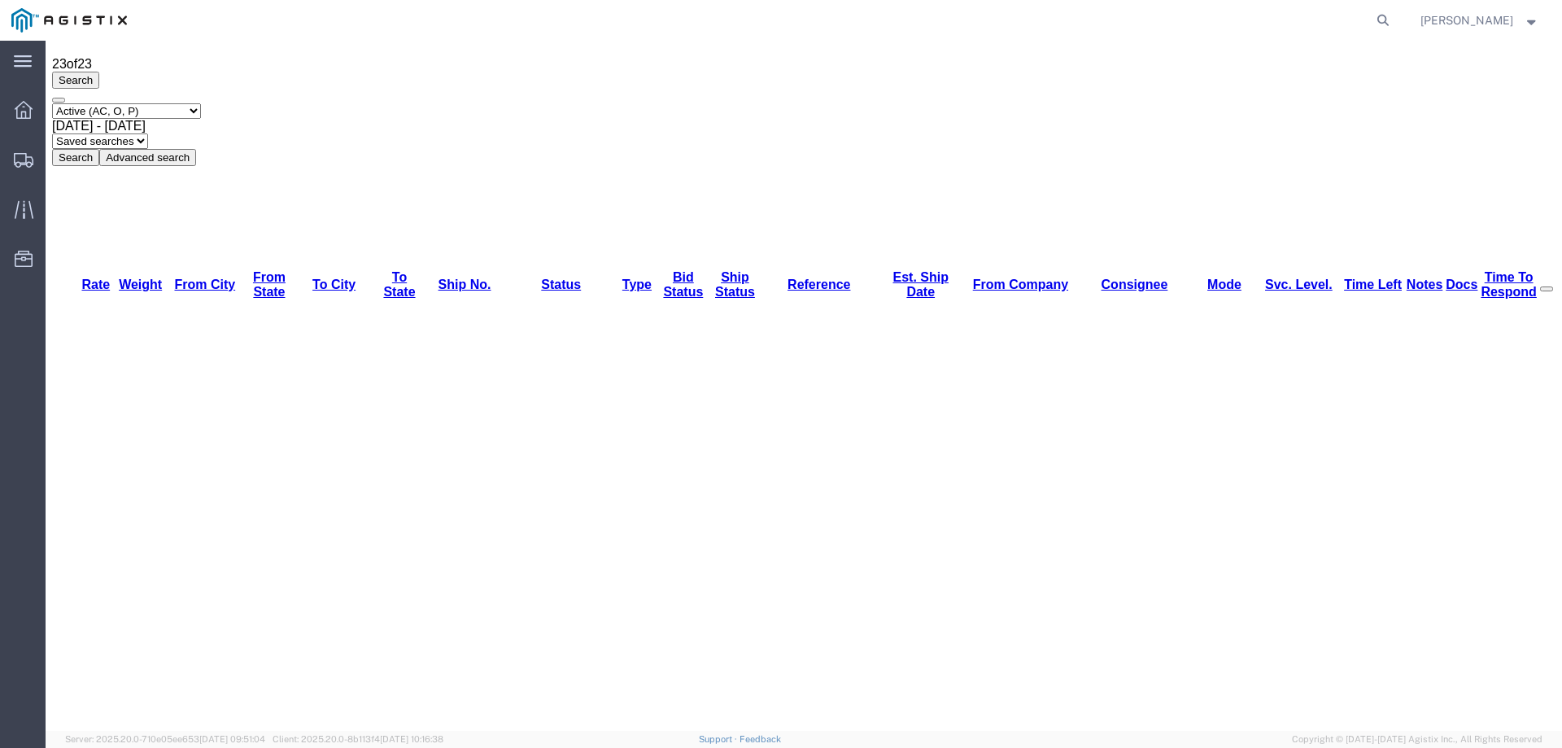
scroll to position [76, 0]
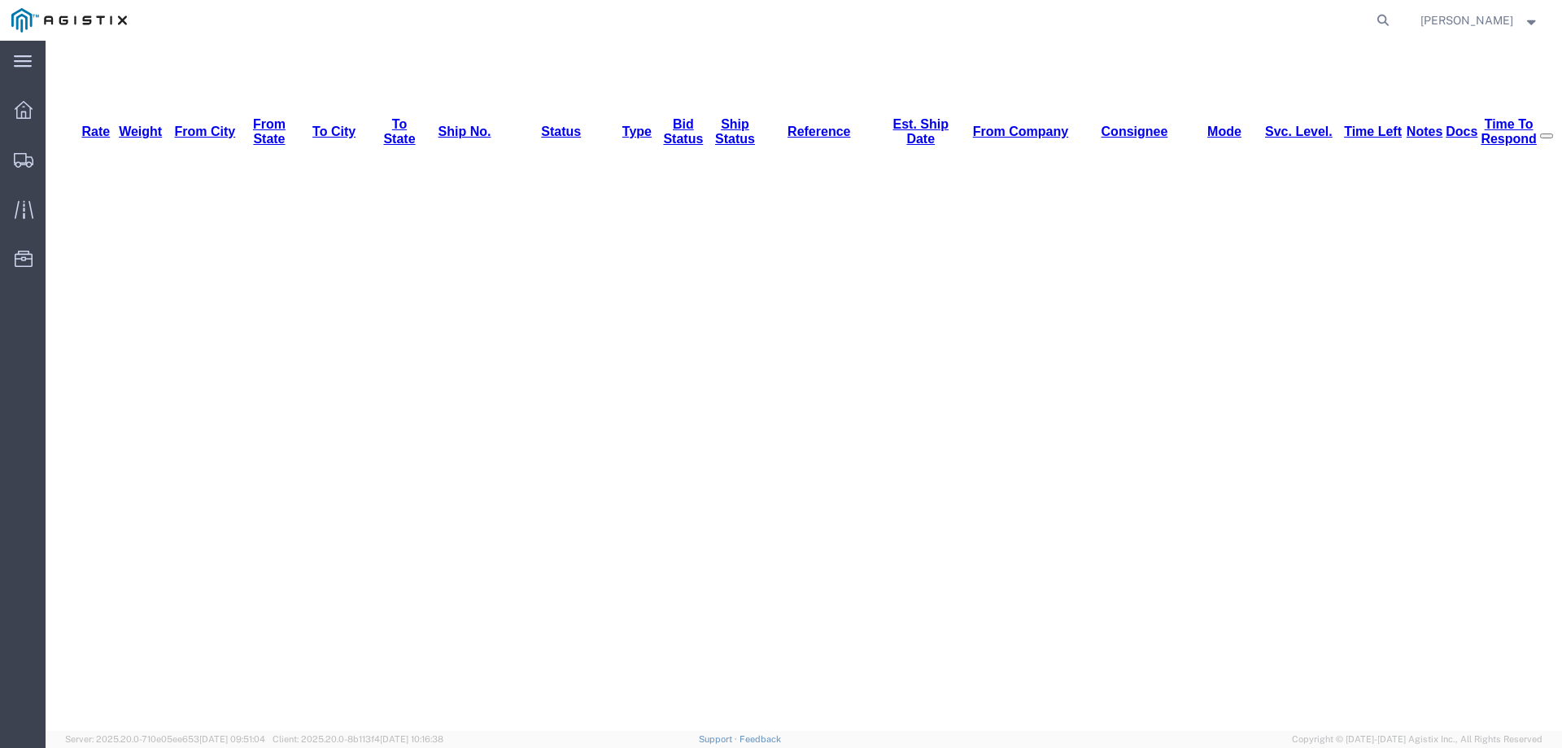
scroll to position [288, 0]
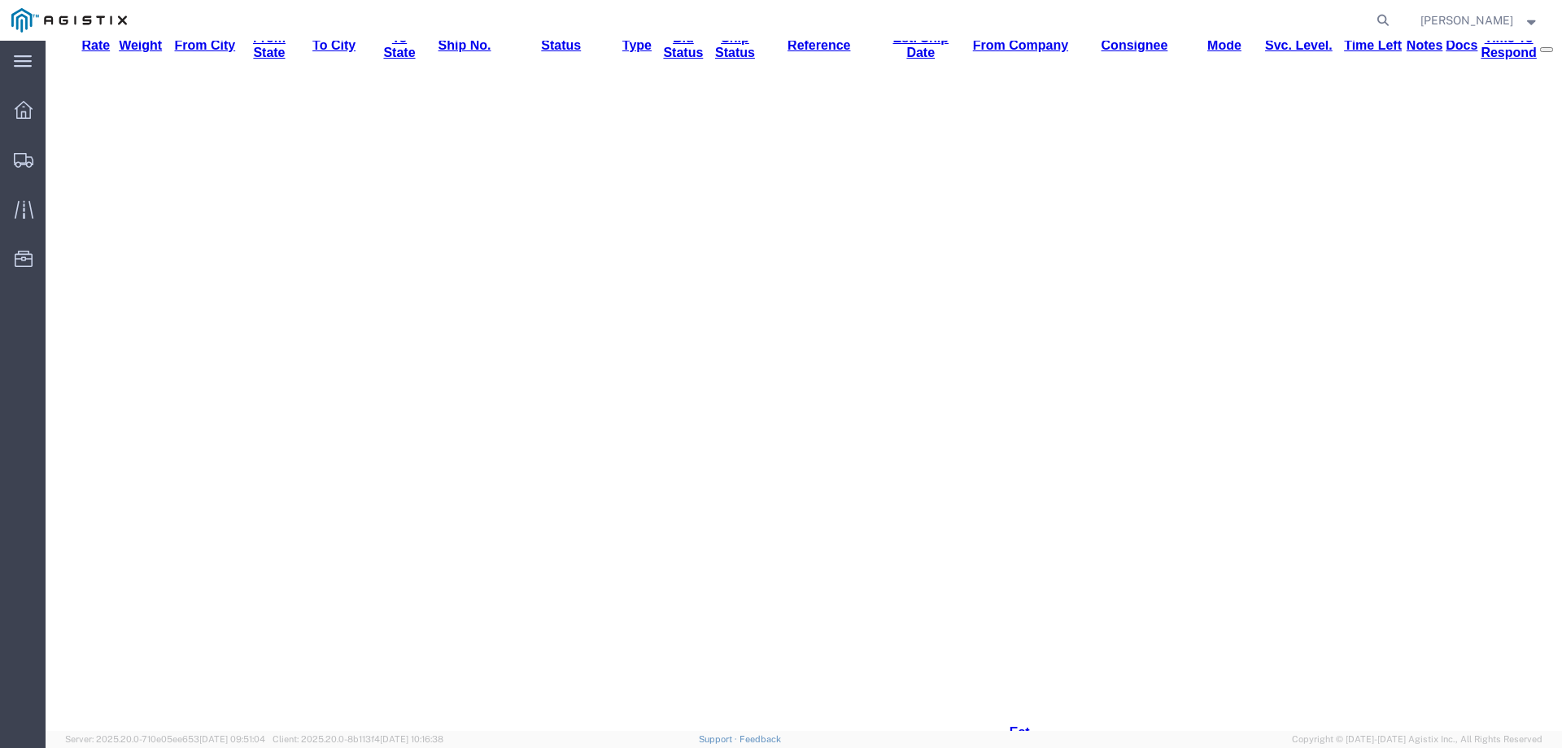
drag, startPoint x: 233, startPoint y: 580, endPoint x: 188, endPoint y: 576, distance: 44.9
copy address "35097"
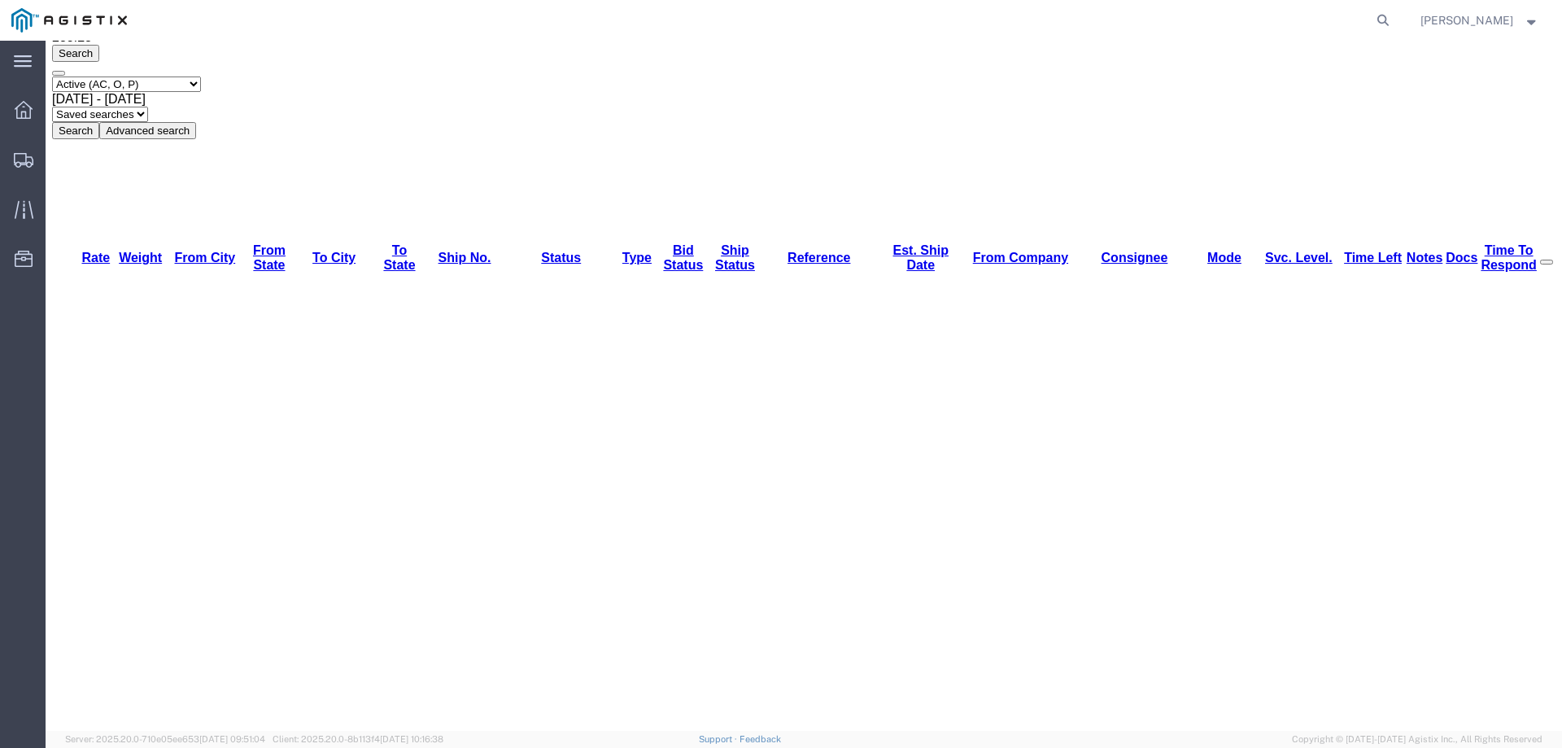
scroll to position [0, 0]
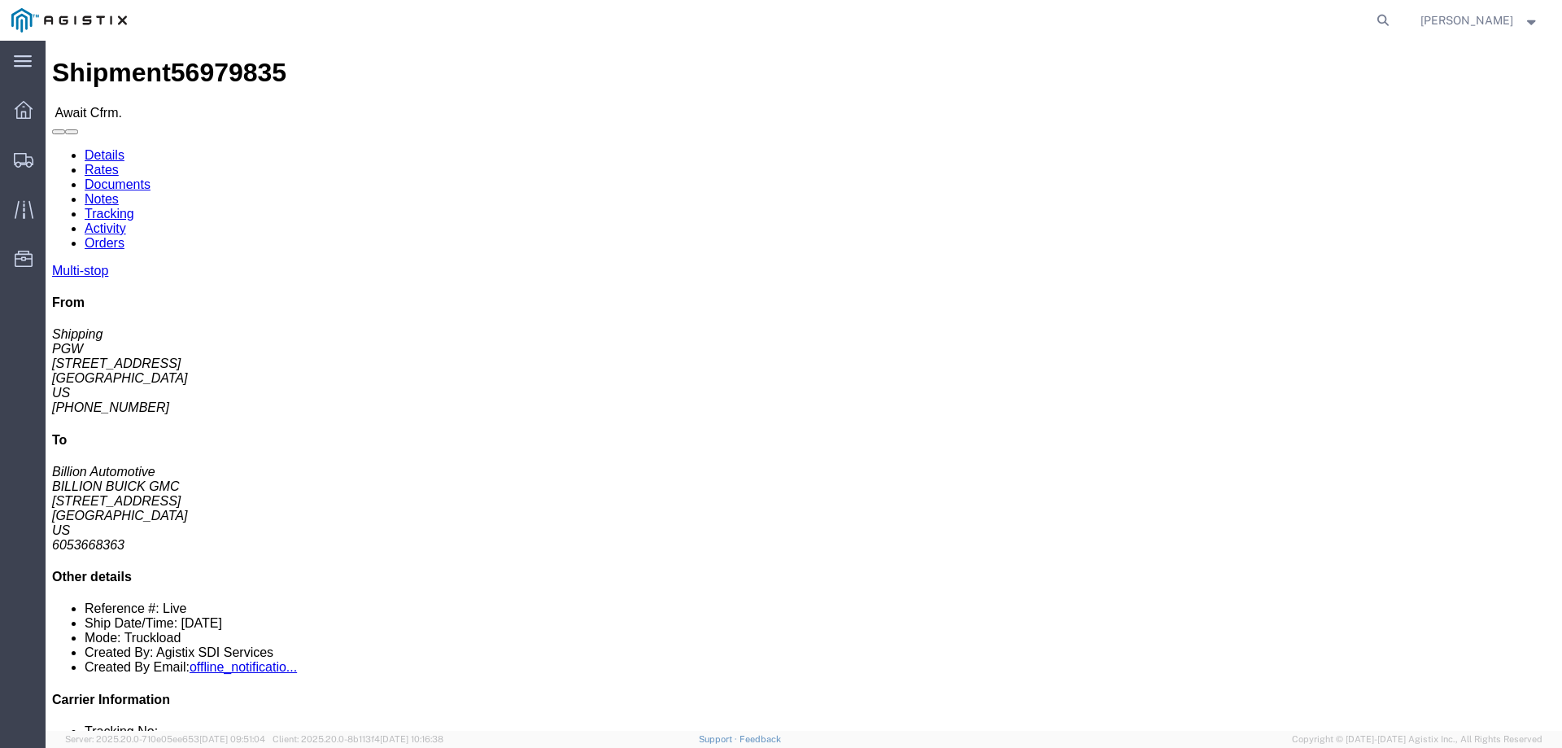
click div "Ship From PGW (Shipping) 5329 850 Southern Ave Chillicothe, OH 45601 United Sta…"
click span "56979835"
copy span "56979835"
click link "Confirm"
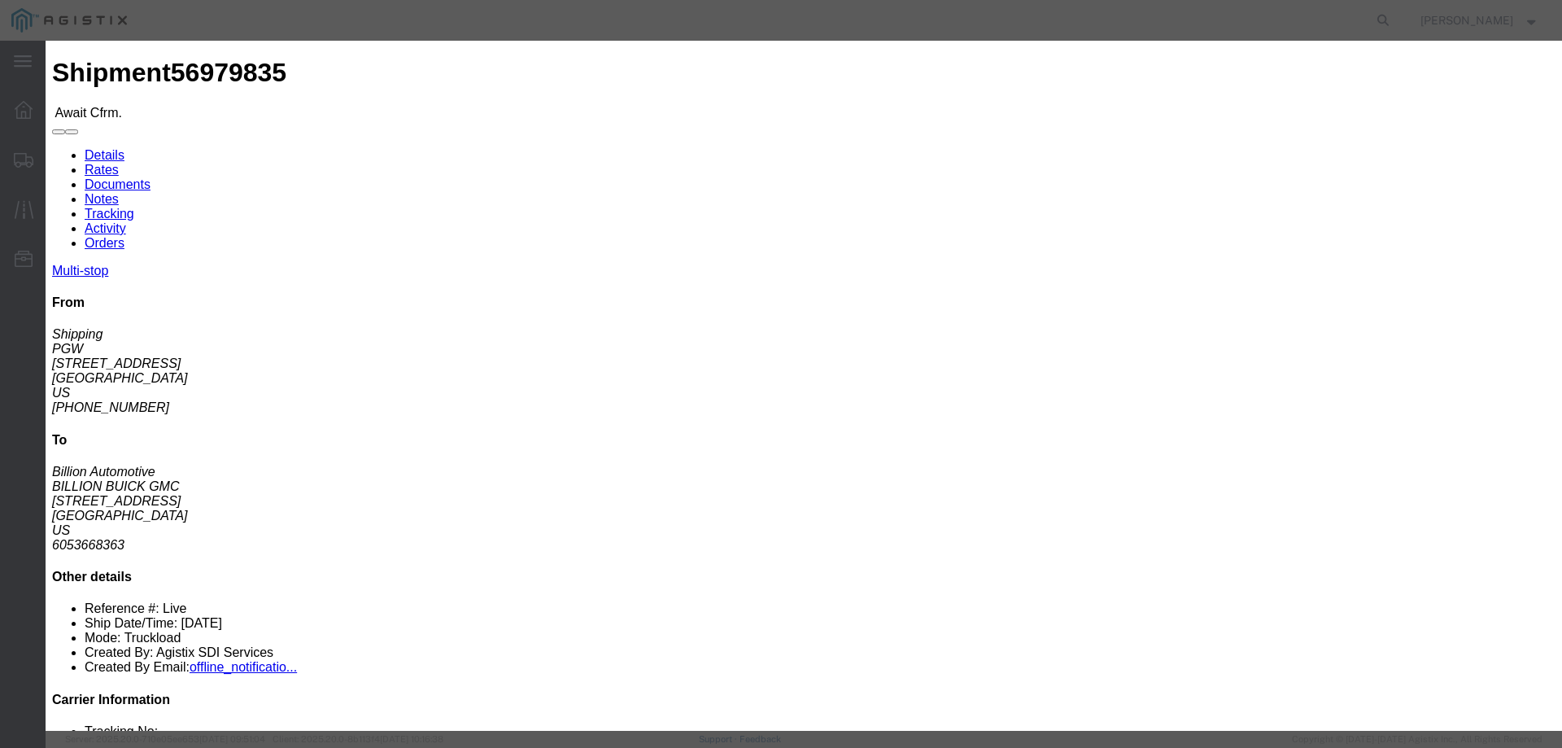
click div
click input "checkbox"
checkbox input "true"
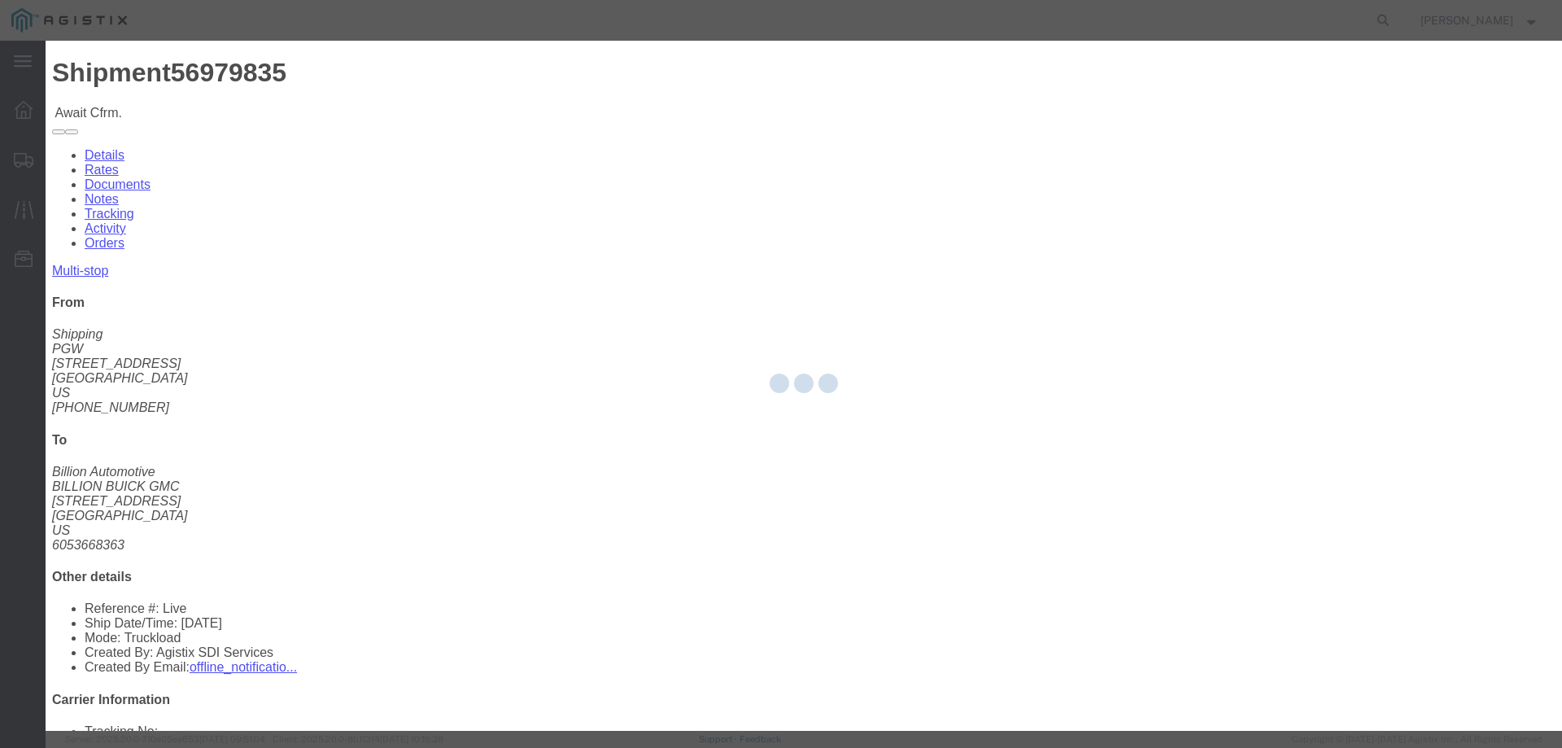
type input "Jesse Jordan"
type input "3204977237"
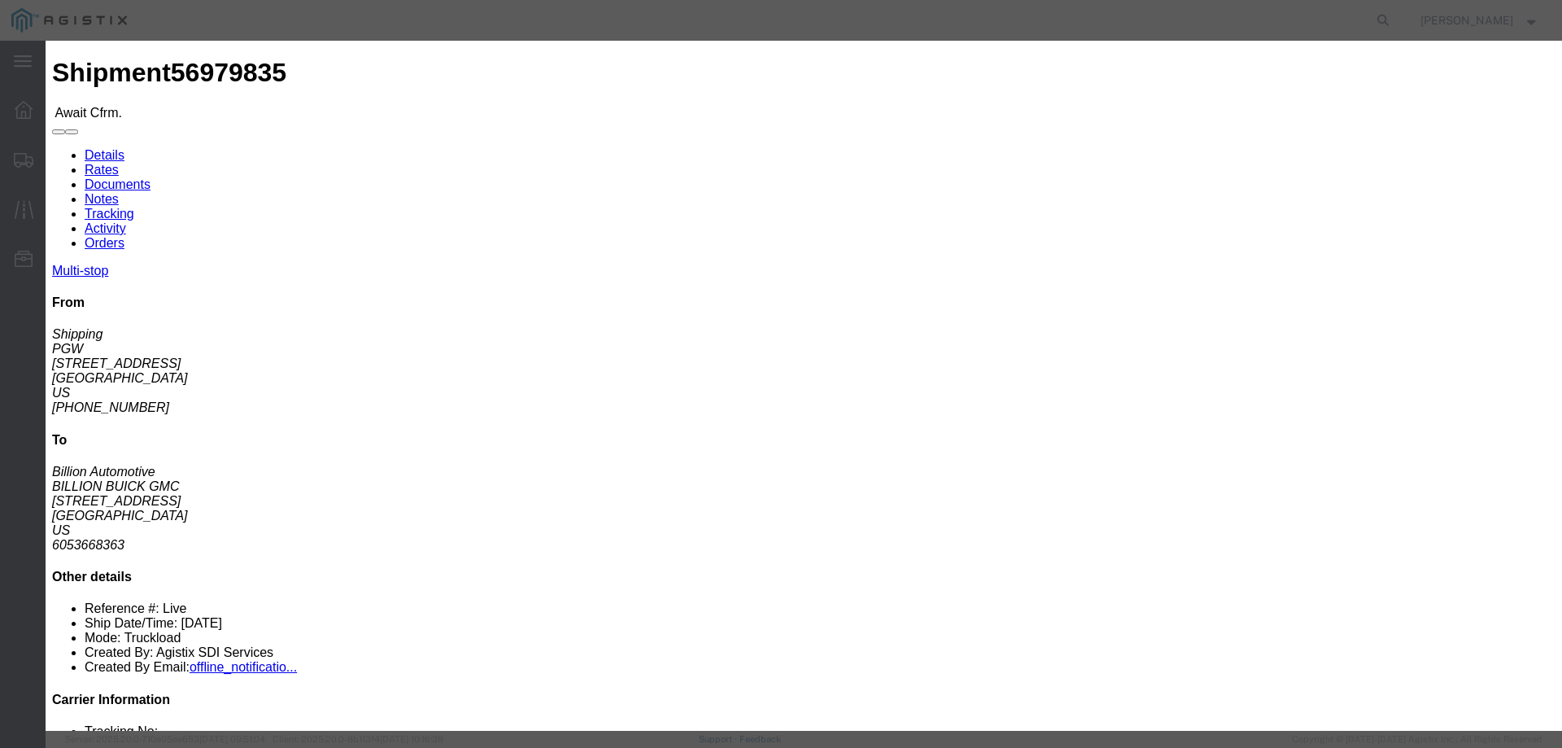
click input "text"
paste input "56979835"
type input "56979835"
click button "Submit"
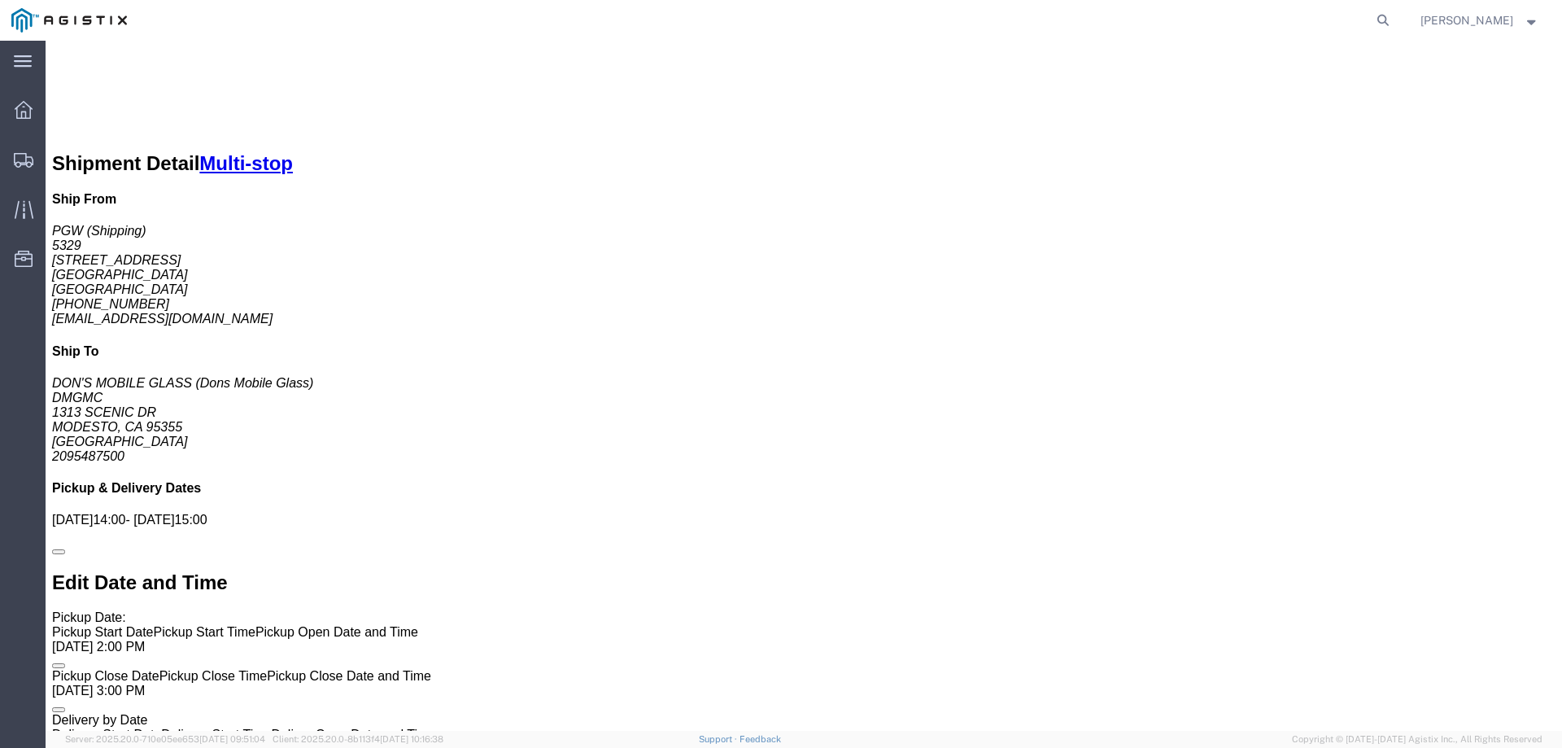
scroll to position [1383, 0]
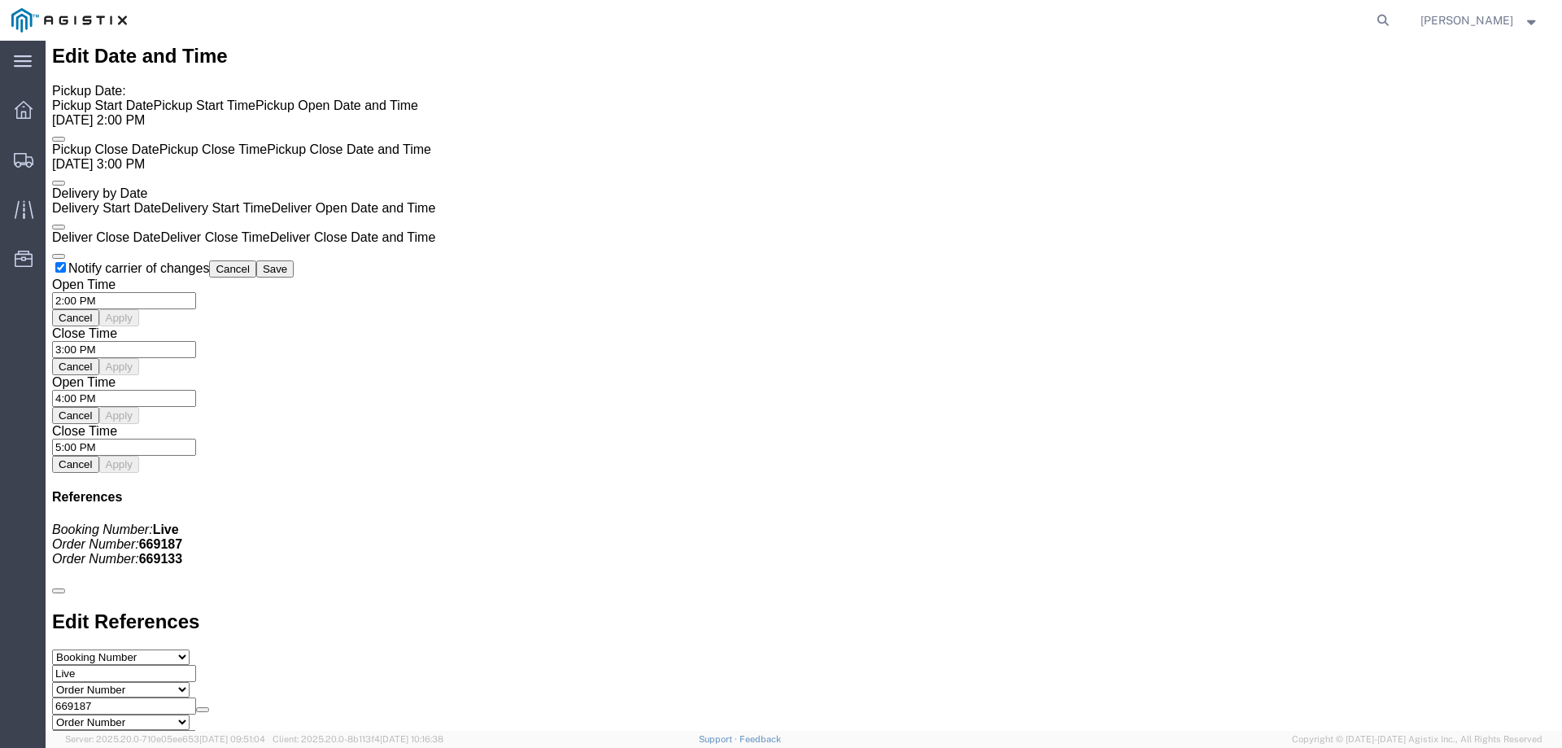
click span "56979831"
copy span "56979831"
click link "Confirm"
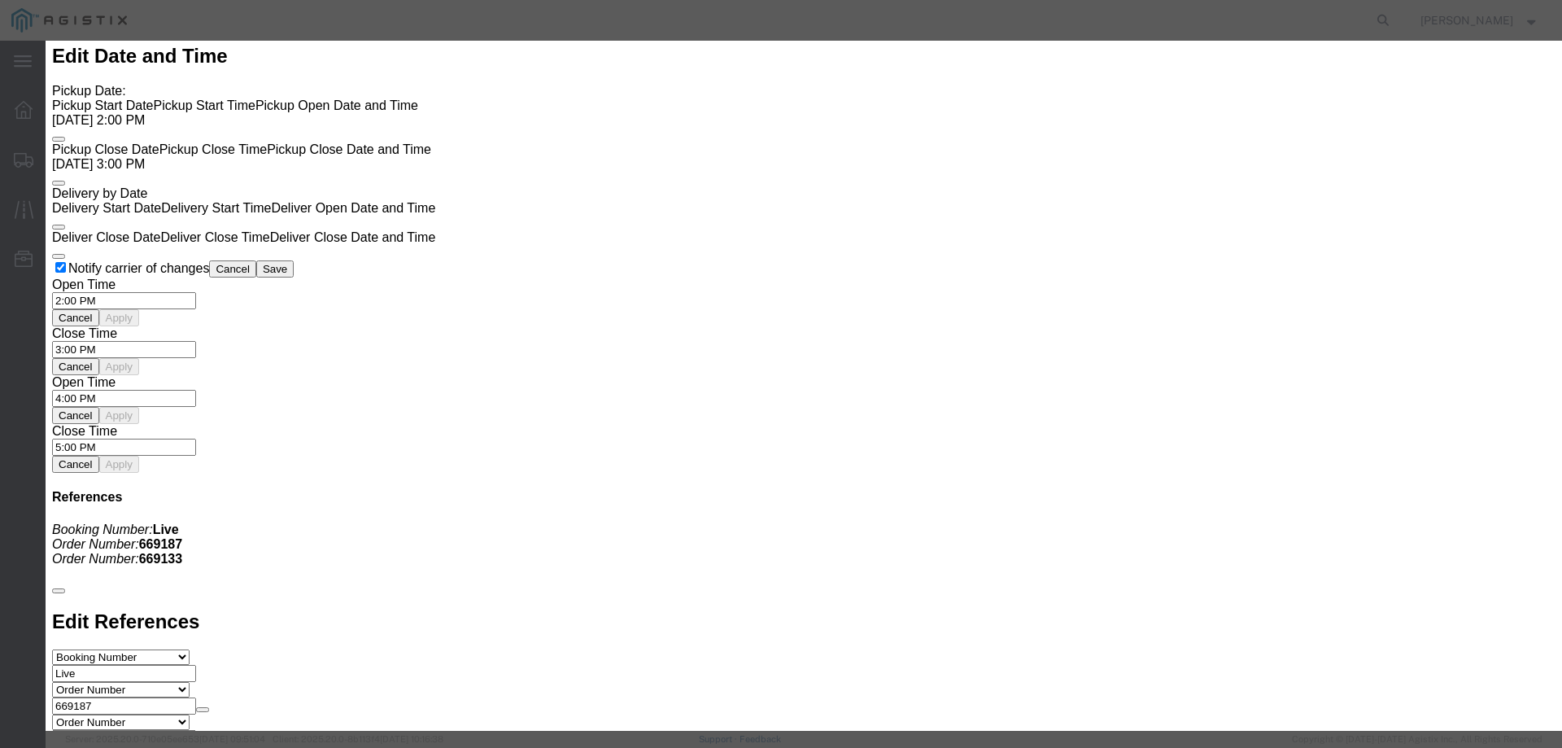
click input "checkbox"
checkbox input "true"
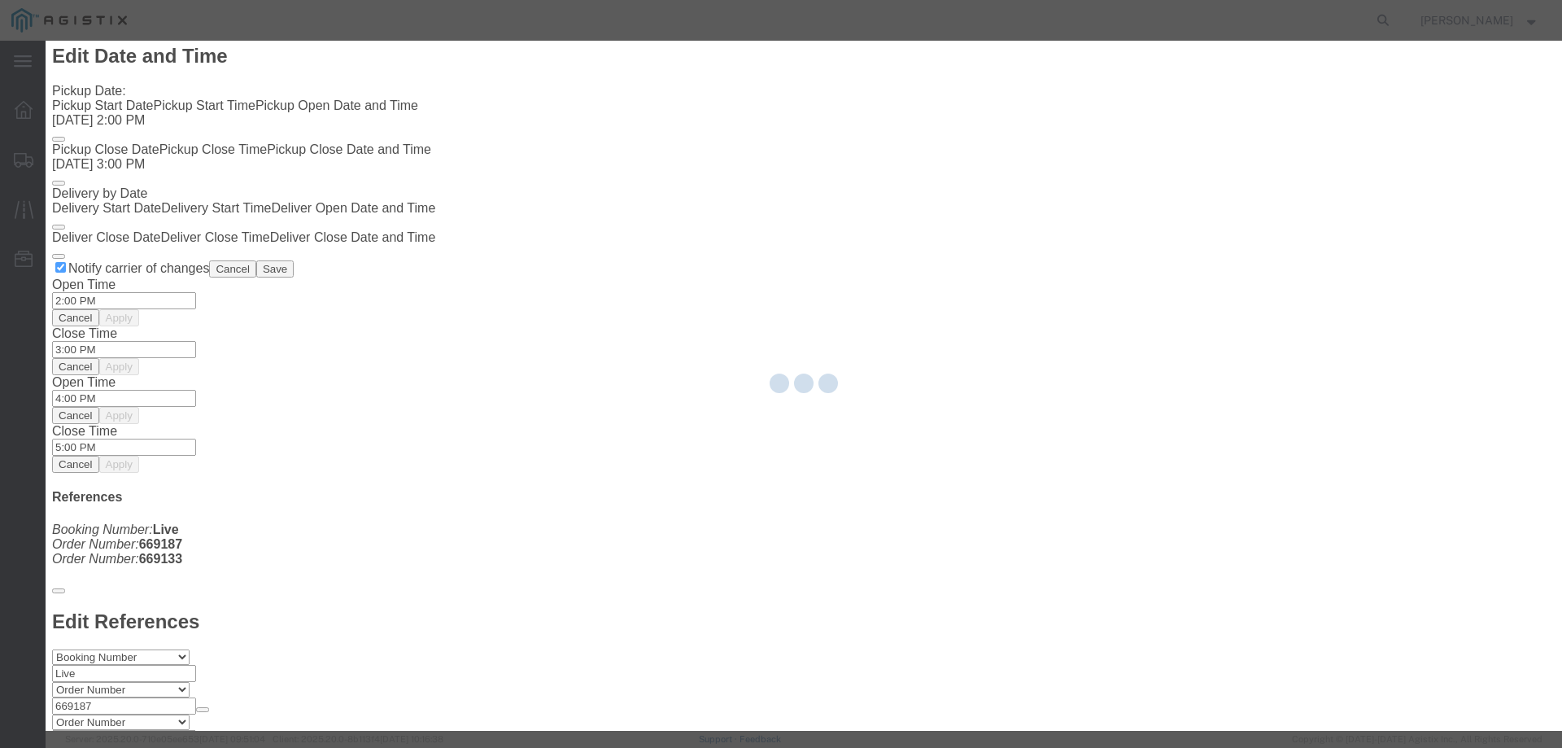
type input "Jesse Jordan"
type input "3204977237"
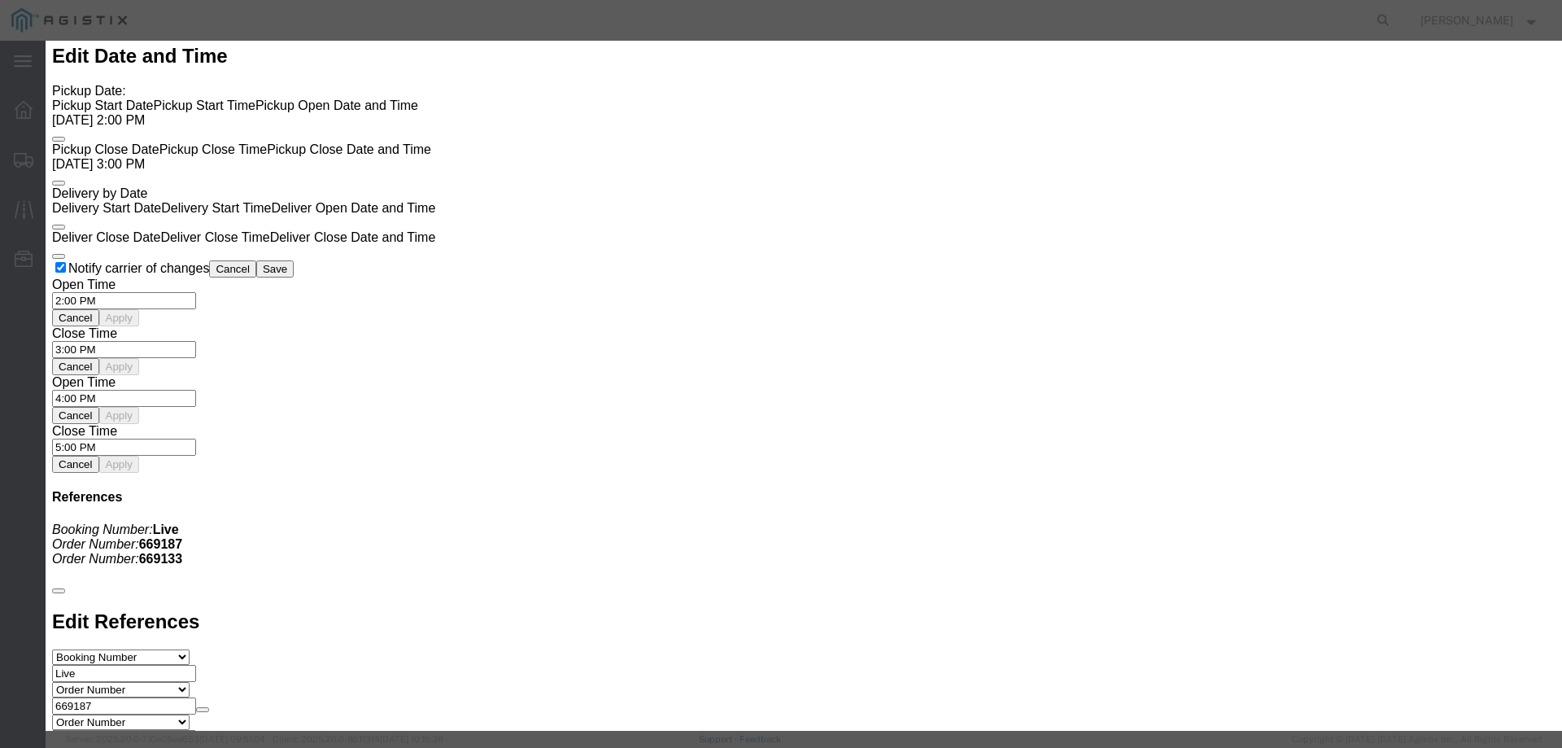
click input "text"
paste input "56979831"
type input "56979831"
click button "Submit"
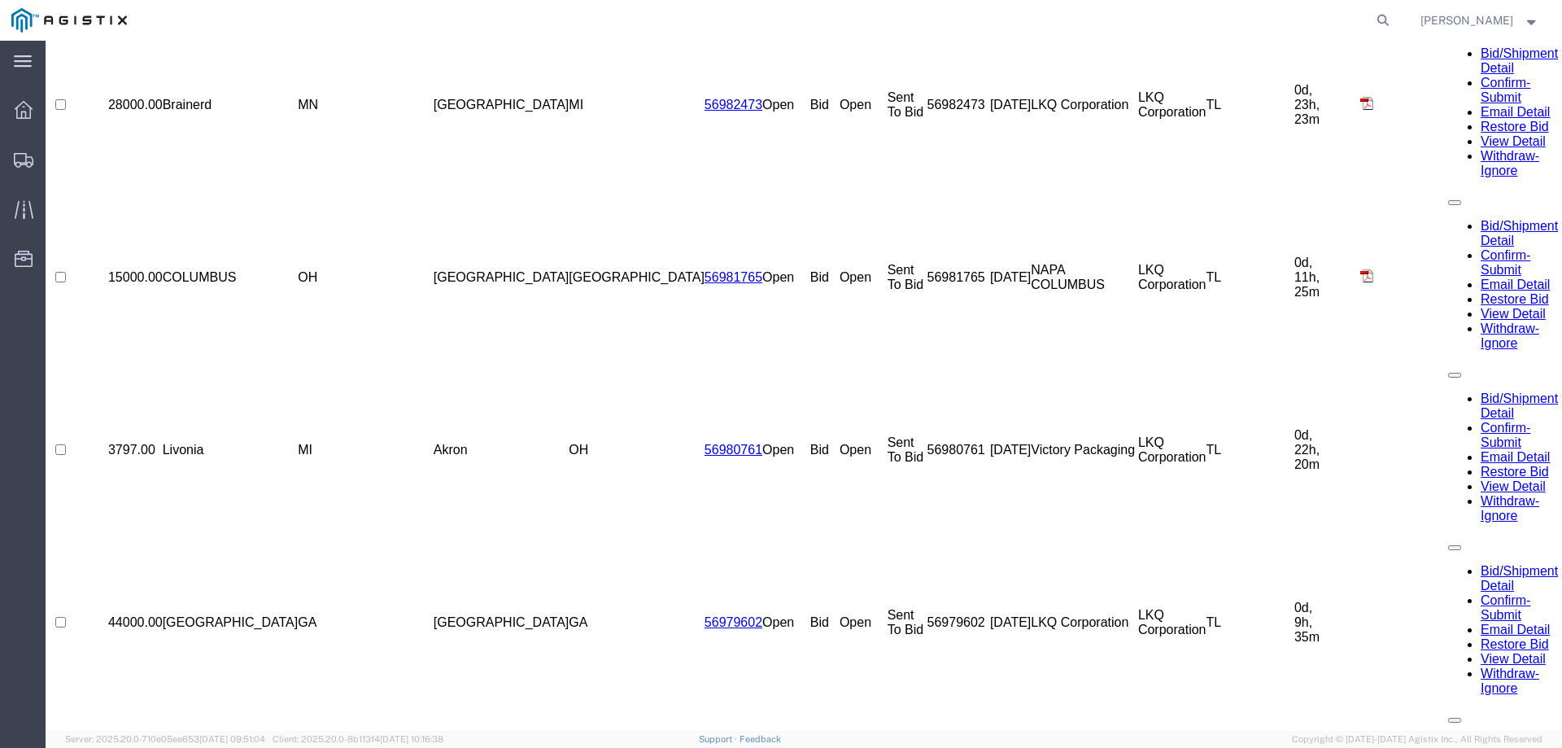
scroll to position [0, 0]
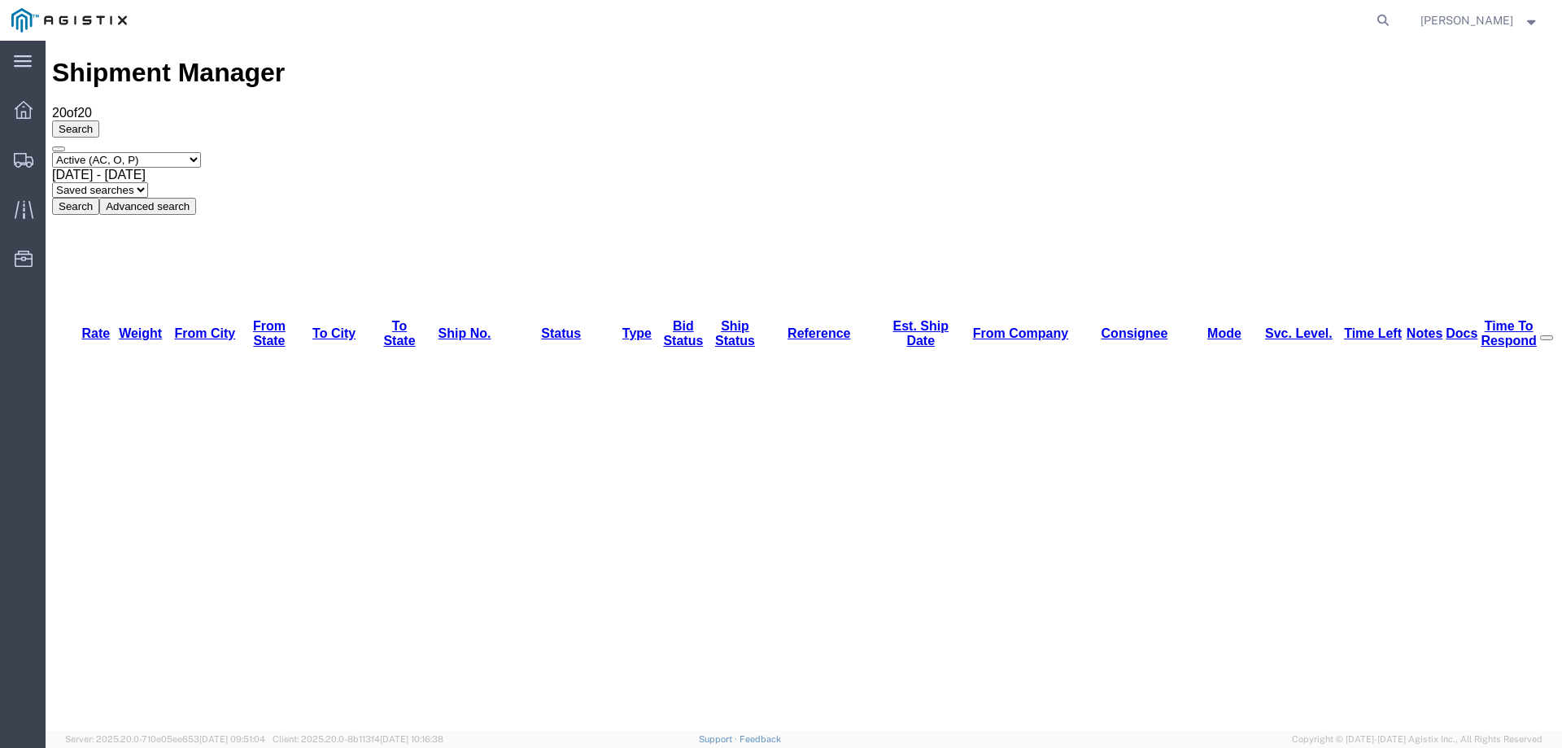
click at [809, 152] on div "Select status Active (AC, O, P) All Approved Awaiting Confirmation (AC) Booked …" at bounding box center [804, 183] width 1504 height 63
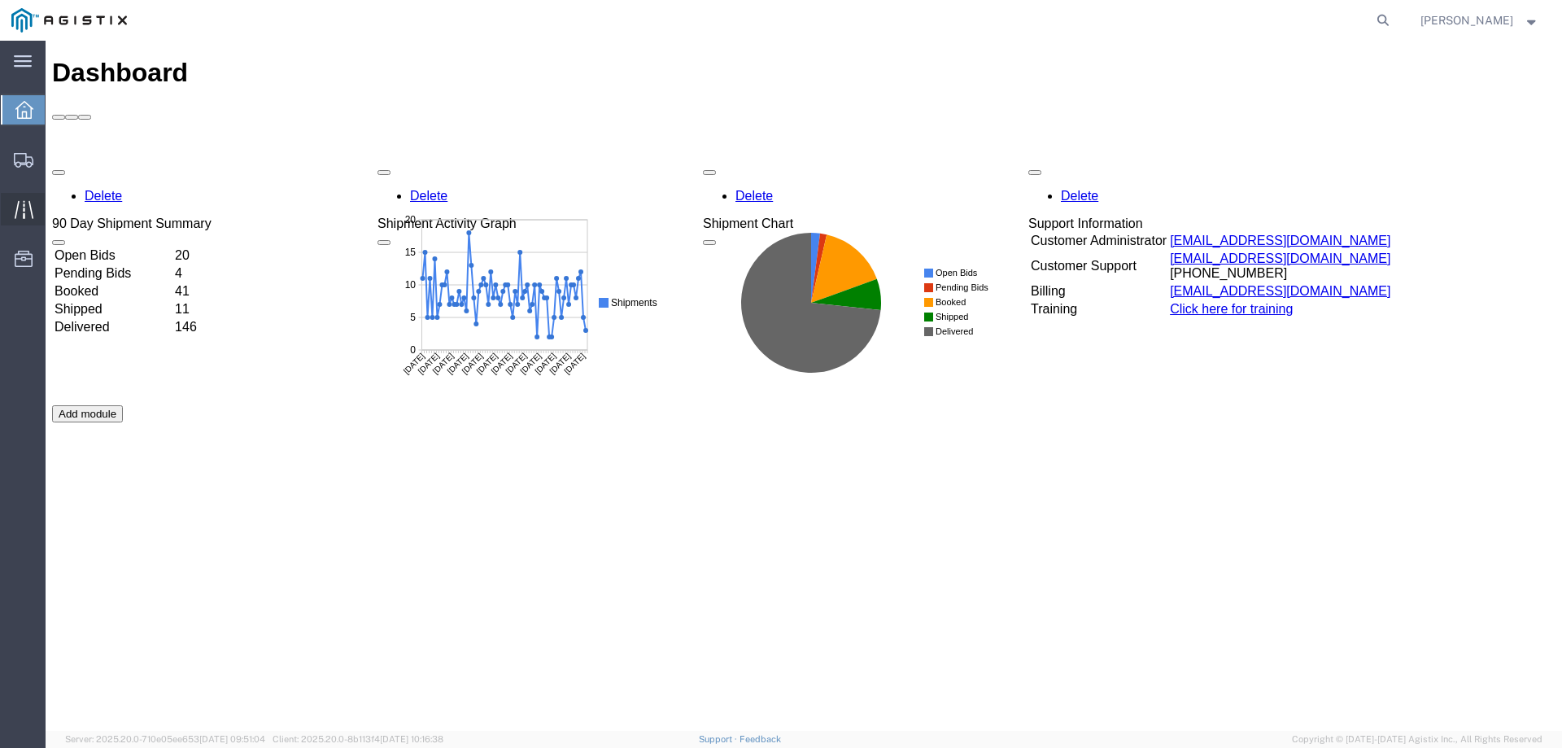
click at [15, 212] on icon at bounding box center [23, 209] width 19 height 18
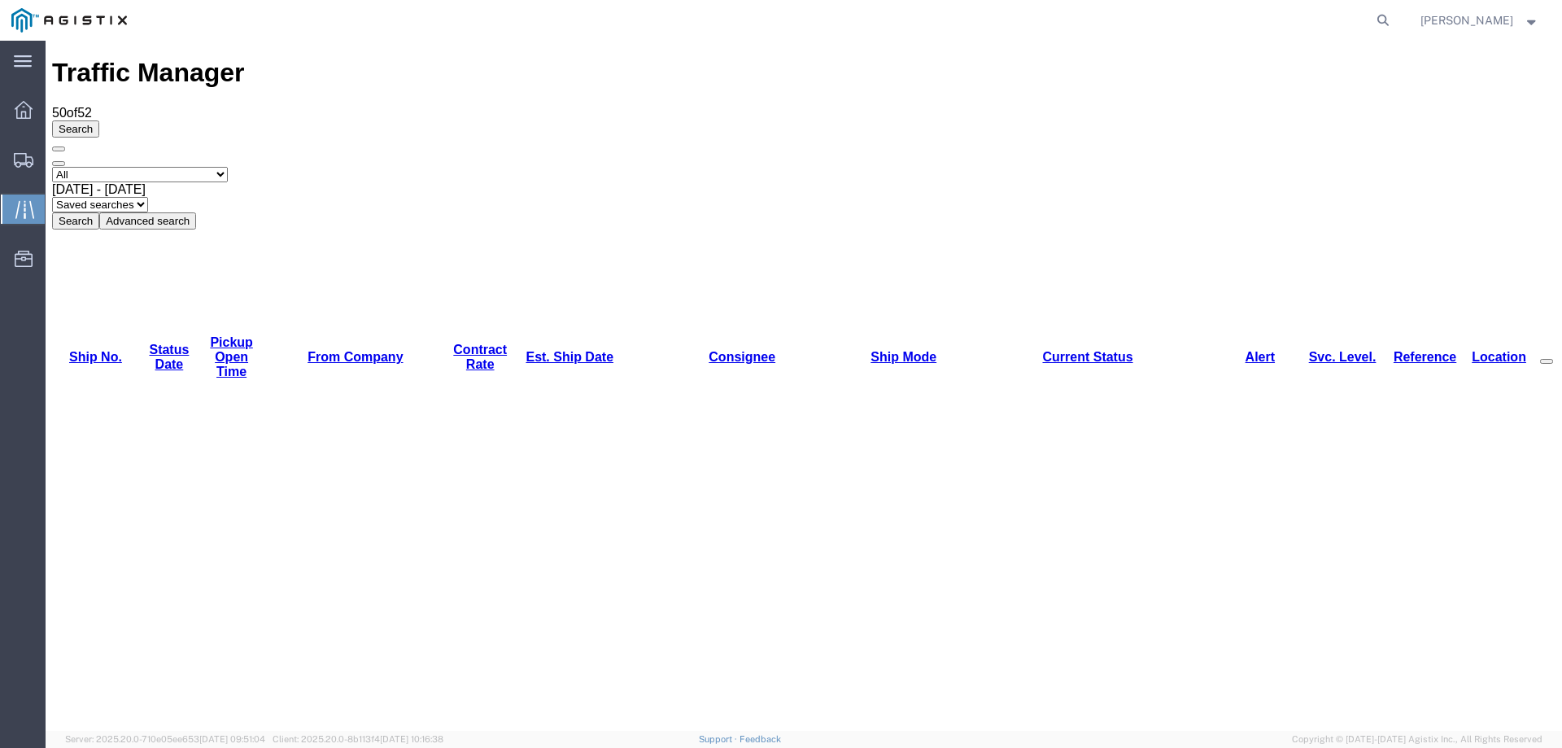
click at [532, 350] on link "Est. Ship Date" at bounding box center [570, 357] width 88 height 14
copy li "56911506"
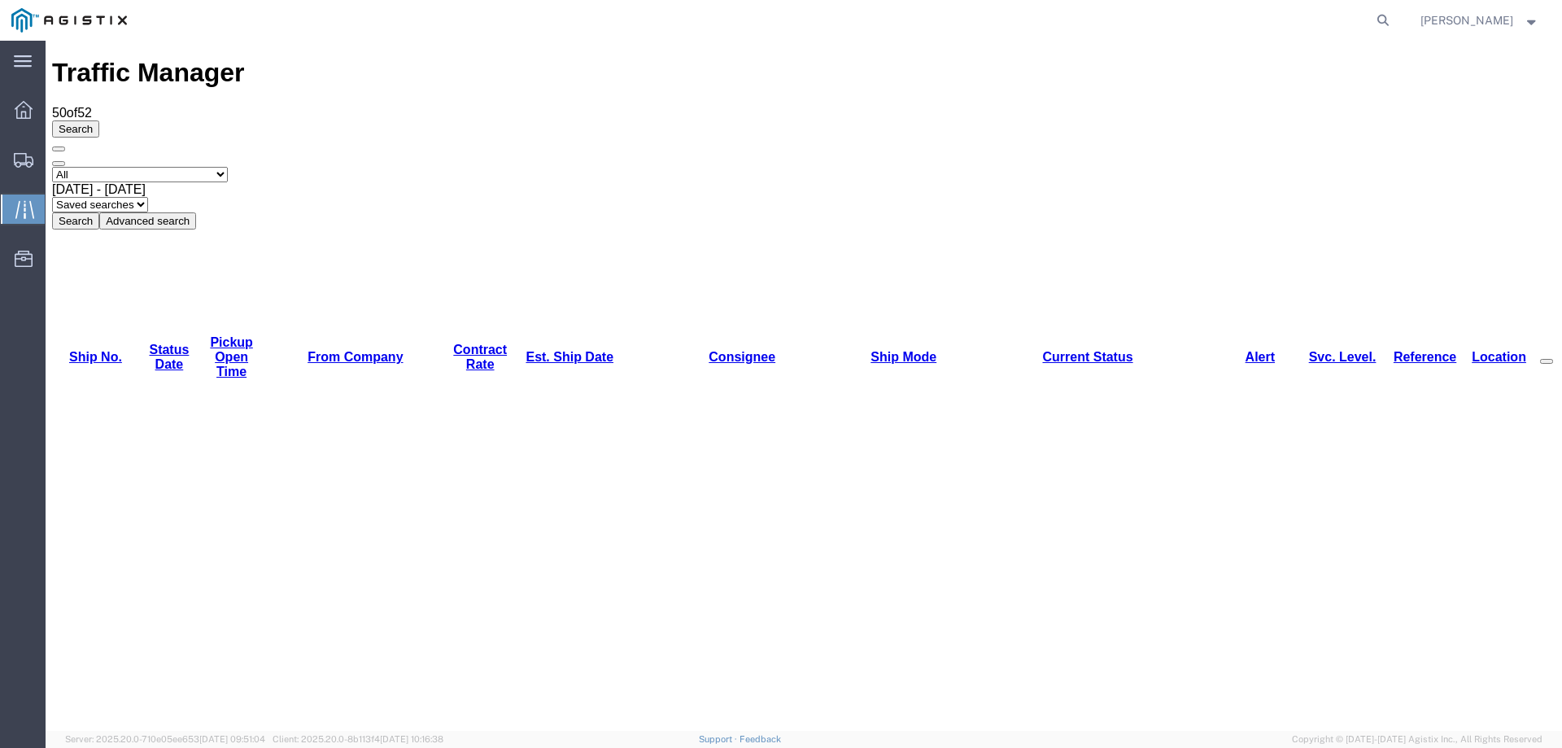
copy li "56911506"
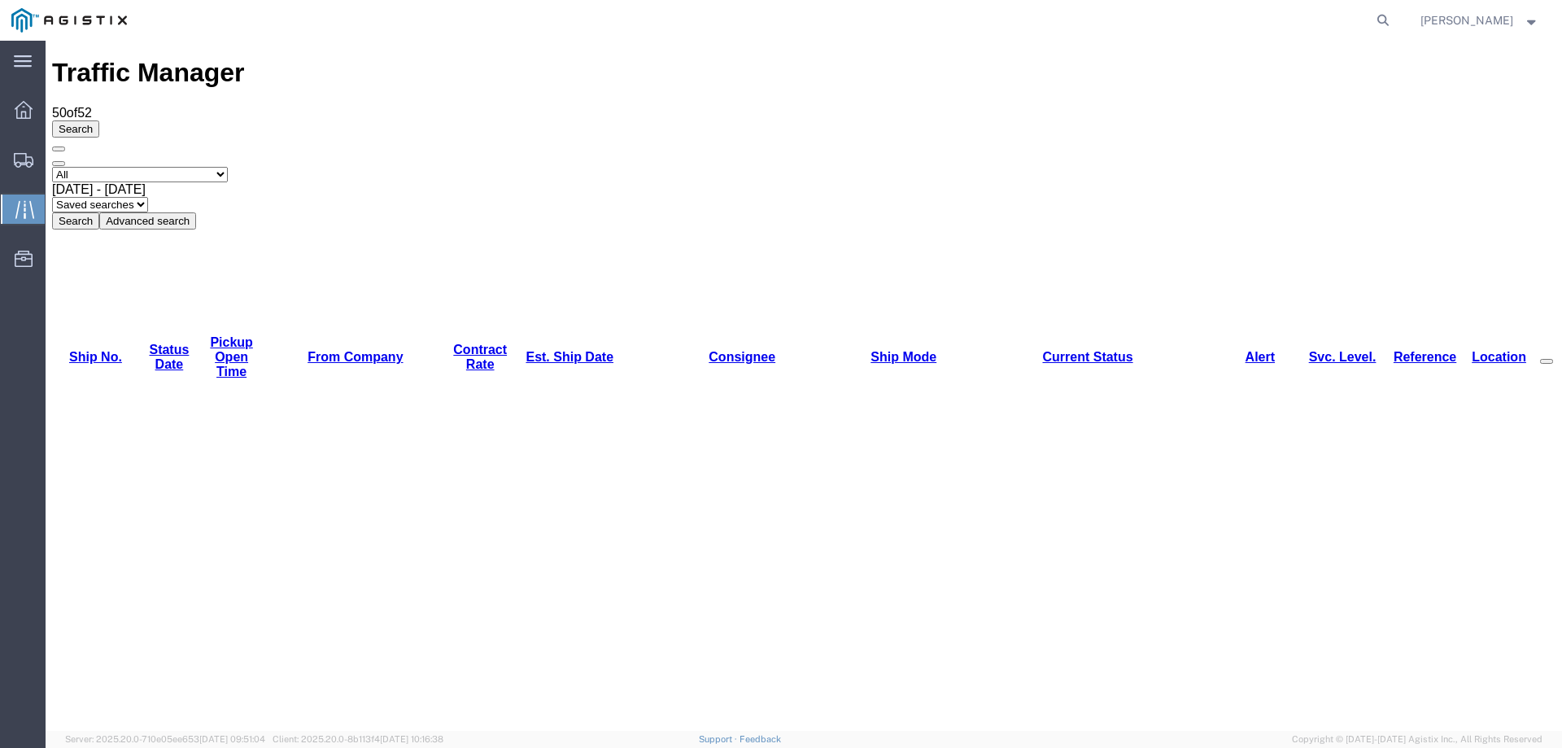
copy li "56911502"
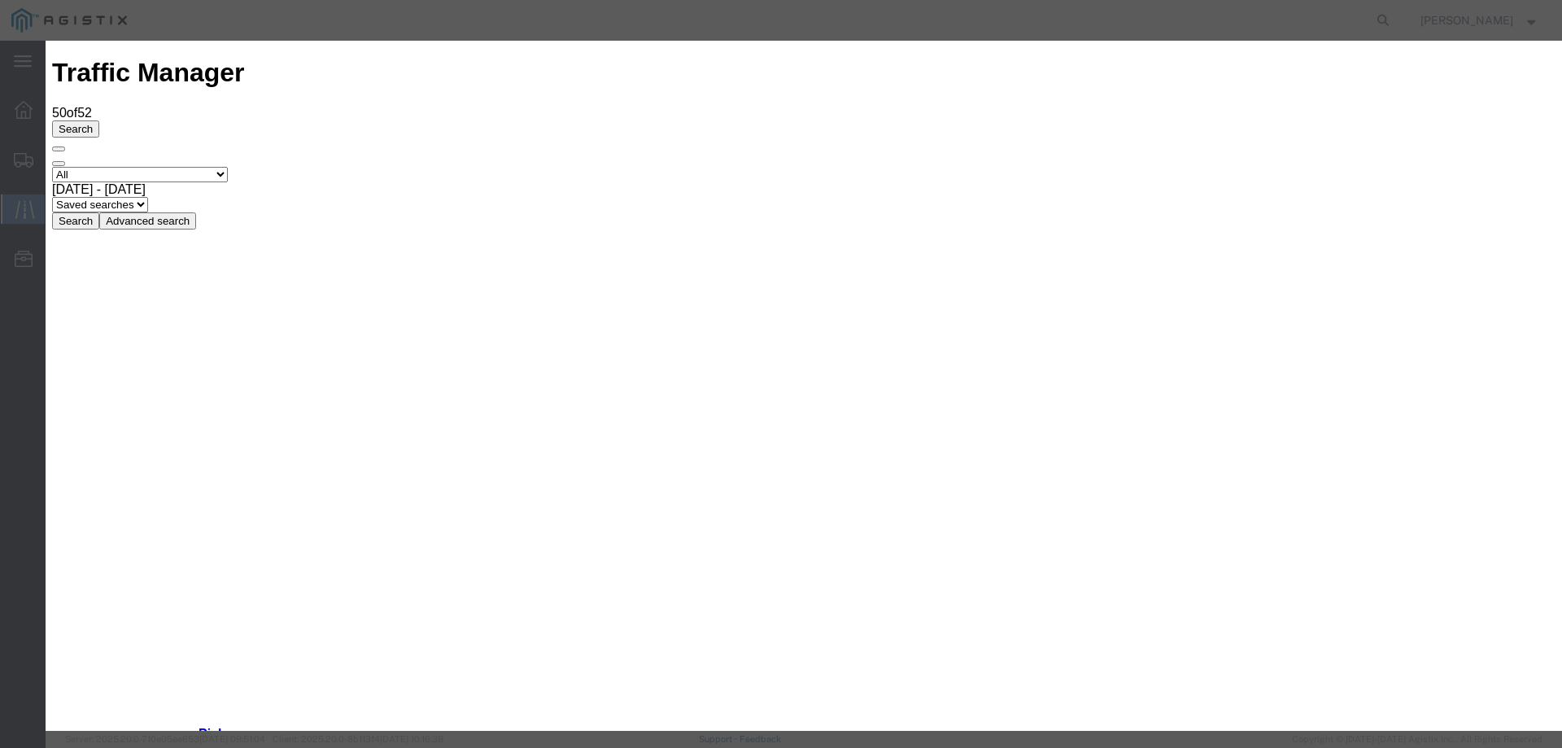
type input "09/30/2025"
type input "2:00 PM"
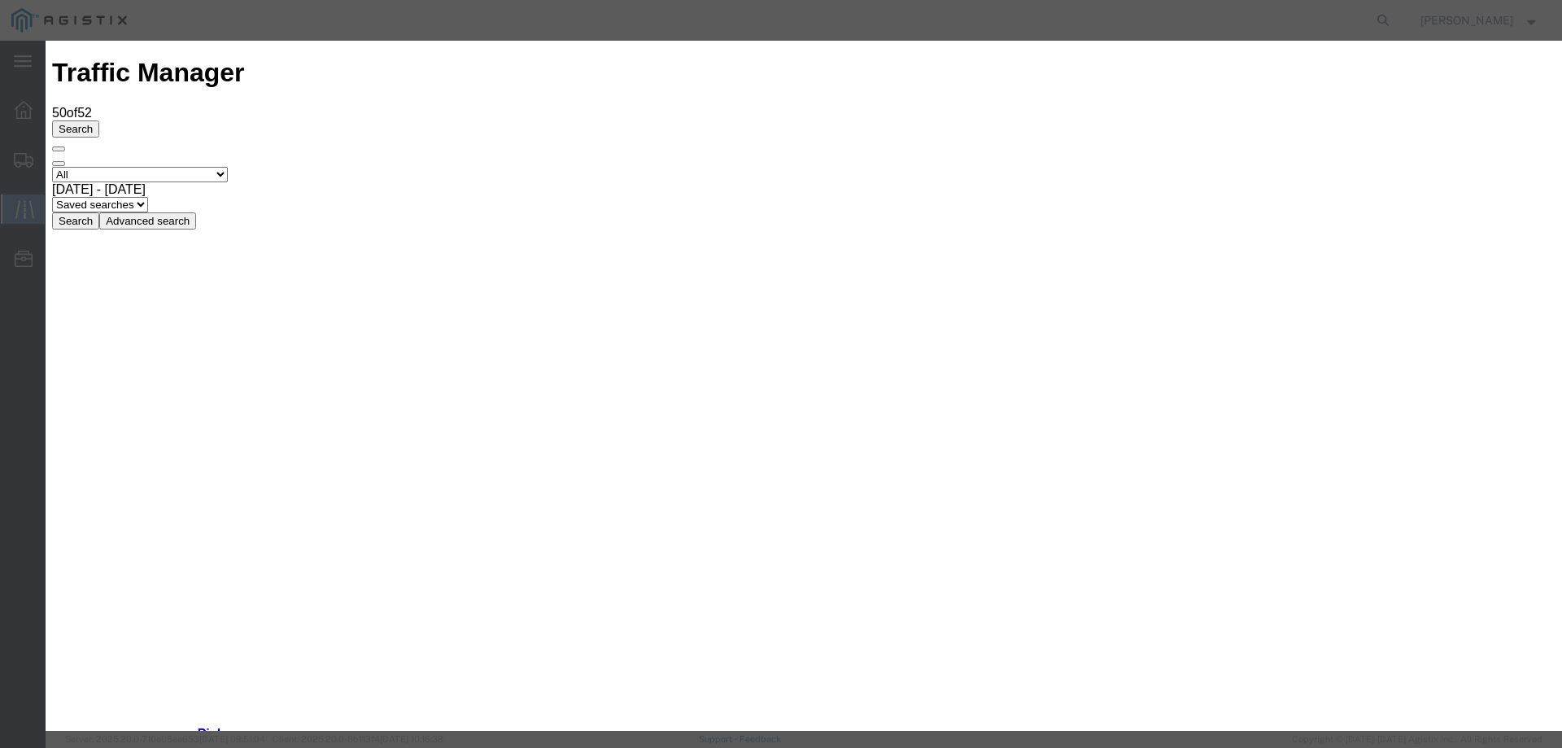
type input "09/29/2025"
select select "DELIVRED"
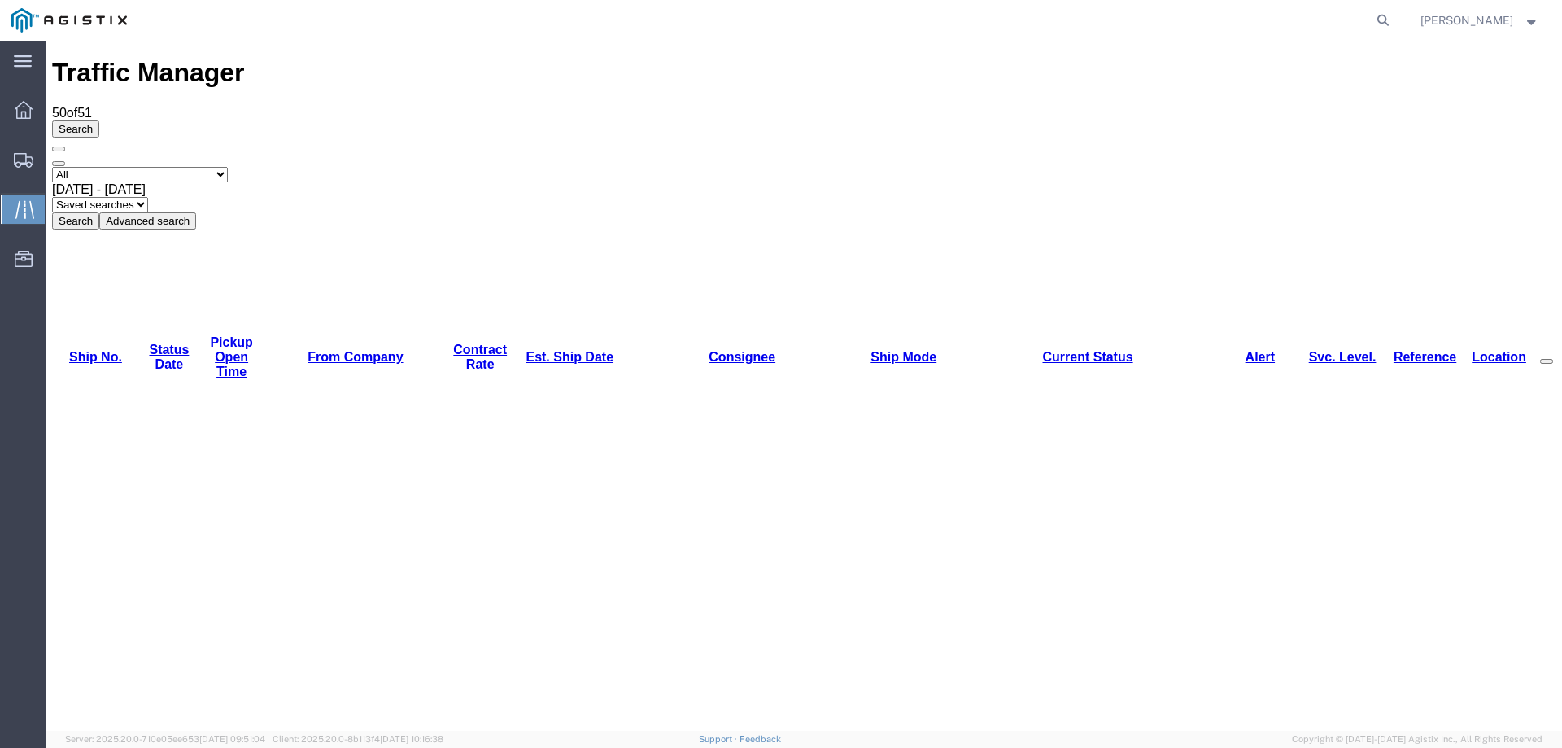
copy li "56906000"
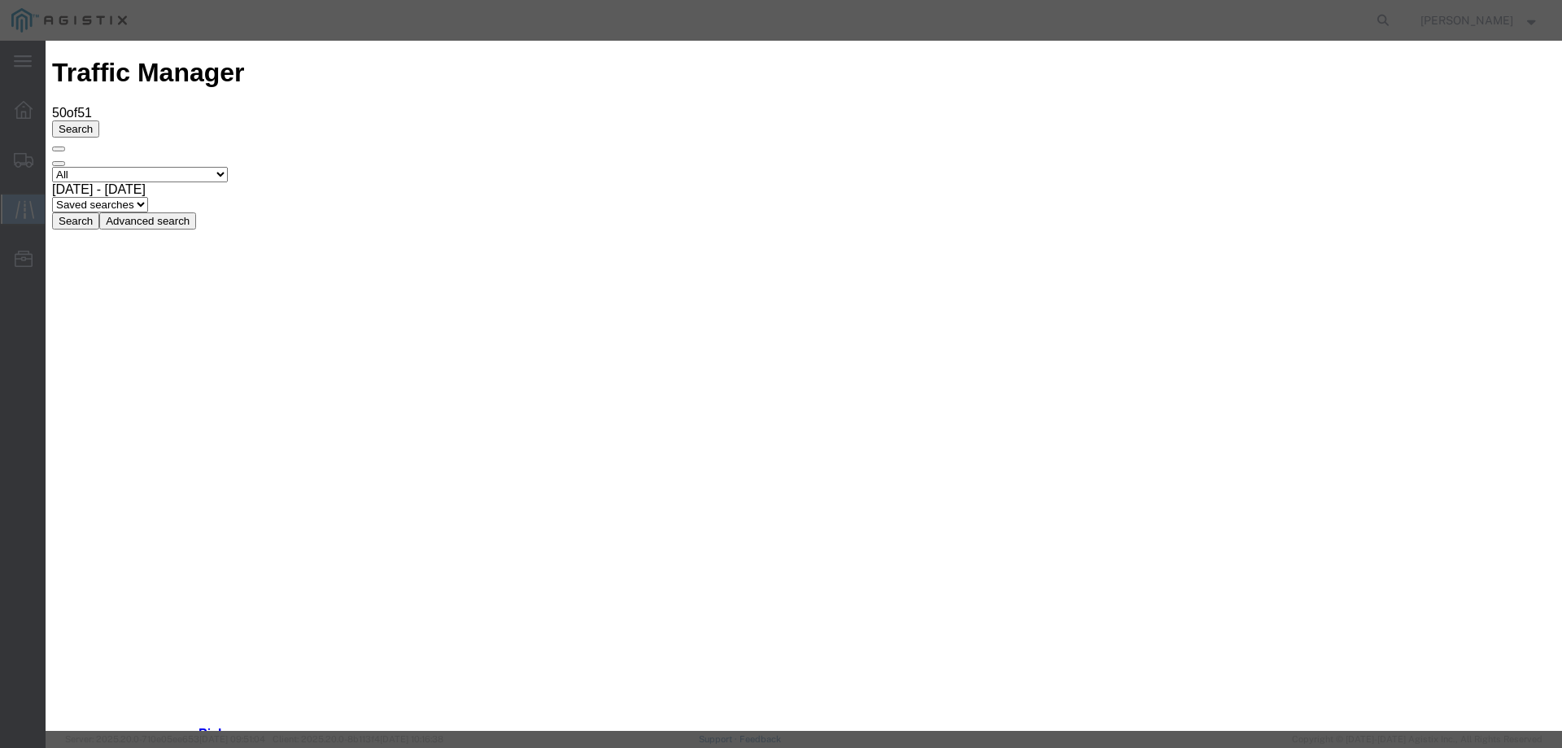
type input "09/30/2025"
type input "2:00 PM"
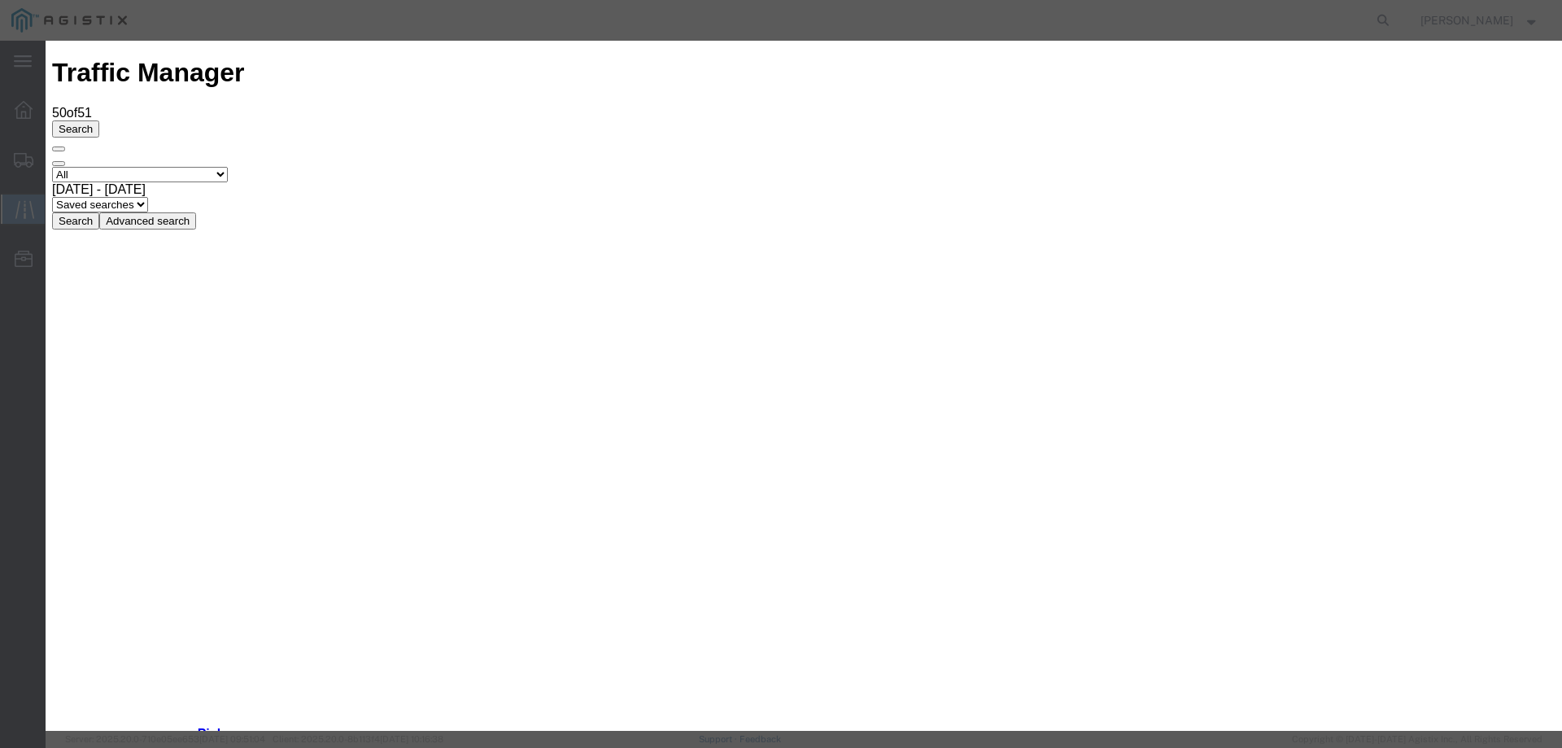
type input "09/26/2025"
select select "DELIVRED"
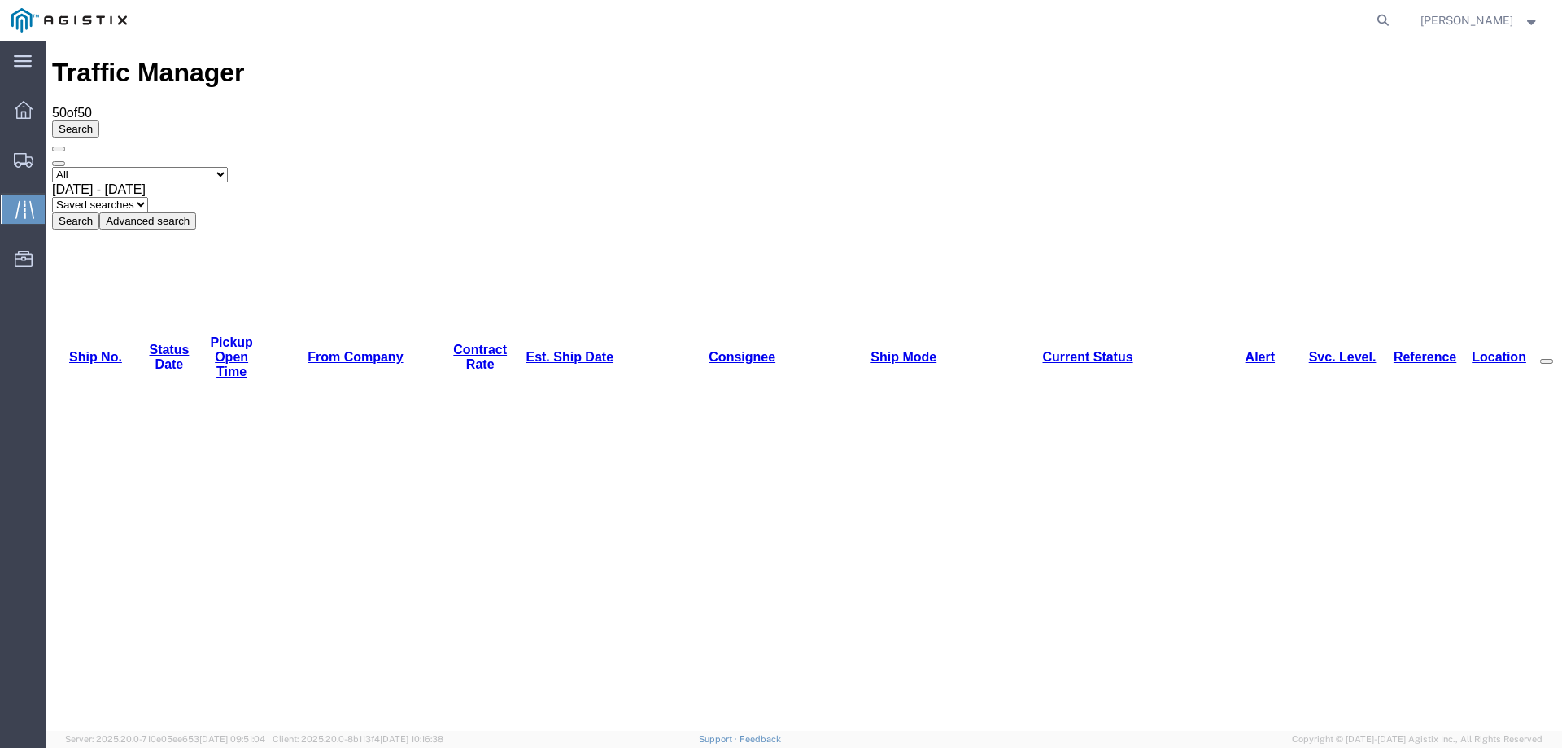
copy li "56892590"
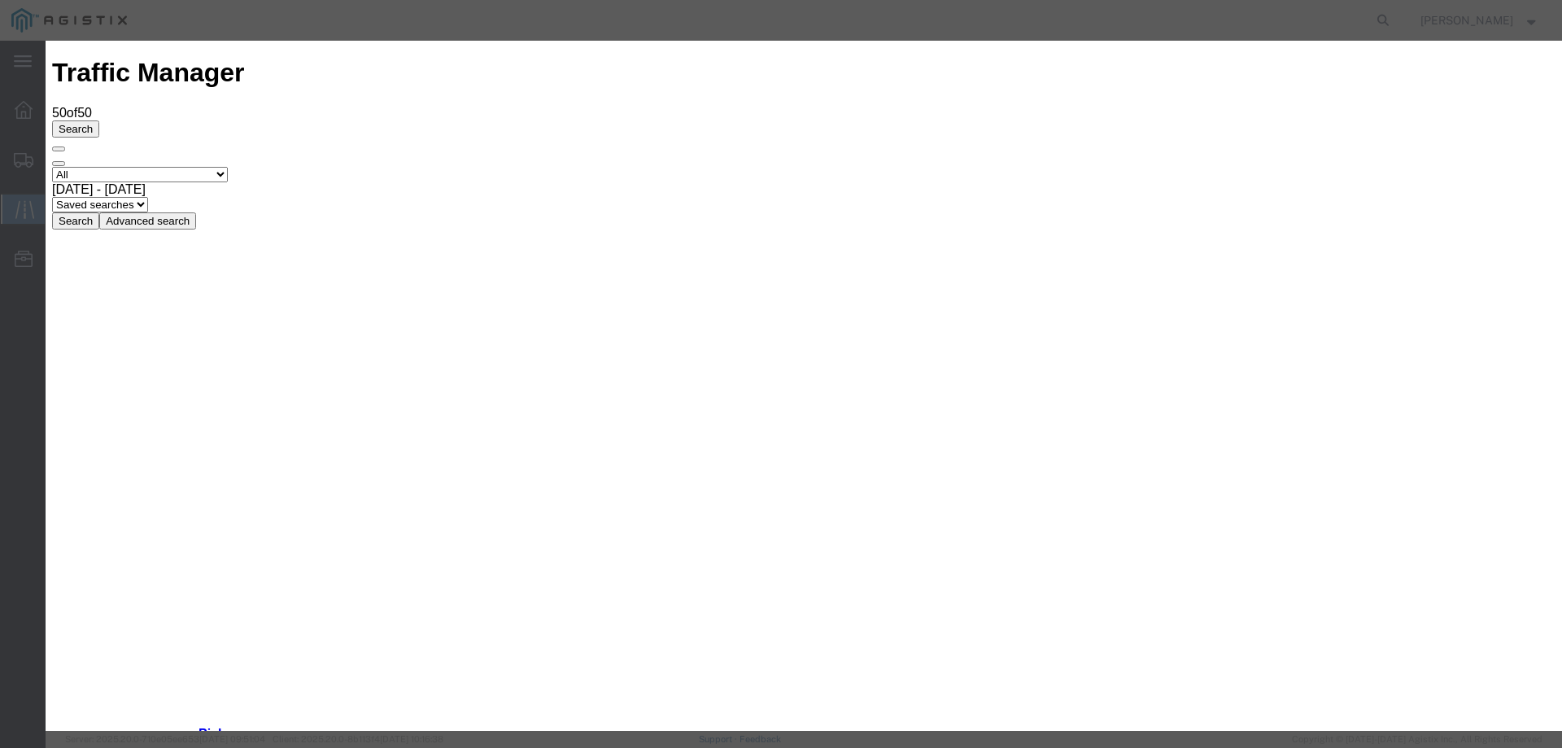
type input "09/30/2025"
type input "2:00 PM"
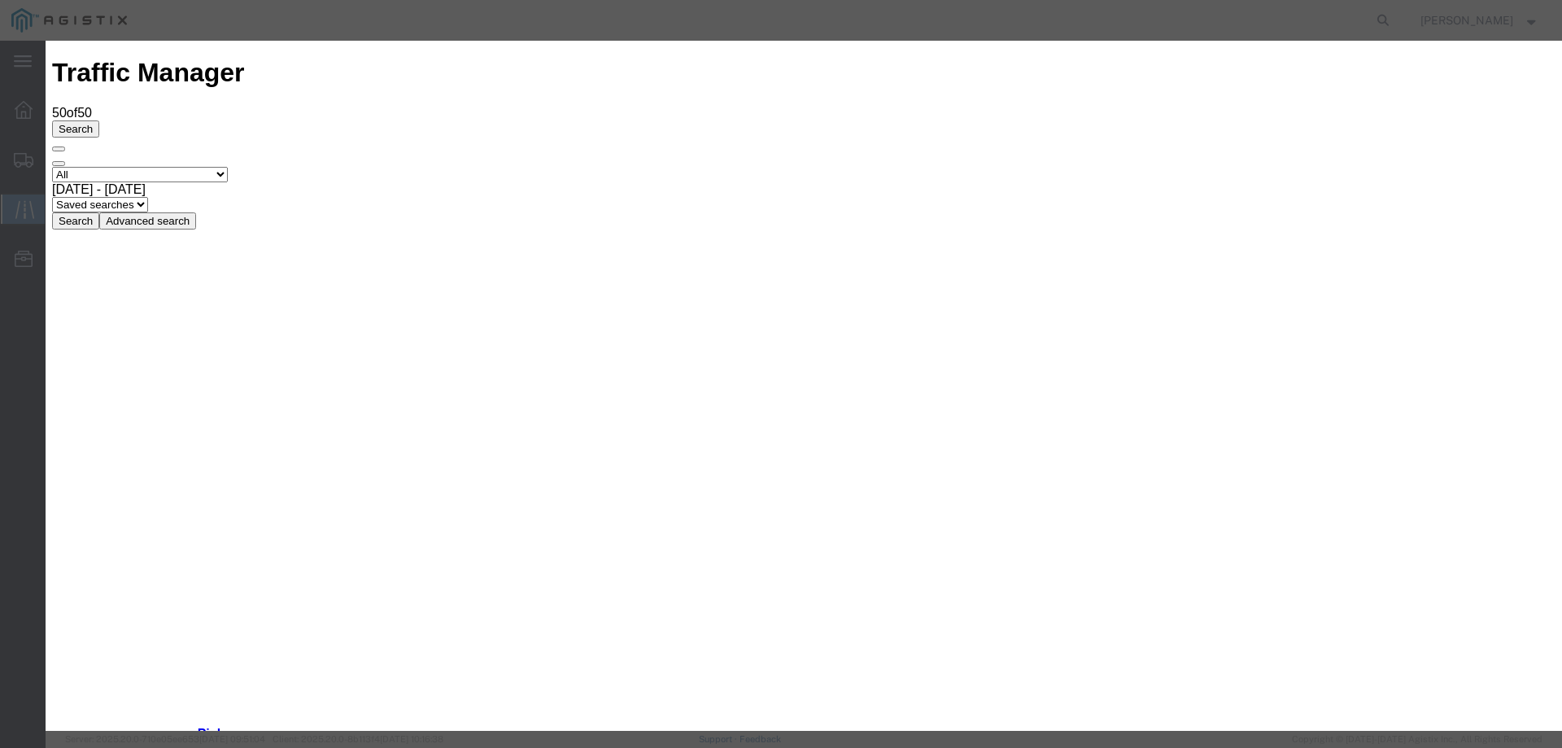
type input "09/29/2025"
drag, startPoint x: 526, startPoint y: 228, endPoint x: 527, endPoint y: 240, distance: 12.3
select select "DELIVRED"
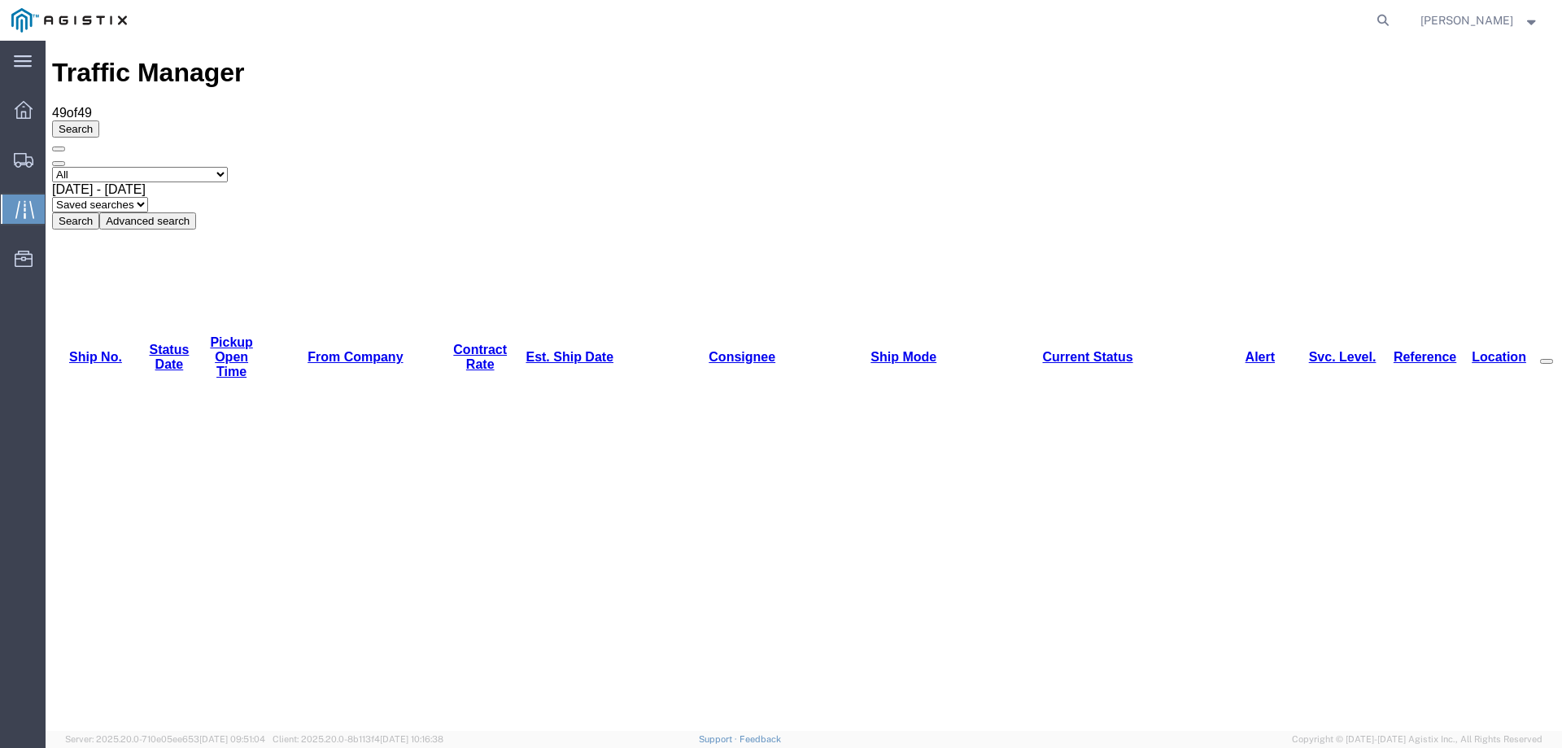
copy li "56892557"
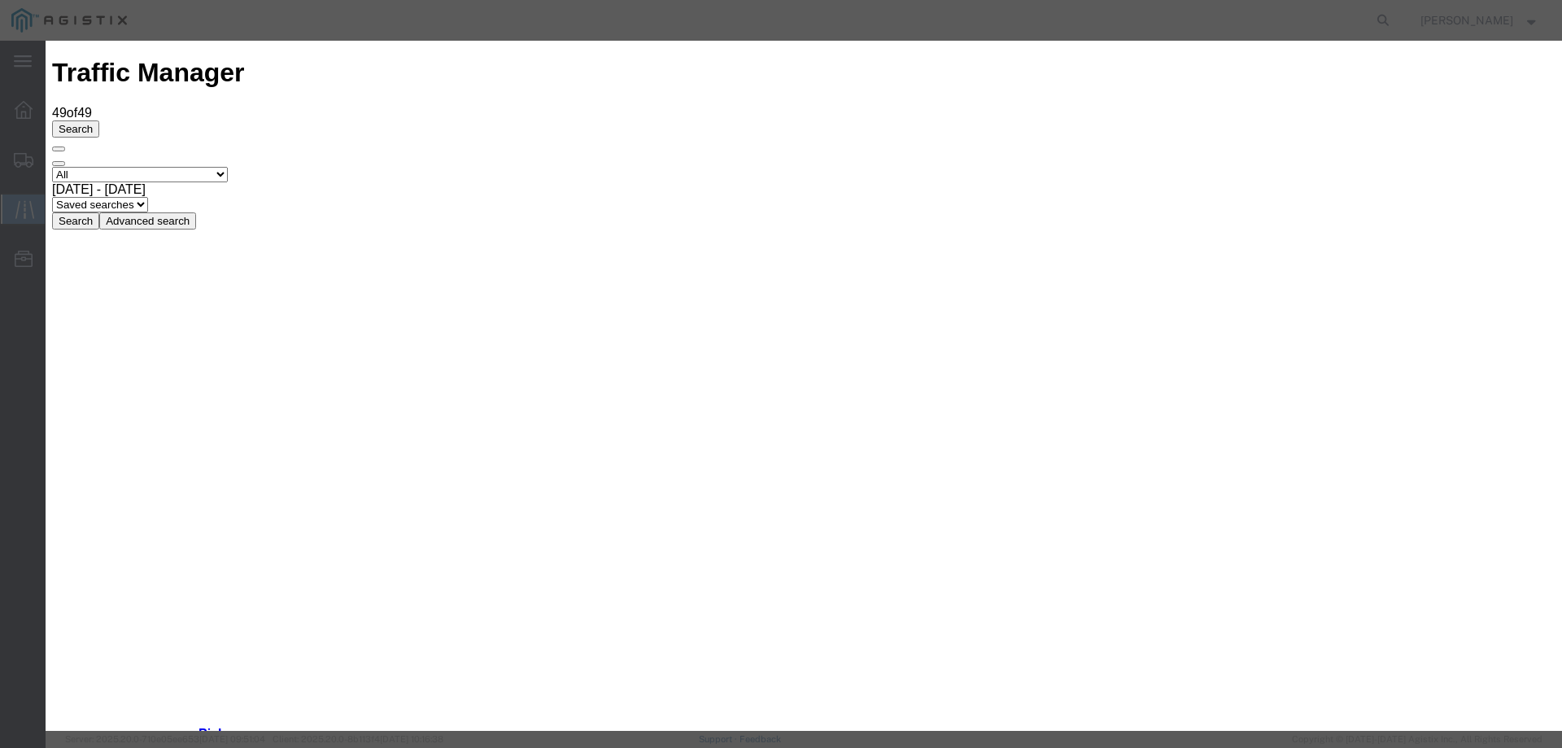
type input "09/30/2025"
type input "2:00 PM"
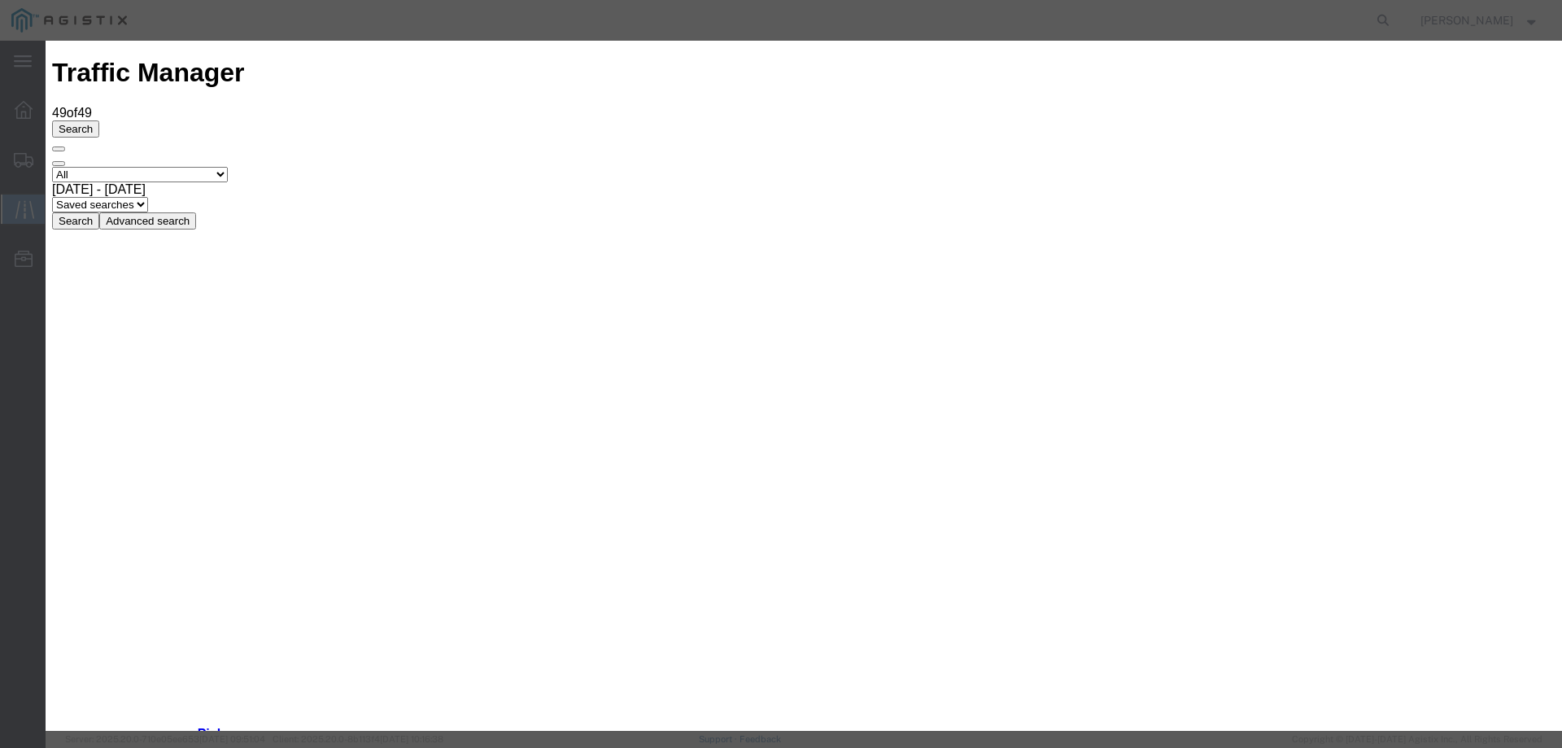
type input "09/26/2025"
select select "DELIVRED"
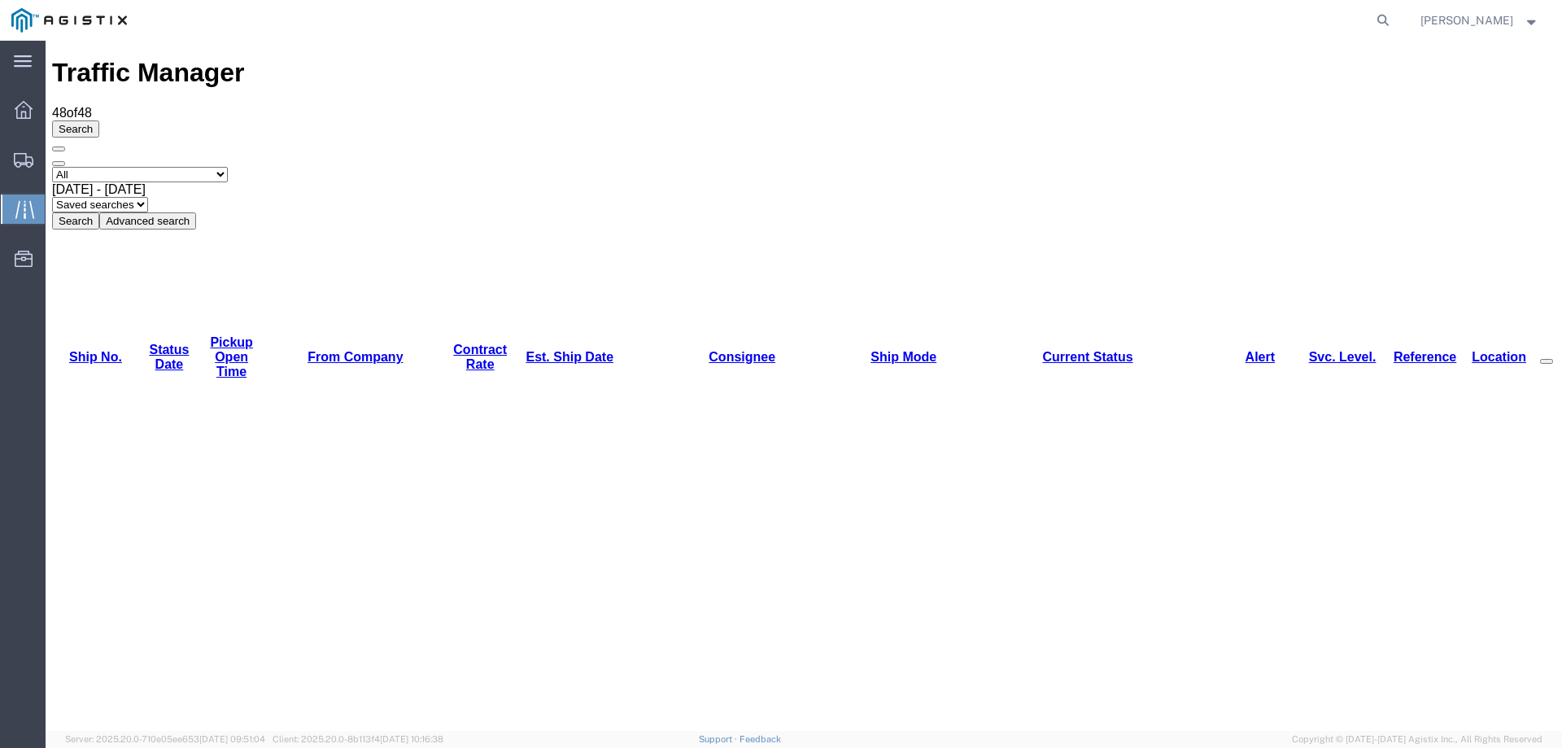
copy li "56938009"
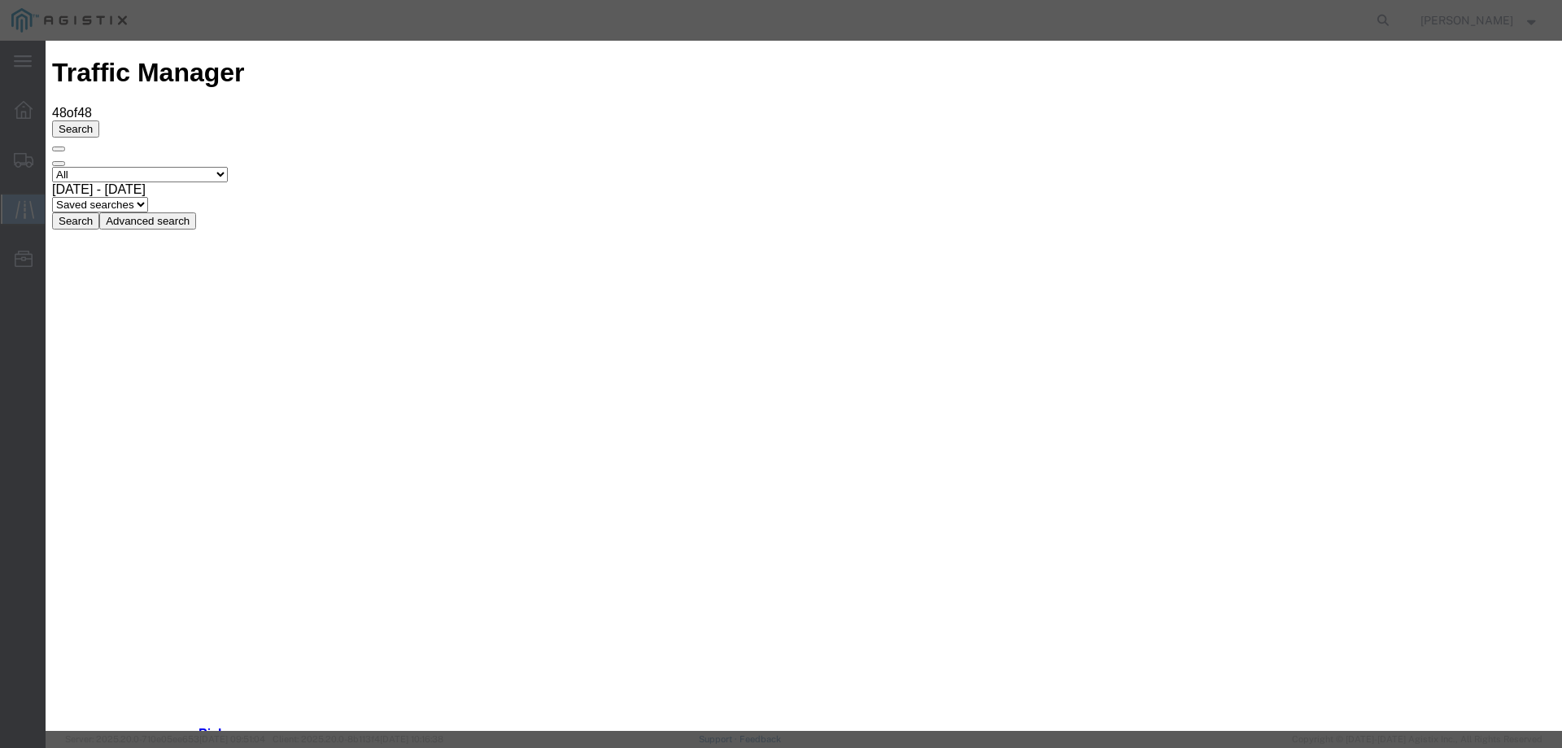
type input "09/30/2025"
type input "2:00 PM"
select select "ARVDLVLOC"
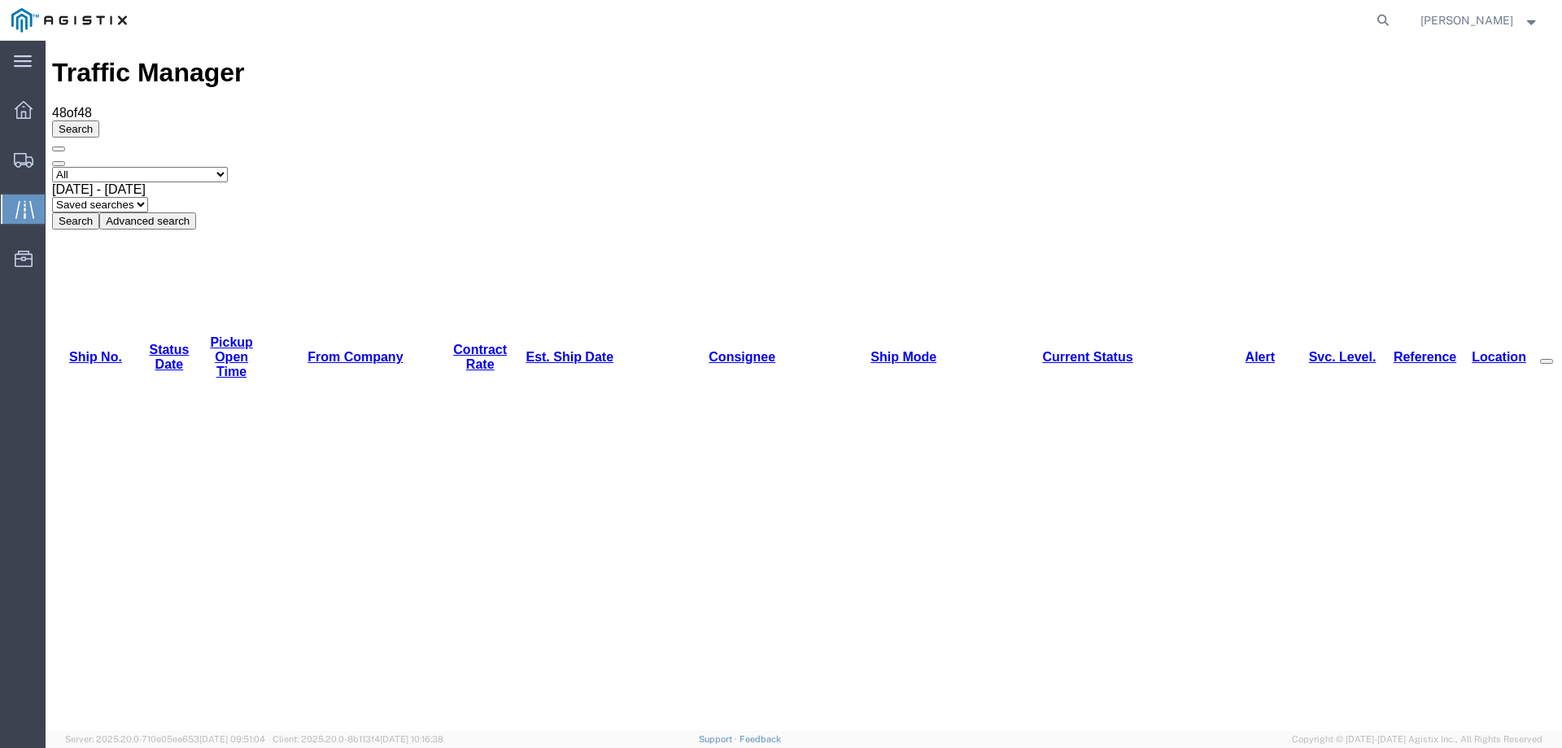
copy li "56924258"
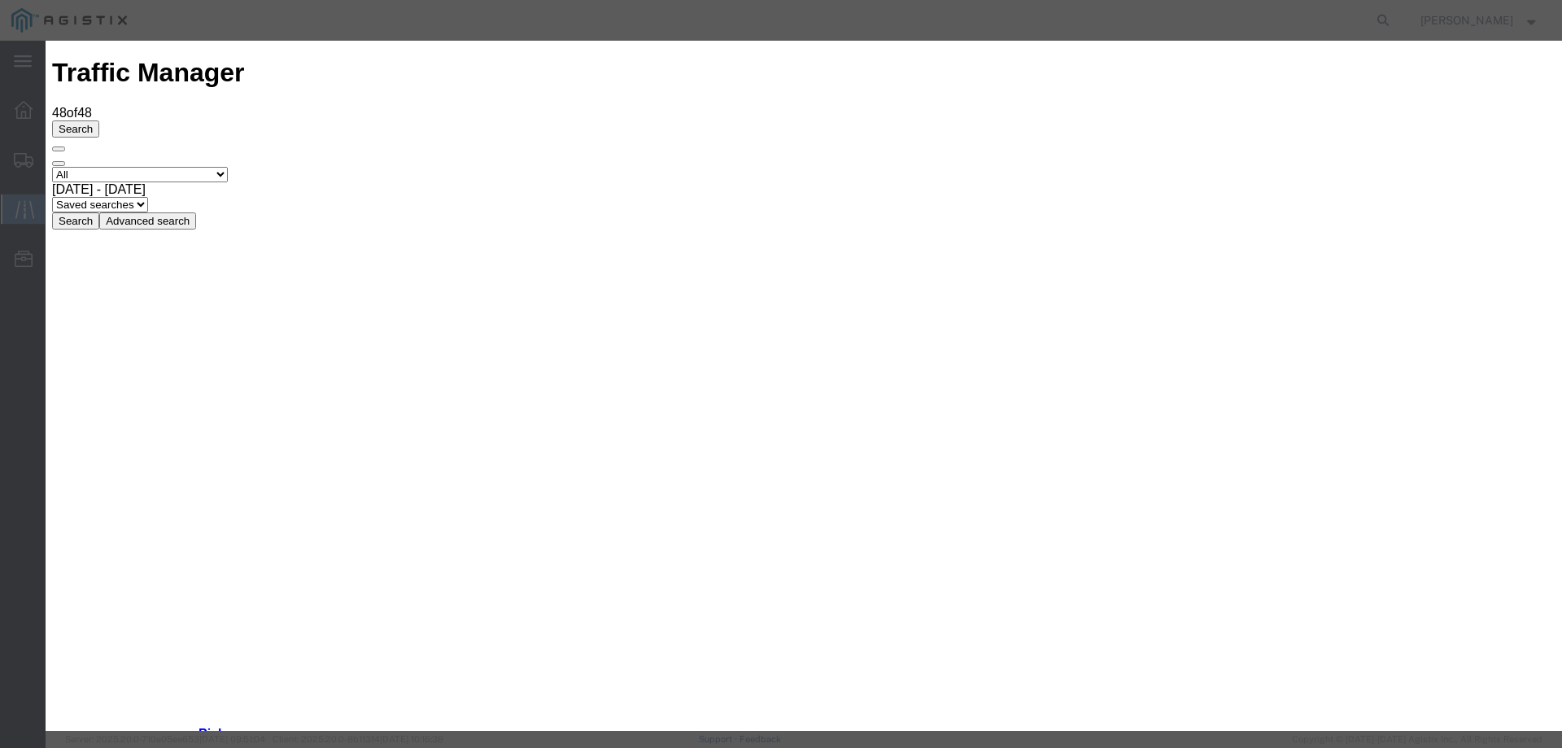
type input "09/30/2025"
type input "2:00 PM"
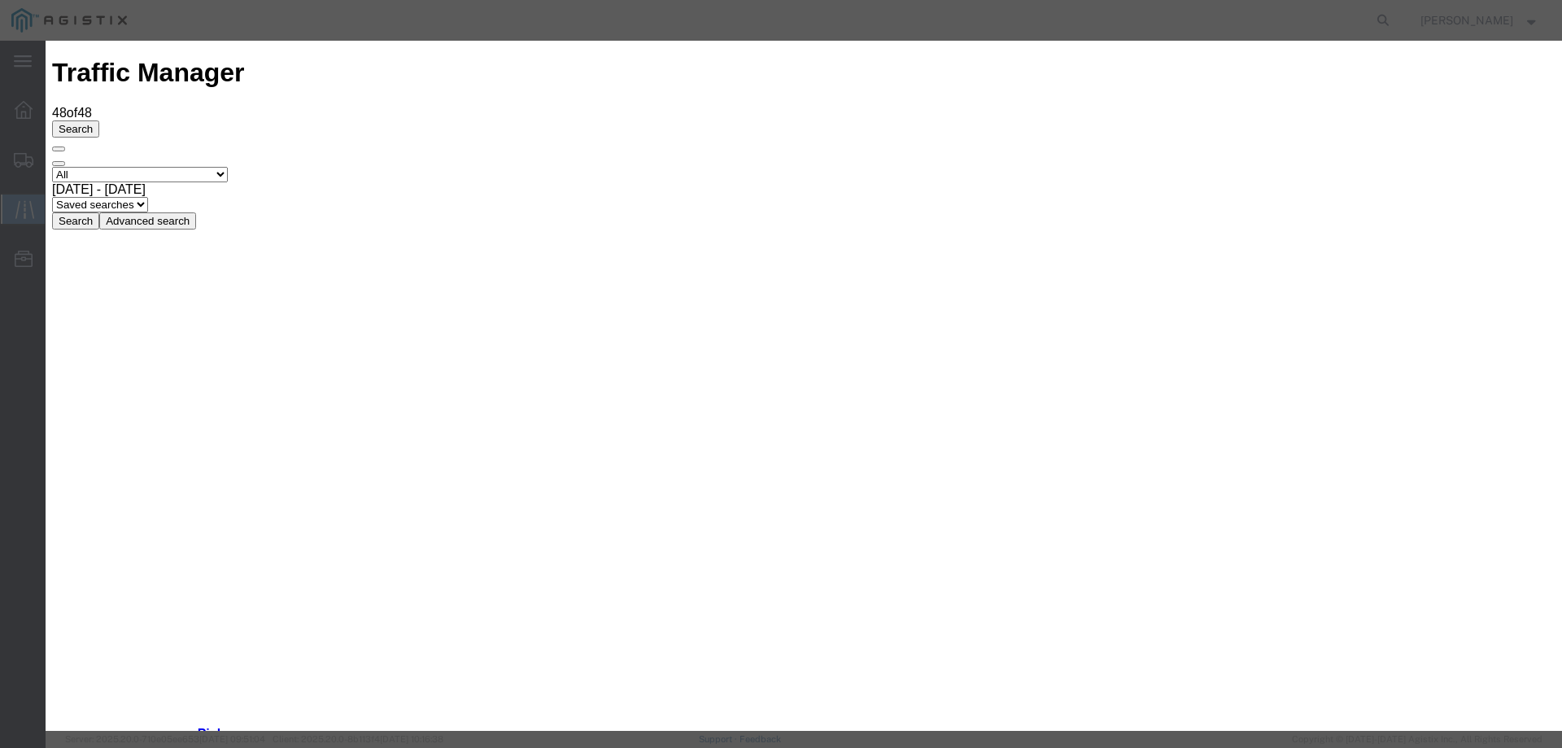
type input "09/29/2025"
select select "DELIVRED"
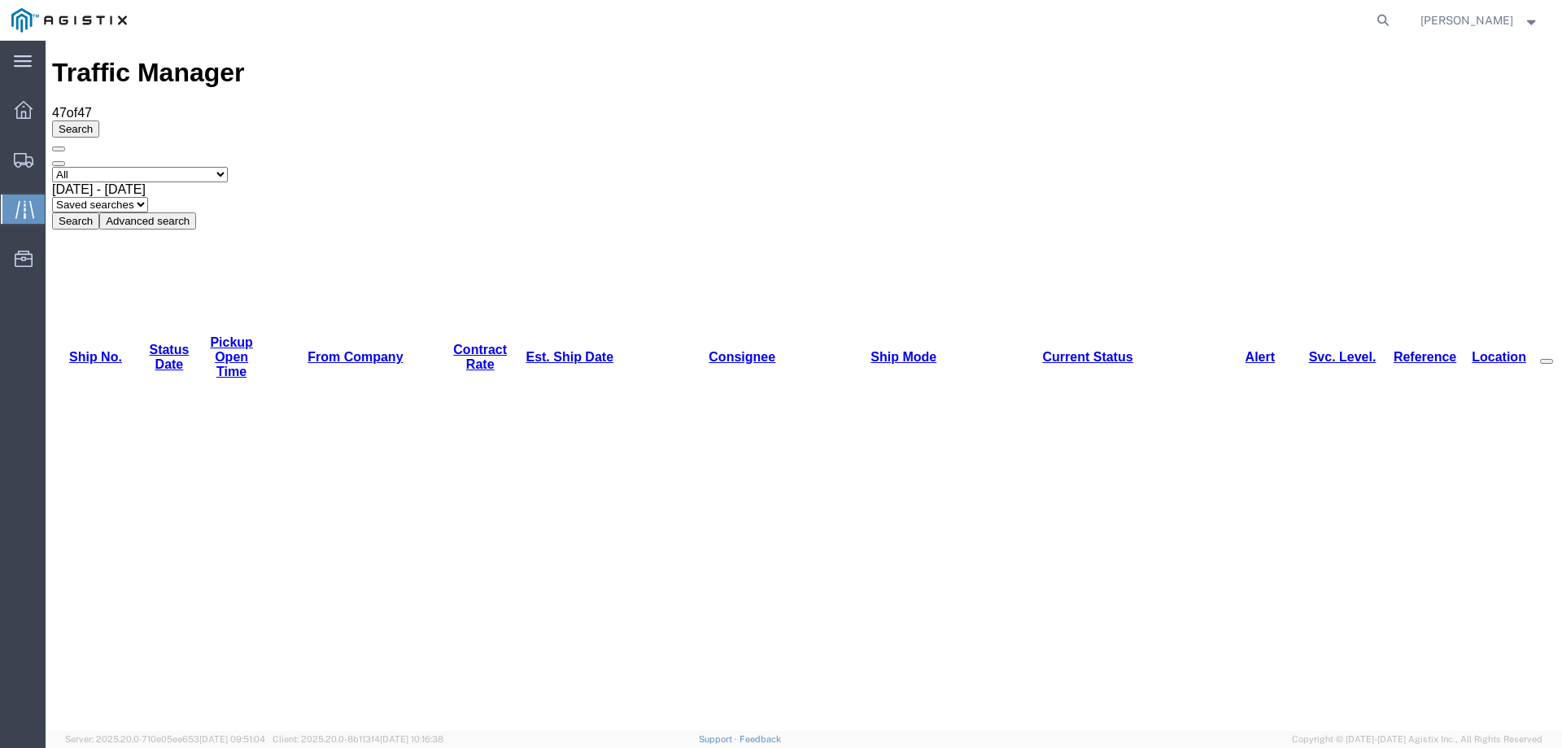
copy li "56924255"
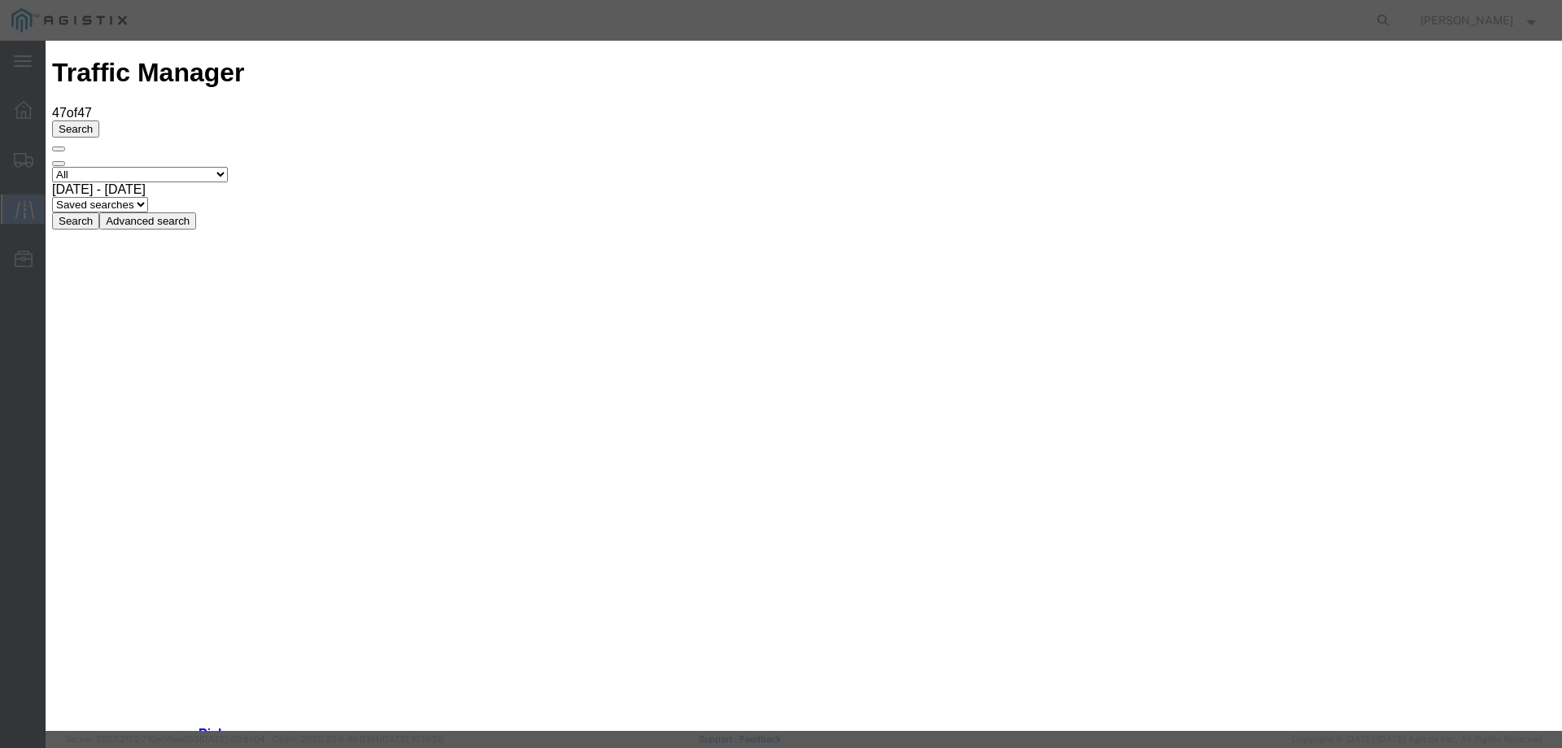
type input "09/30/2025"
type input "2:00 PM"
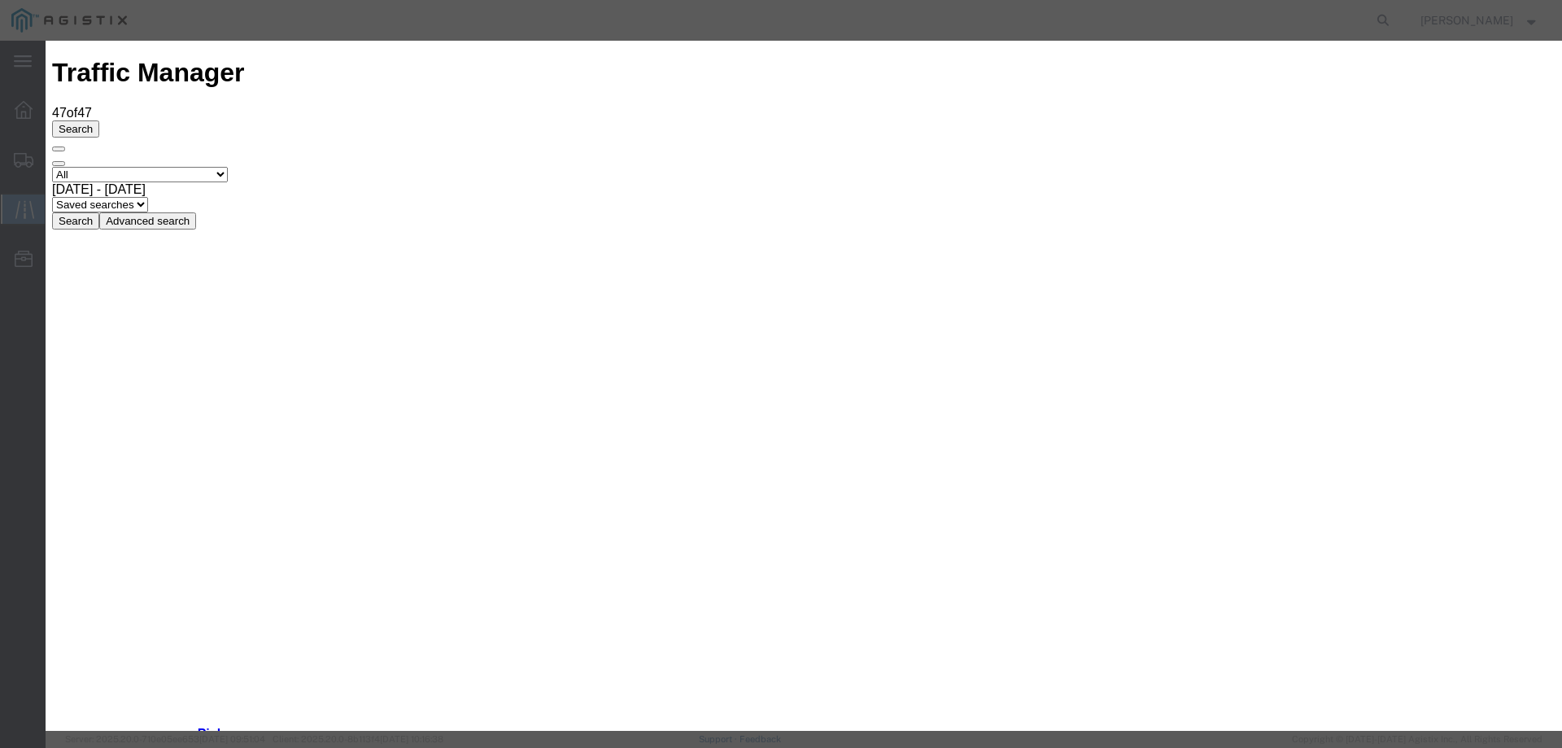
type input "09/29/2025"
select select "DELIVRED"
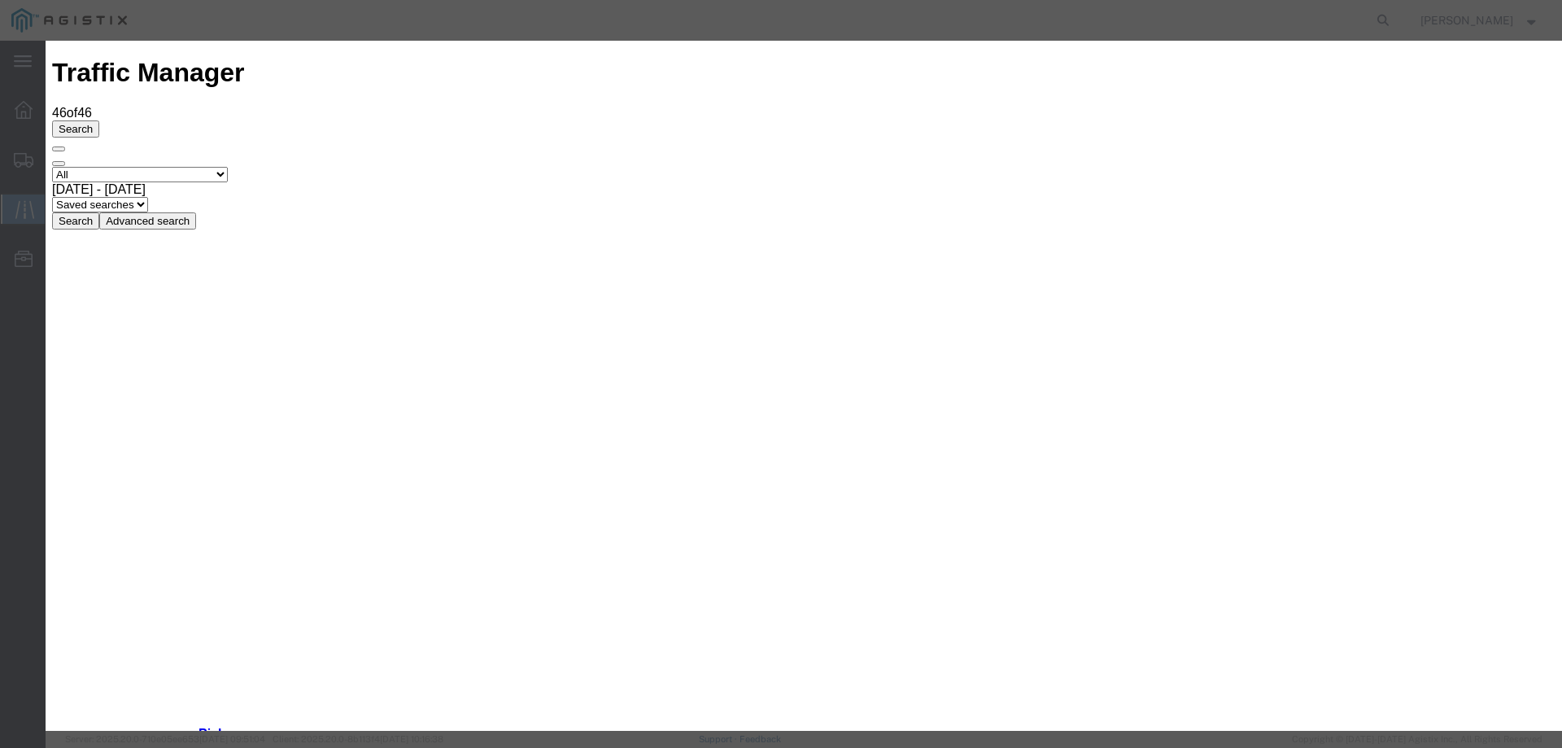
type input "09/30/2025"
type input "2:00 PM"
select select "DELIVRED"
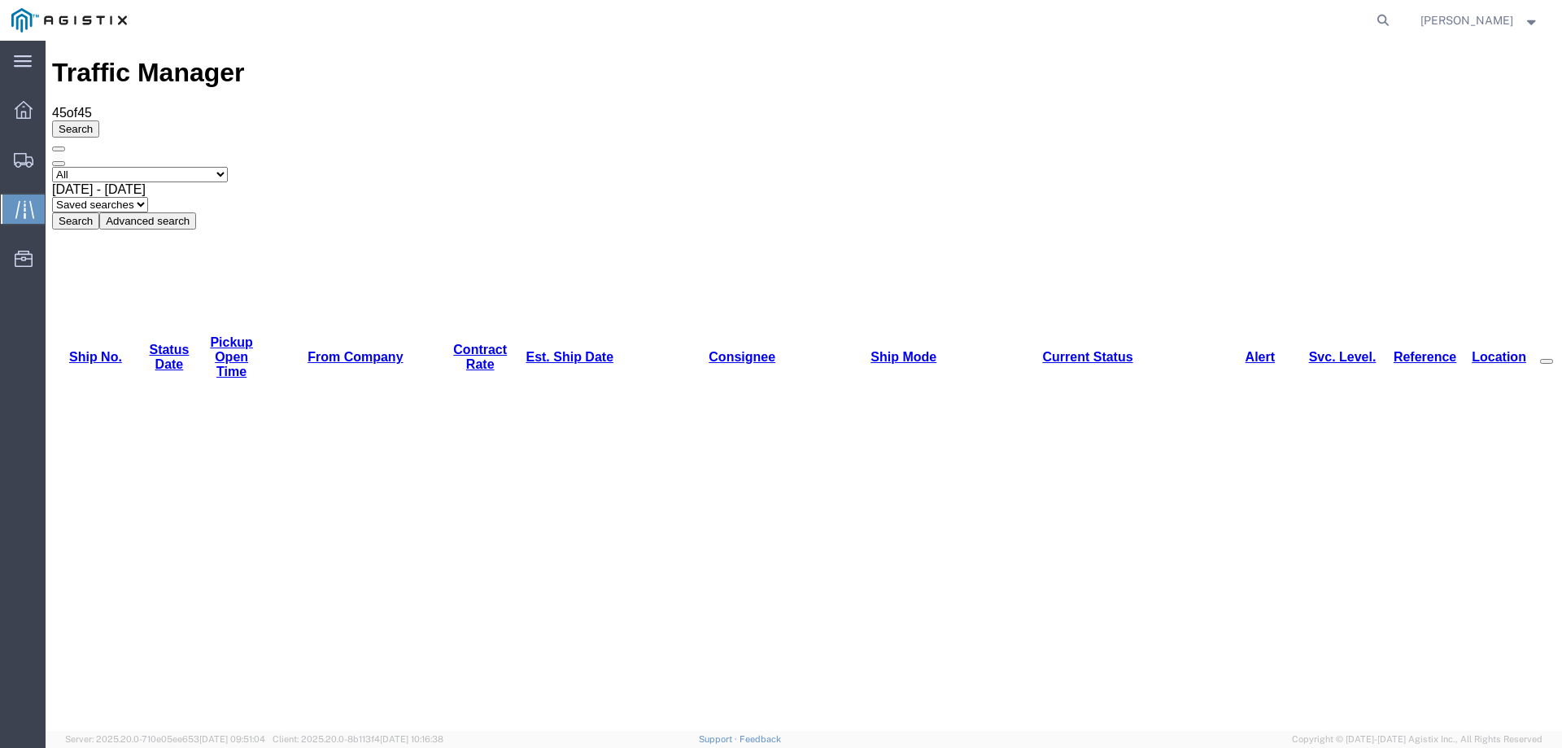
copy li "56924226"
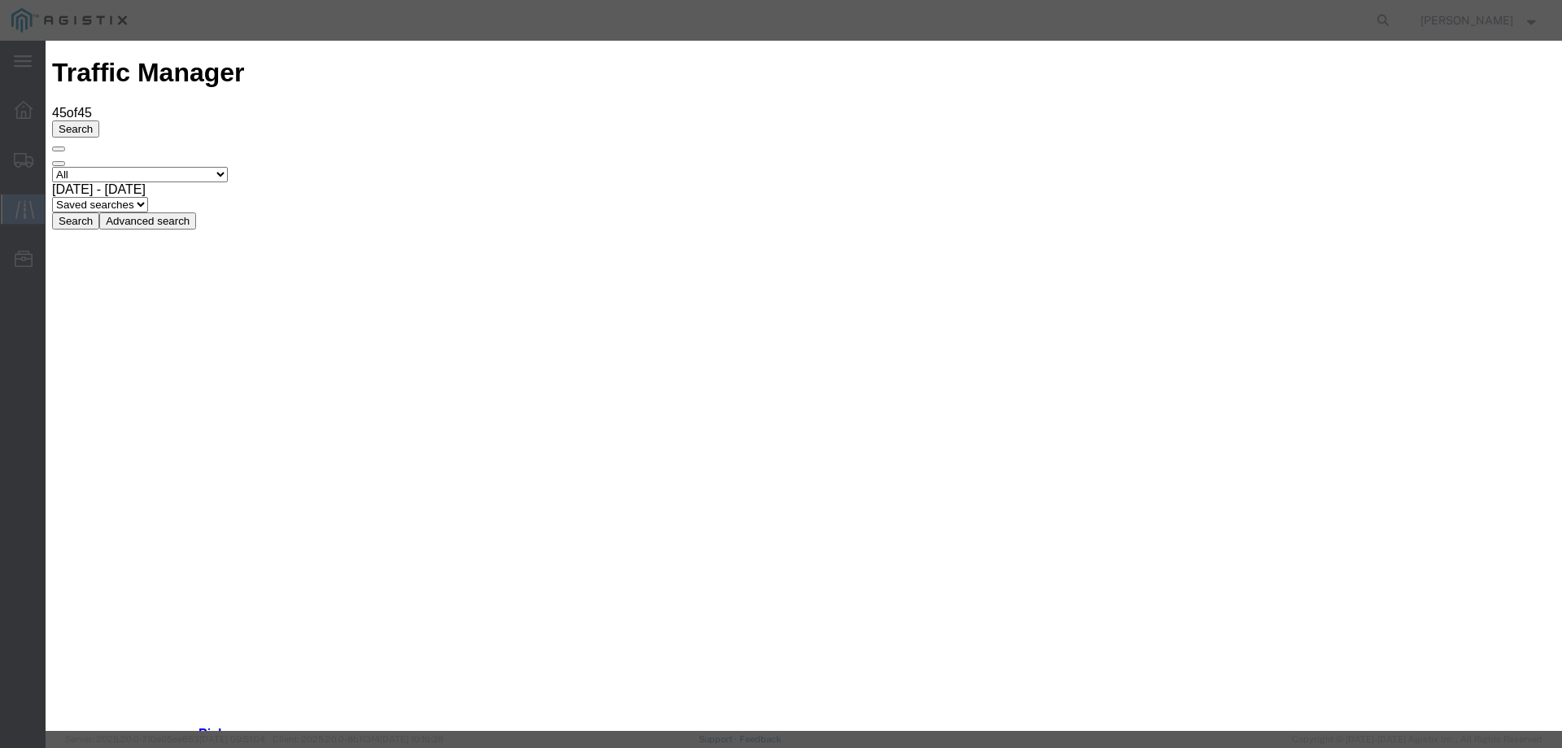
type input "09/30/2025"
type input "2:00 PM"
select select "INTRANST"
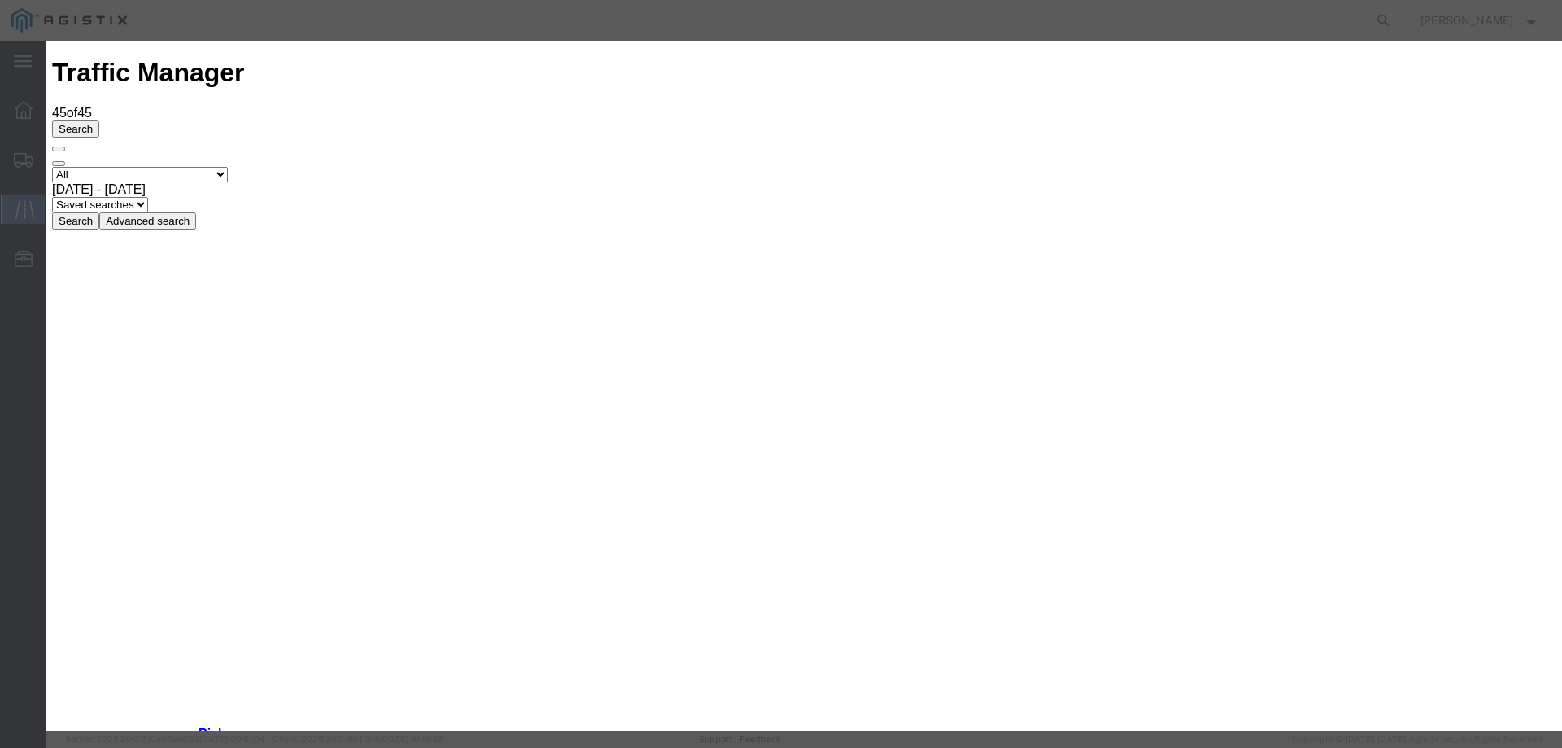
type input "09/30/2025"
type input "2:00 PM"
select select "DELIVRED"
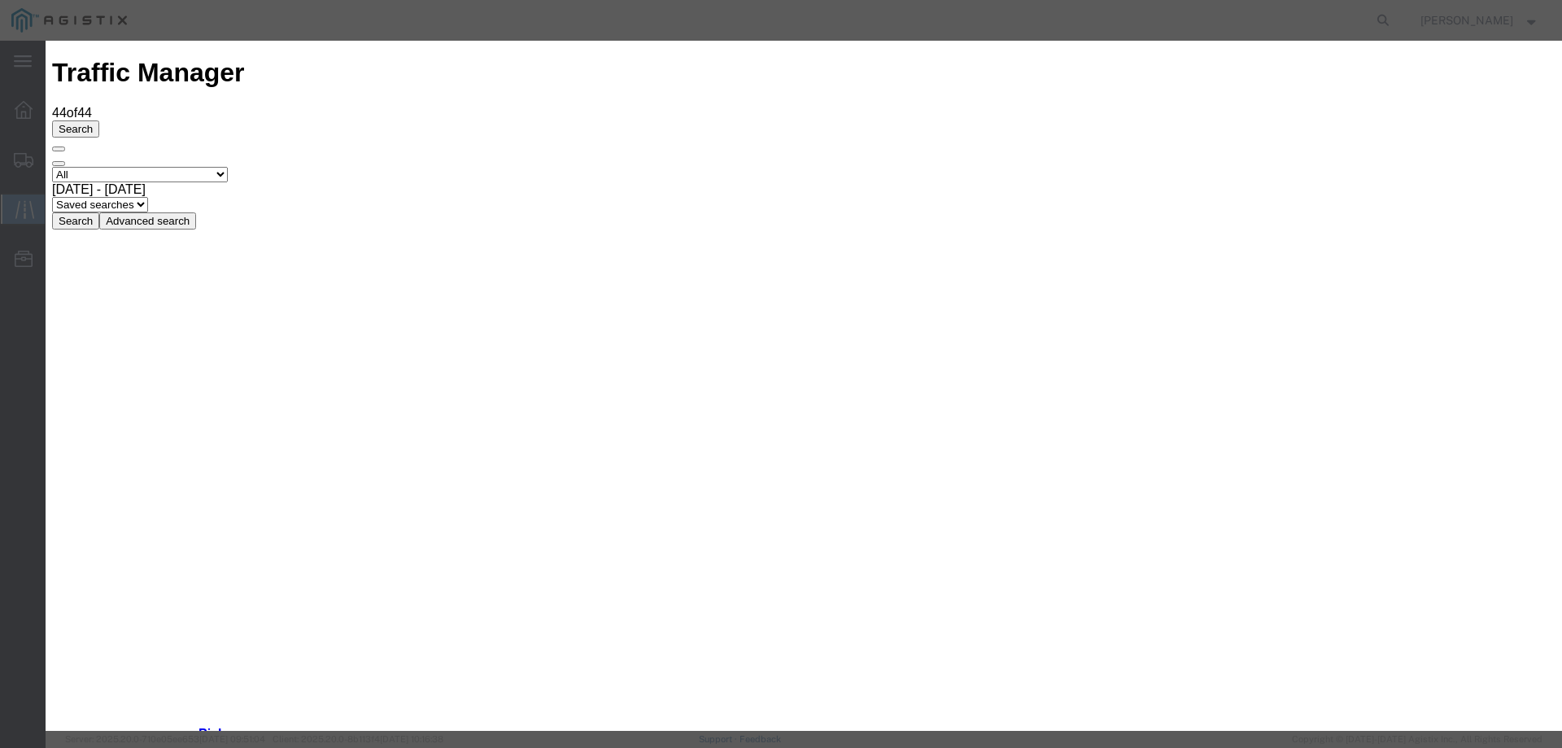
type input "09/30/2025"
type input "2:00 PM"
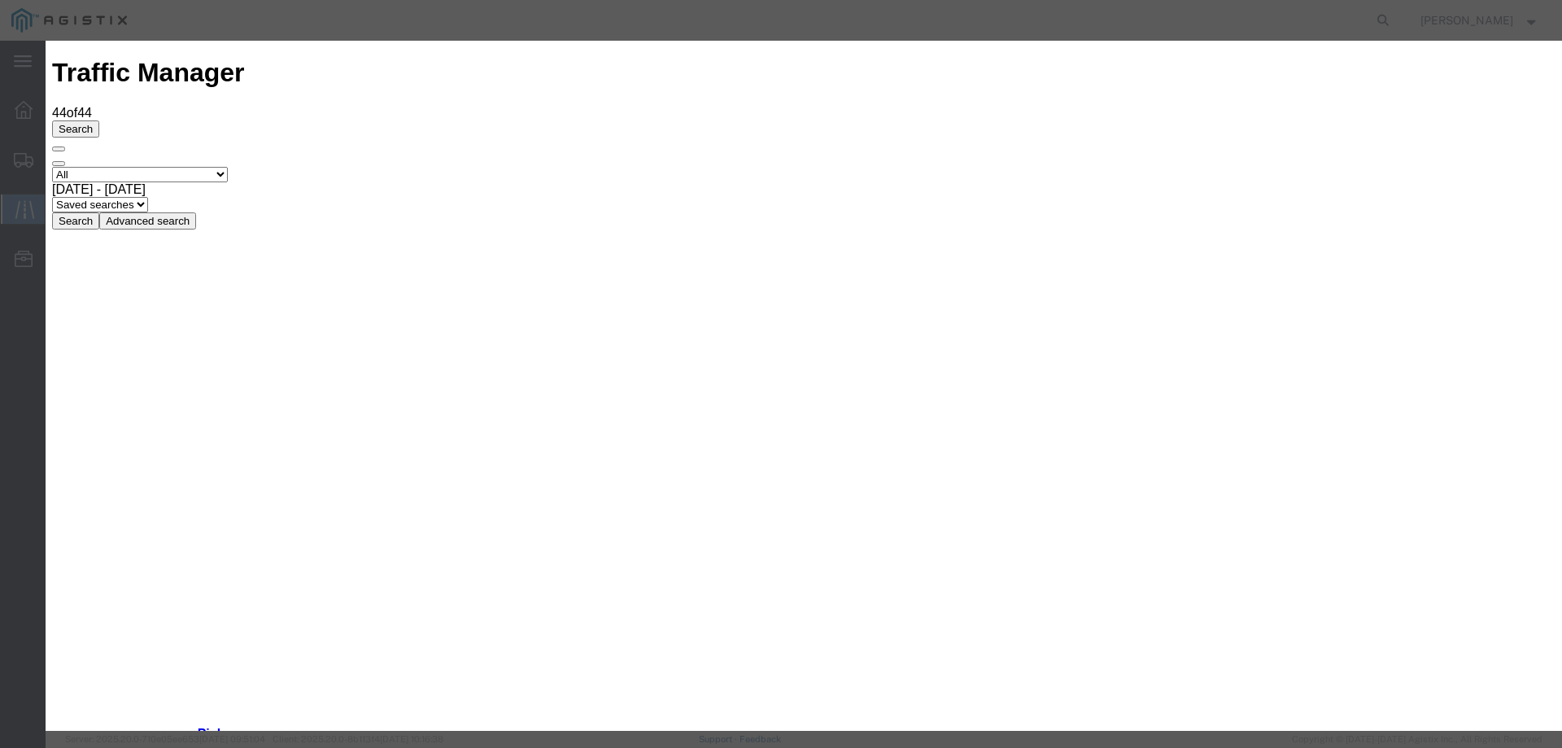
type input "09/26/2025"
select select "DELIVRED"
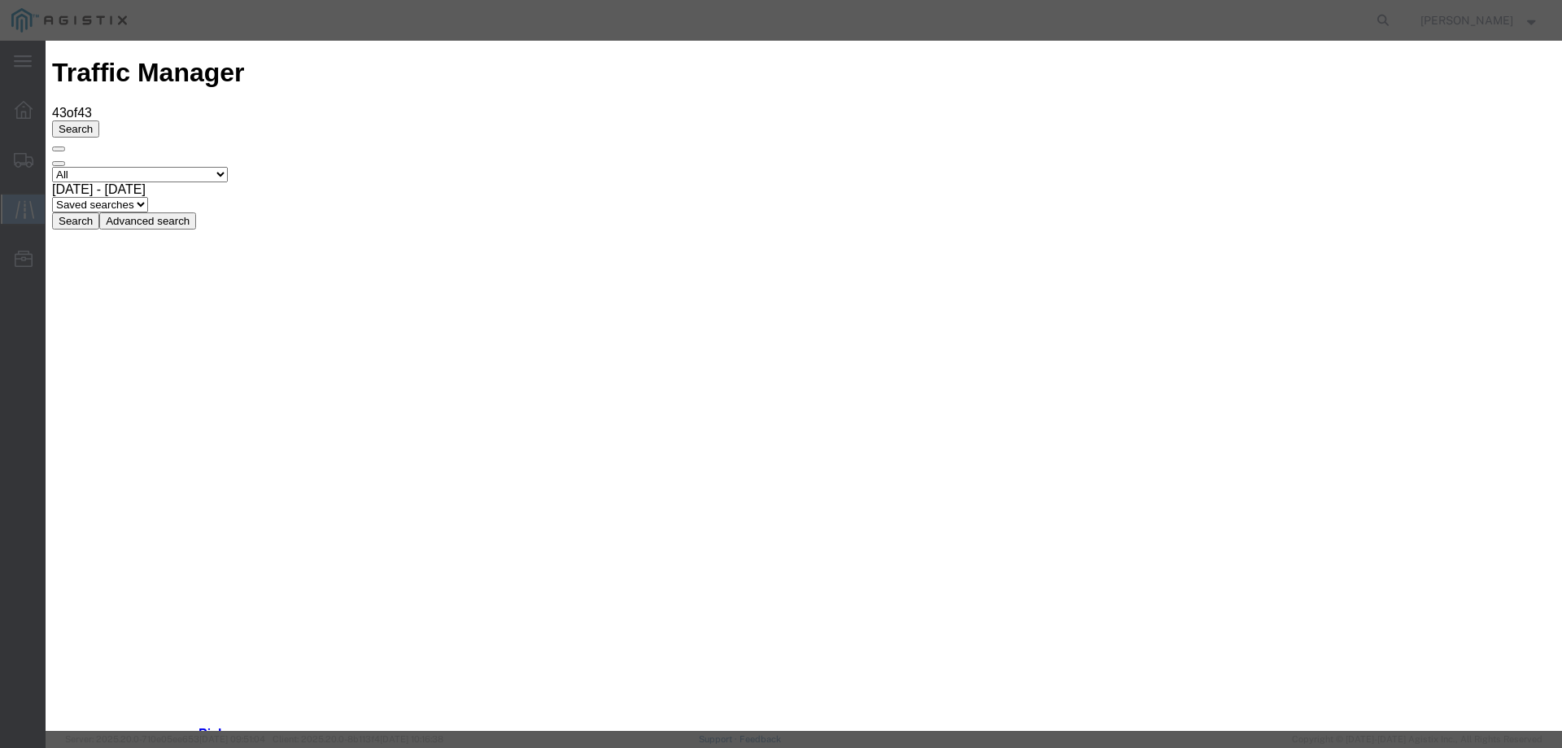
type input "09/30/2025"
type input "2:00 PM"
select select "ARVDLVLOC"
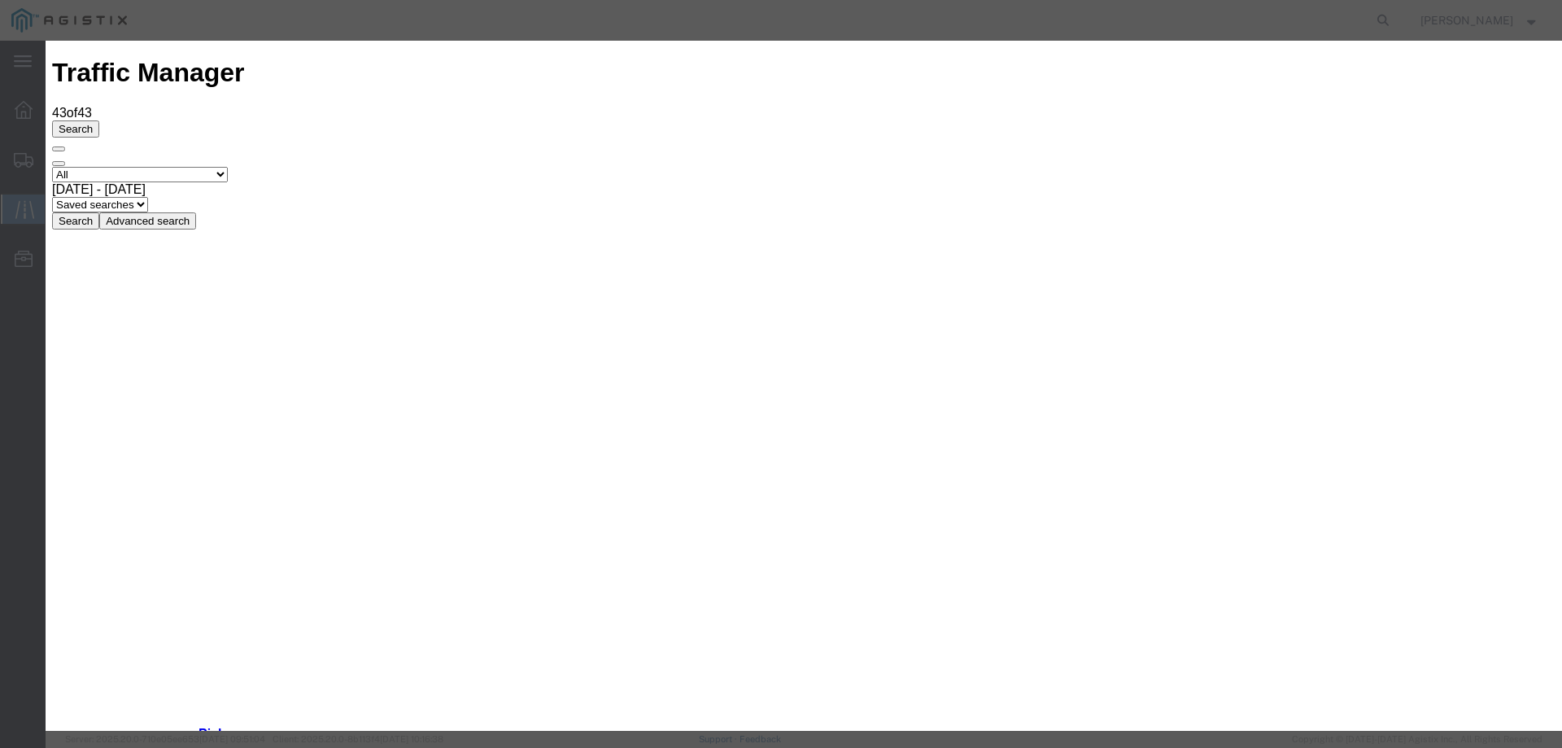
type input "09/30/2025"
type input "2:00 PM"
select select "DELIVRED"
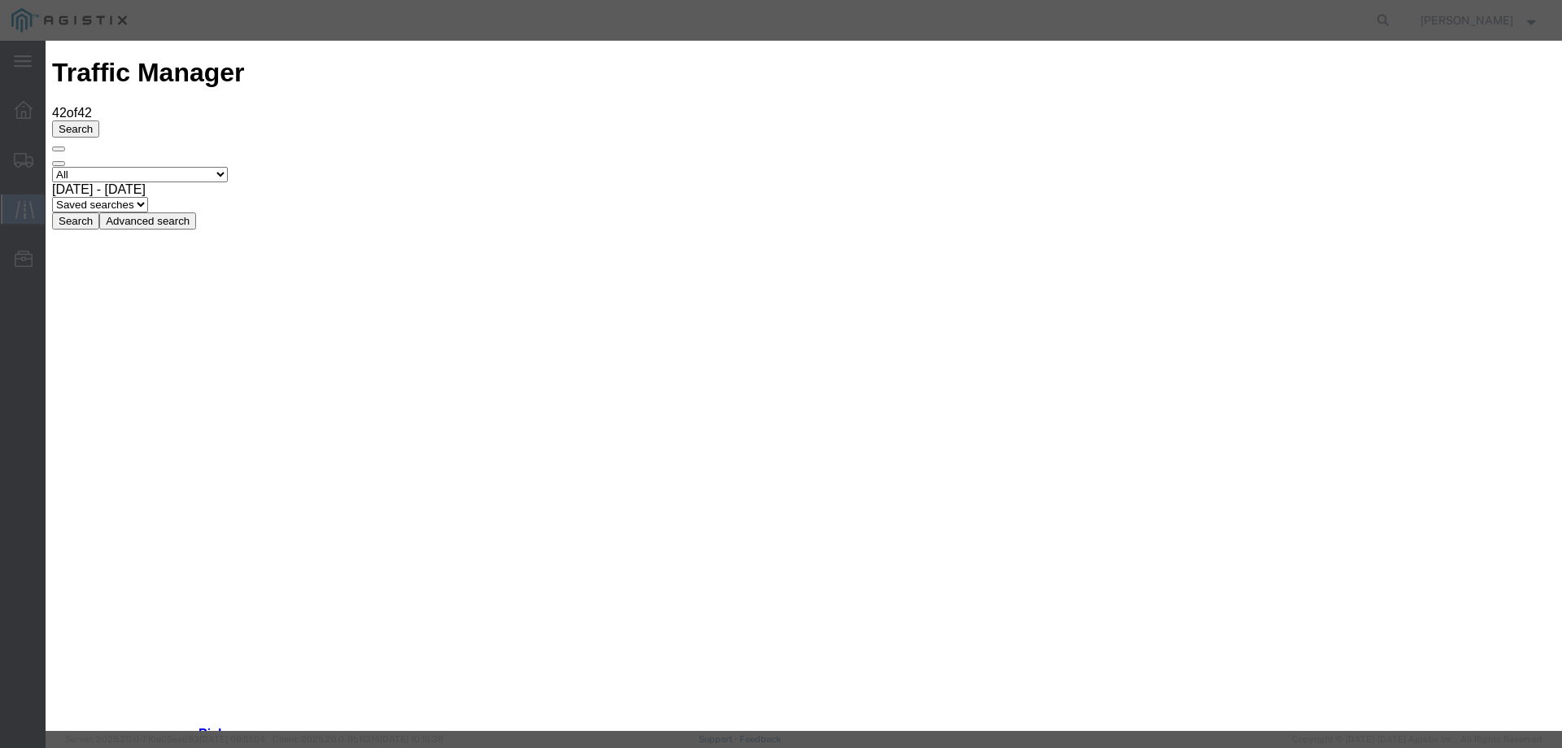
type input "09/30/2025"
type input "2:00 PM"
select select "DELIVRED"
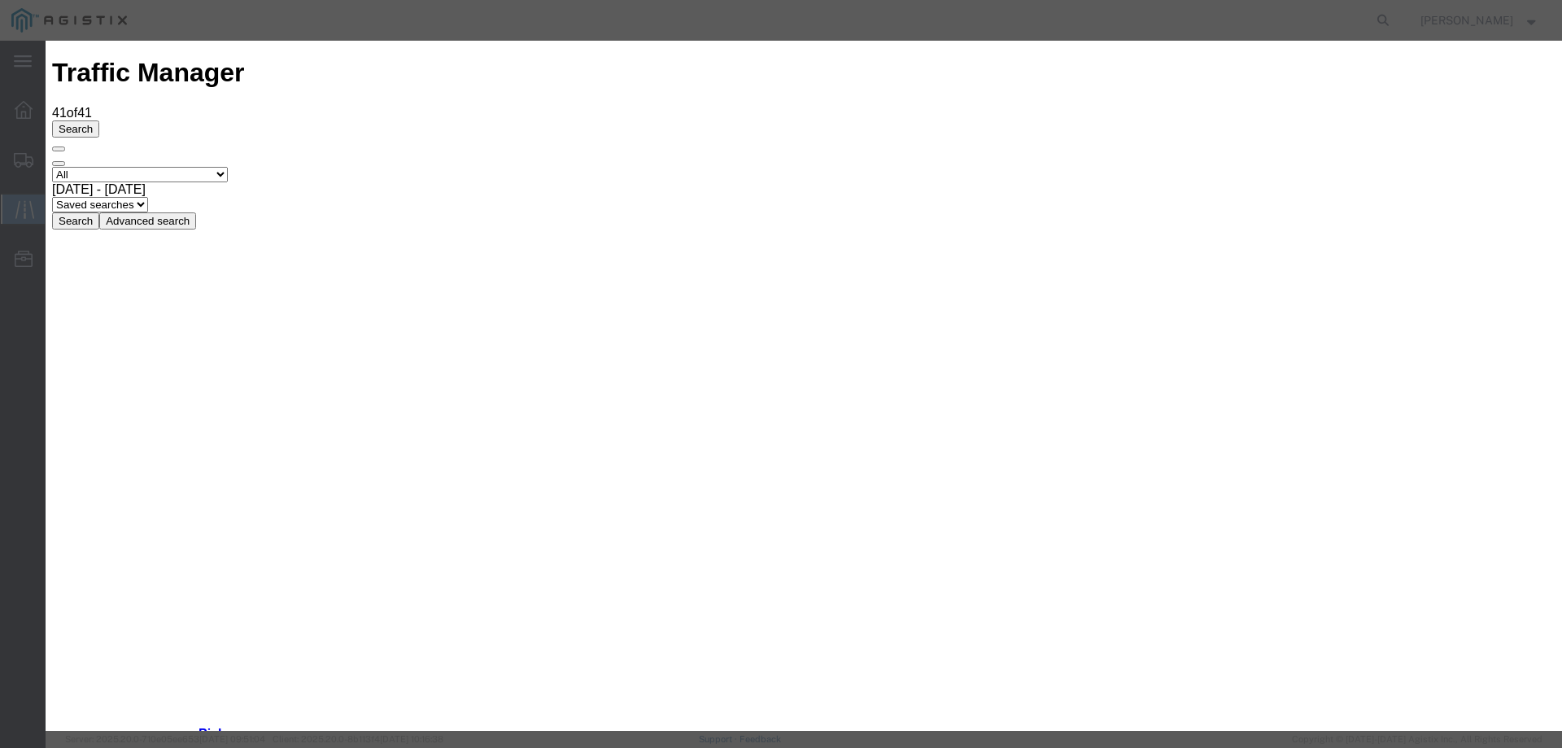
type input "09/30/2025"
type input "2:00 PM"
select select "DELIVRED"
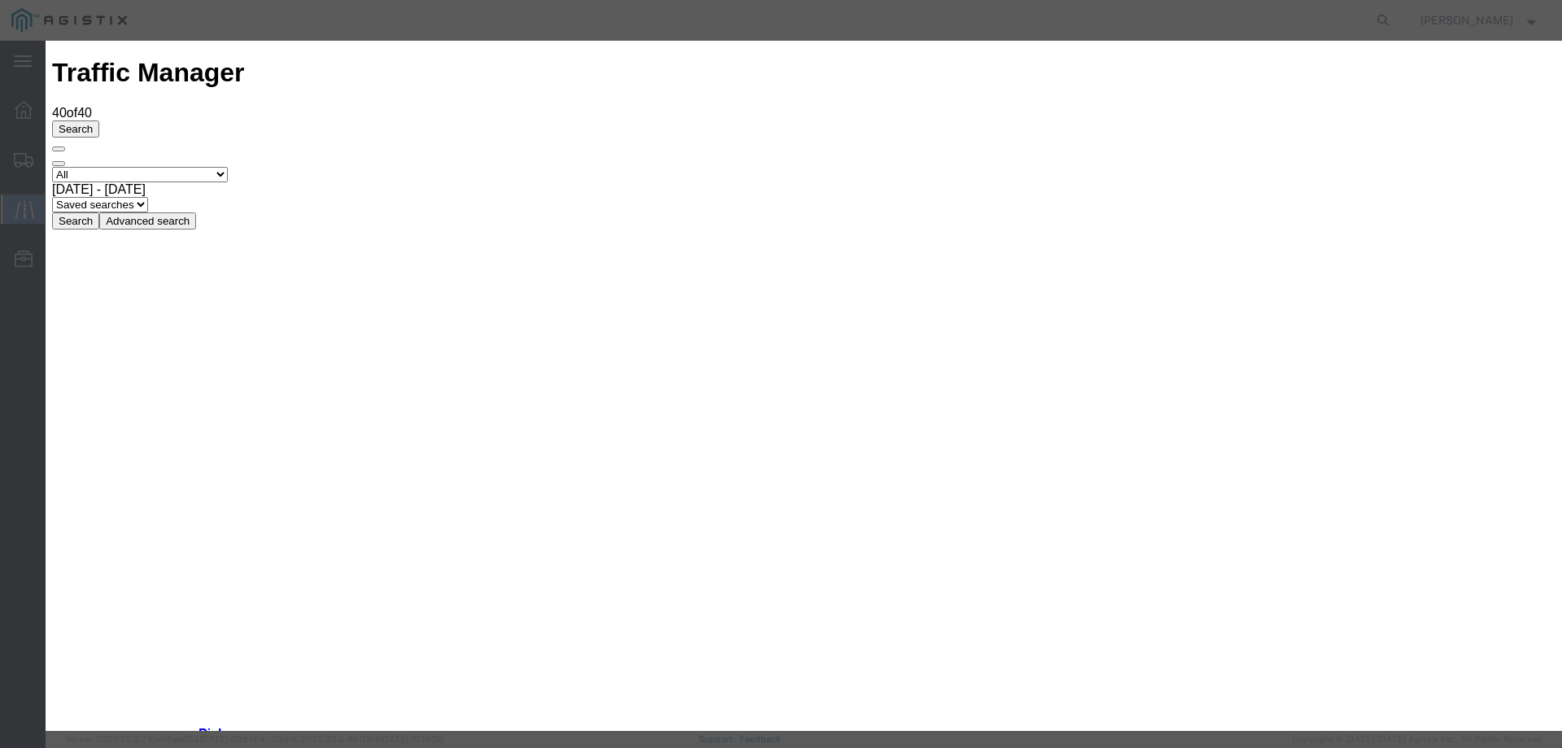
type input "09/30/2025"
type input "2:00 PM"
select select "DELIVRED"
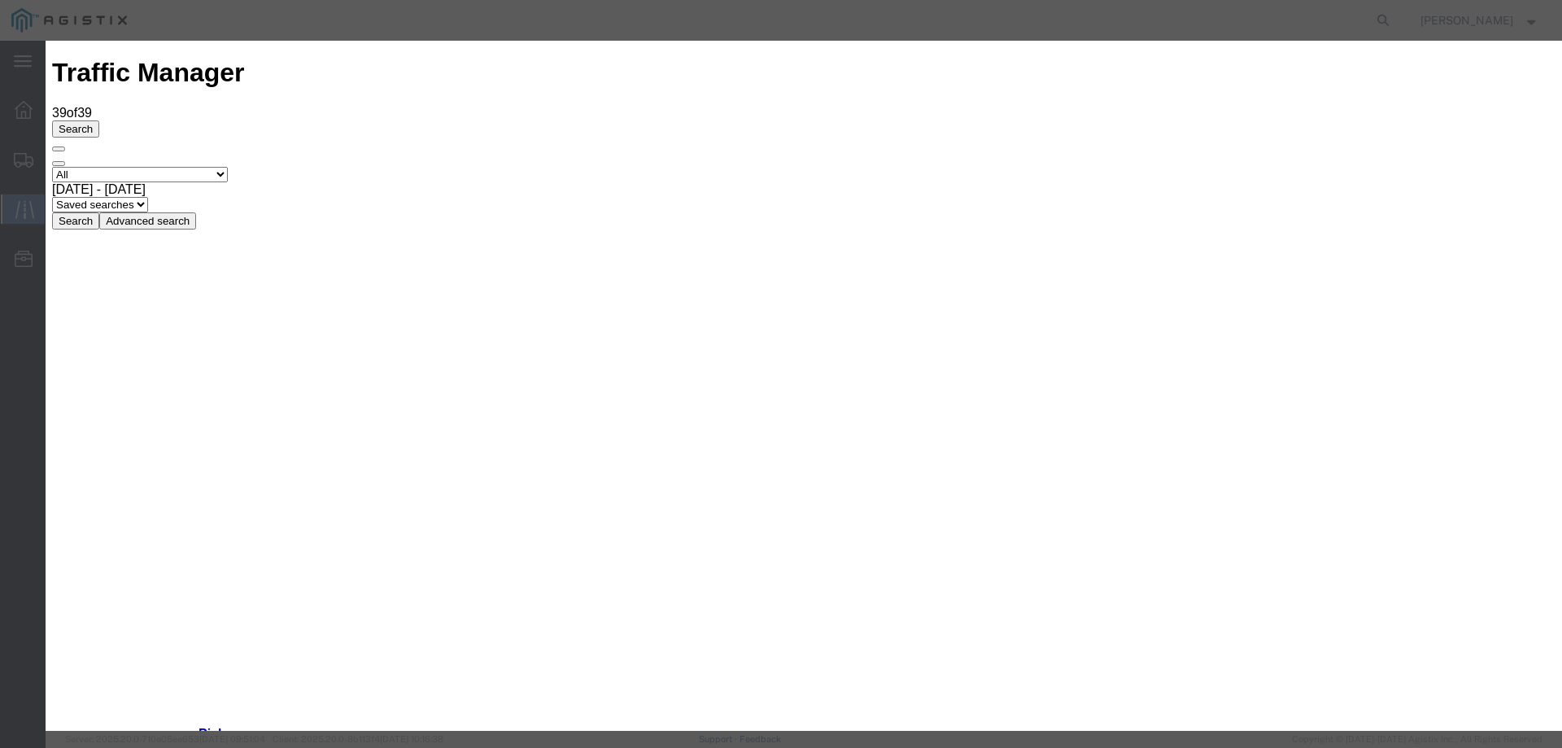
type input "09/30/2025"
type input "2:00 PM"
select select "DELIVRED"
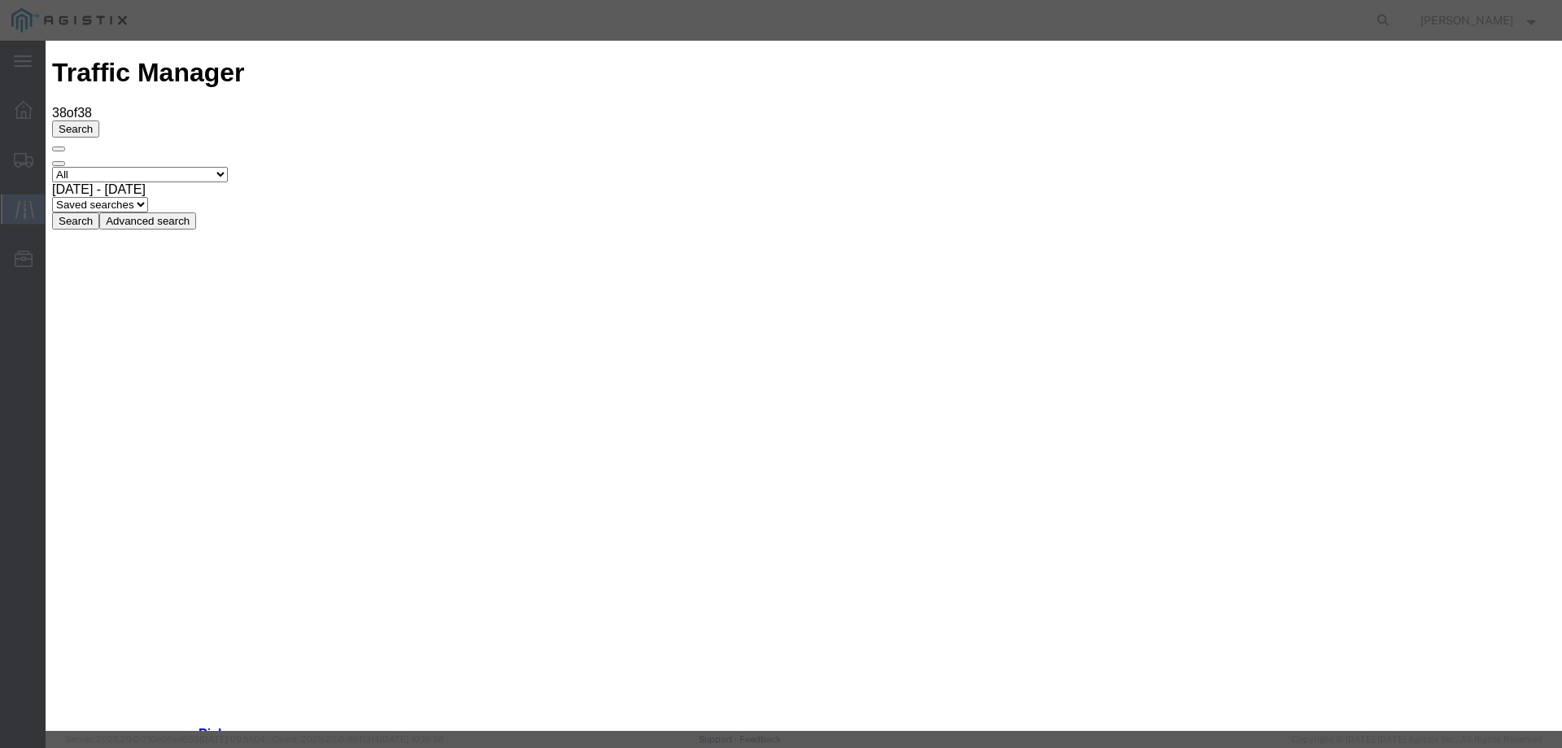
type input "09/30/2025"
type input "2:00 PM"
select select "INTRANST"
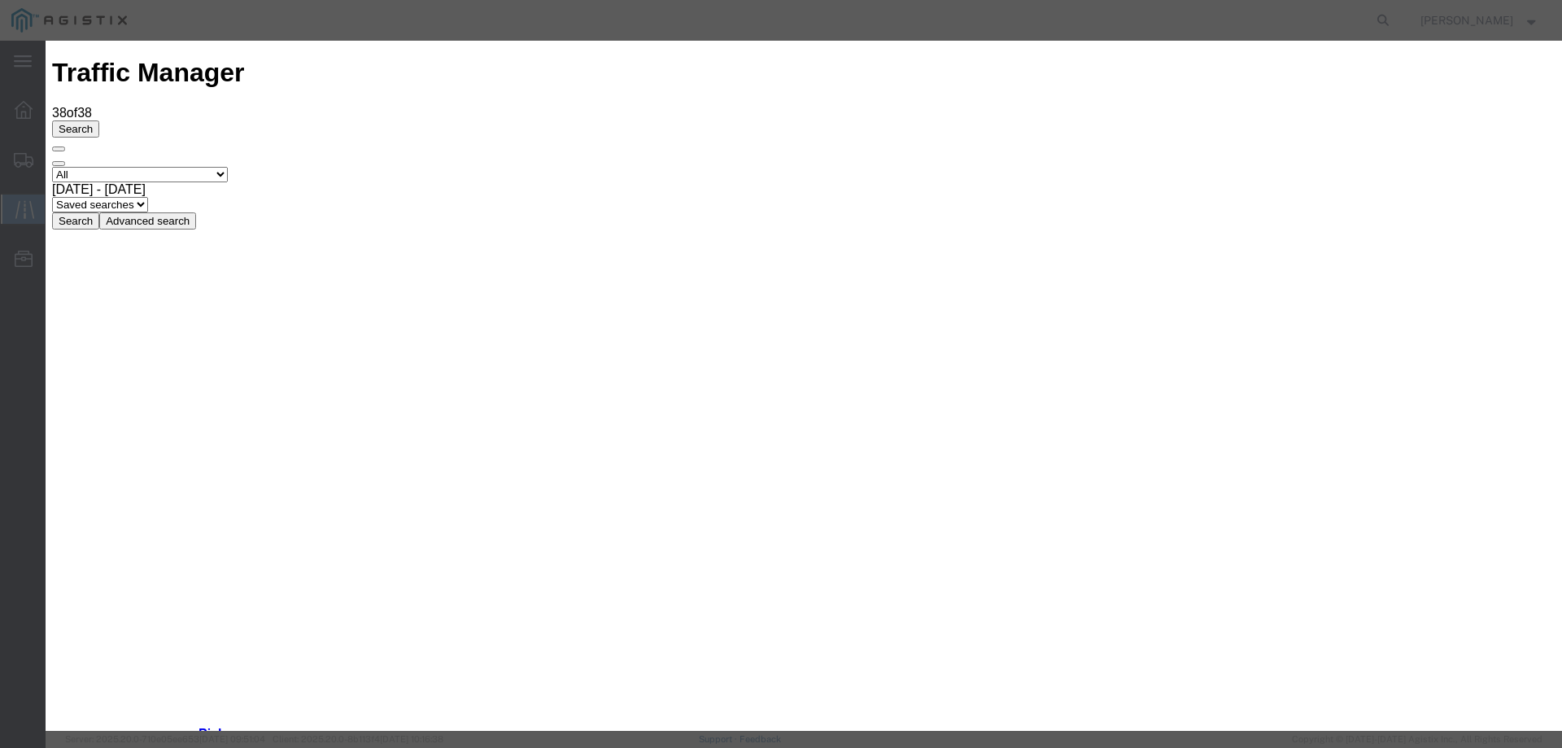
type input "09/30/2025"
type input "2:00 PM"
select select "DELIVRED"
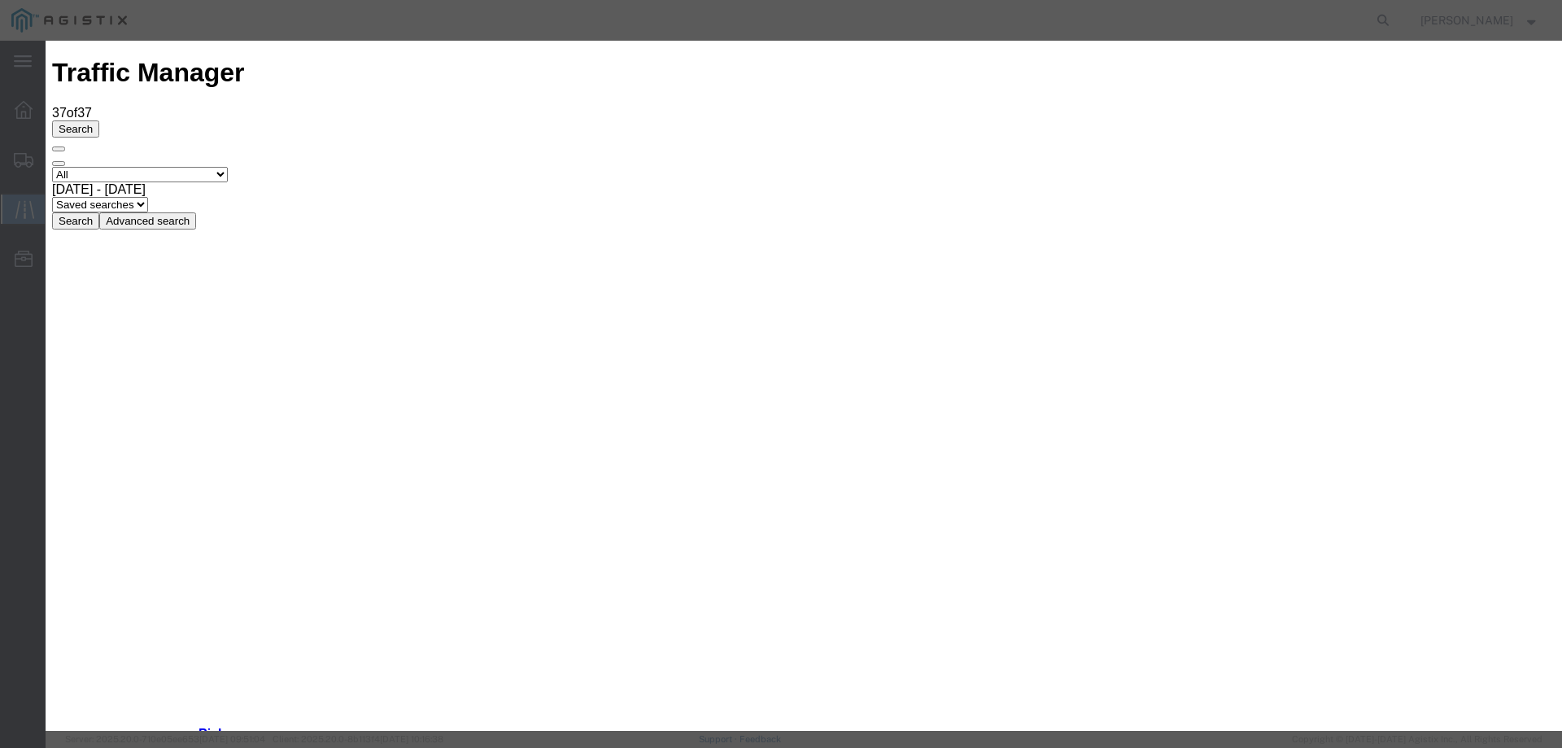
type input "09/30/2025"
type input "2:00 PM"
select select "DELIVRED"
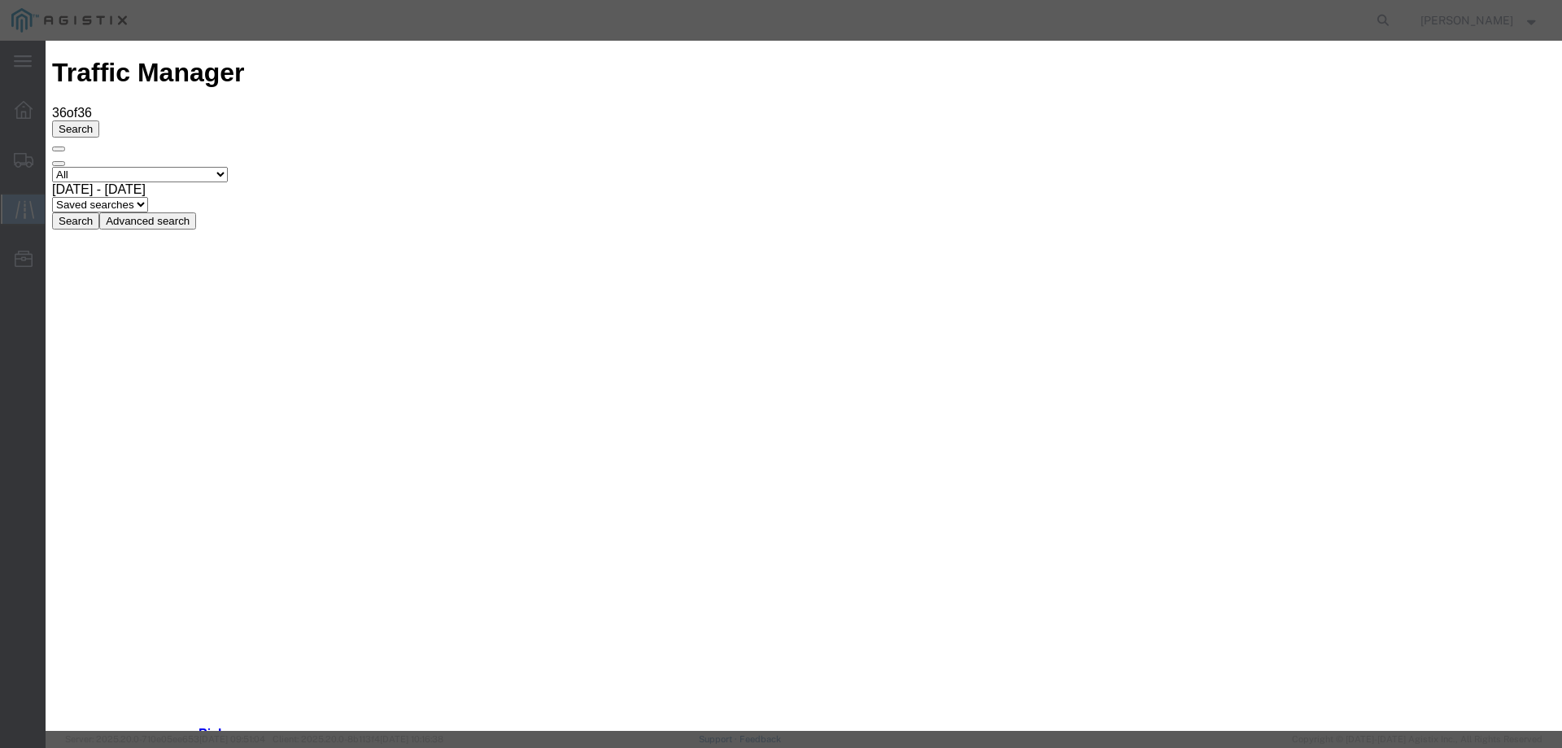
type input "09/30/2025"
type input "2:00 PM"
select select "INTRANST"
